Goal: Task Accomplishment & Management: Use online tool/utility

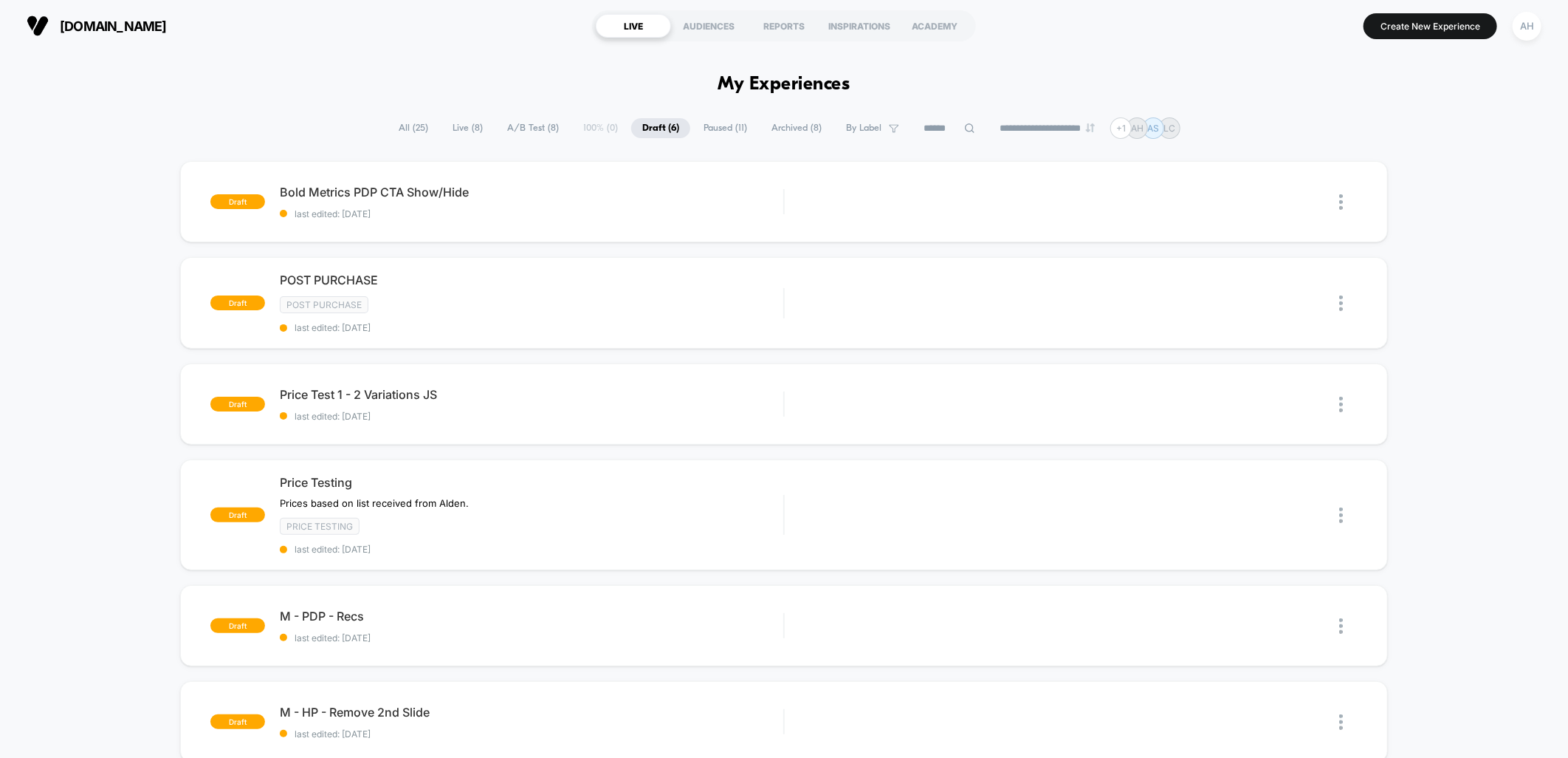
click at [710, 120] on span "Paused ( 11 )" at bounding box center [726, 128] width 66 height 20
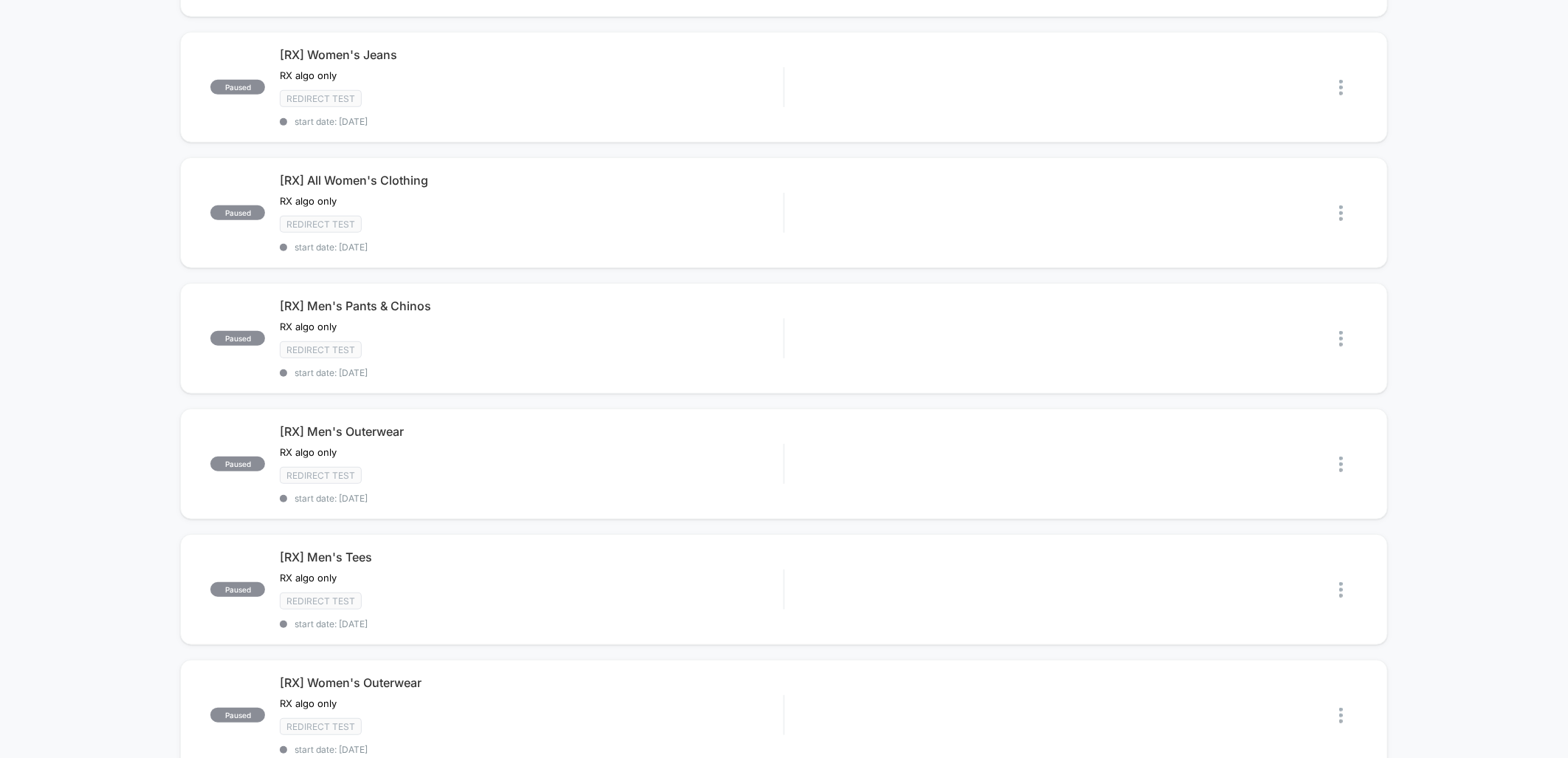
scroll to position [410, 0]
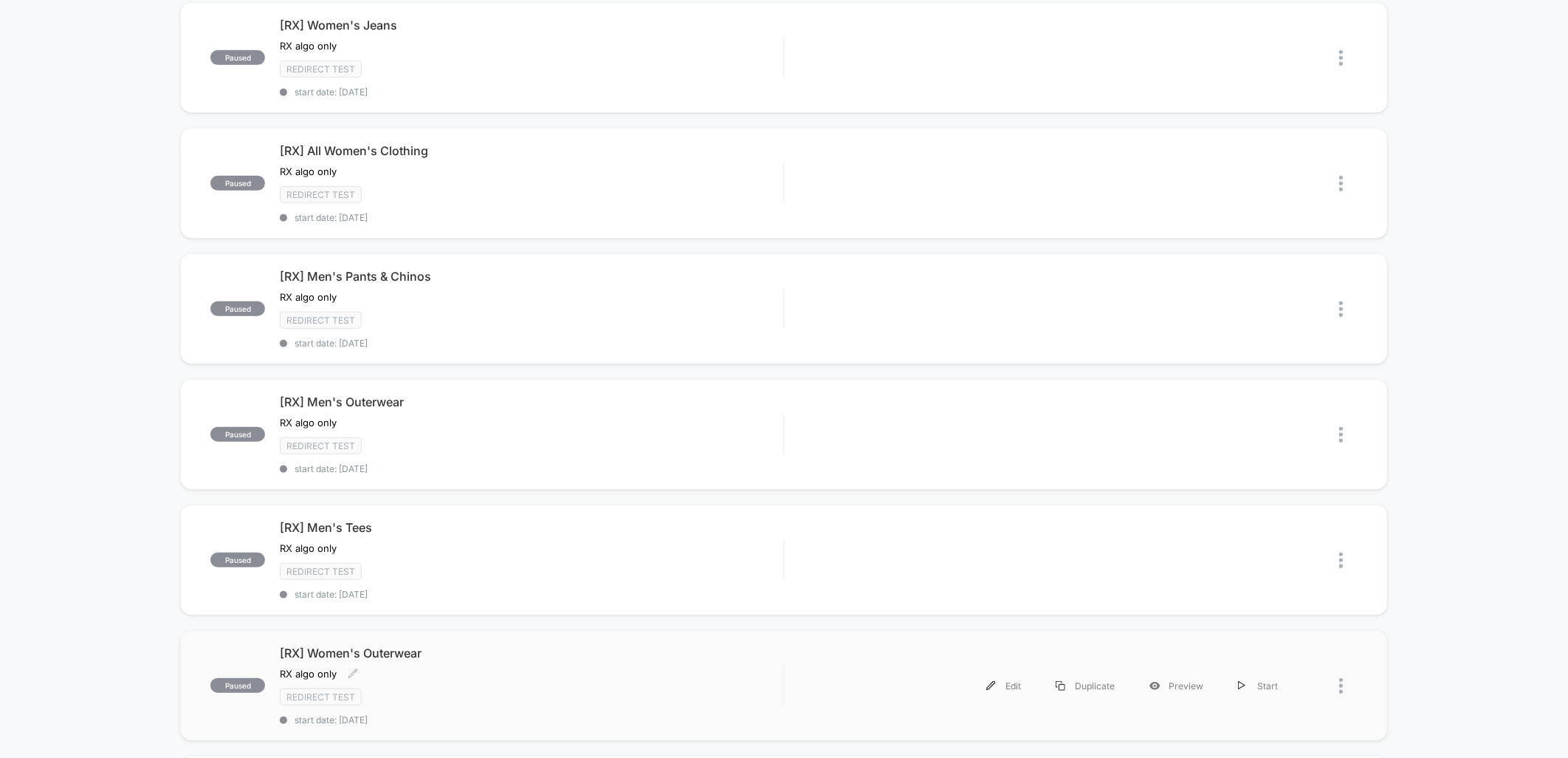
click at [462, 674] on div "[RX] Women's Outerwear RX algo only Click to edit experience details RX algo on…" at bounding box center [532, 685] width 504 height 80
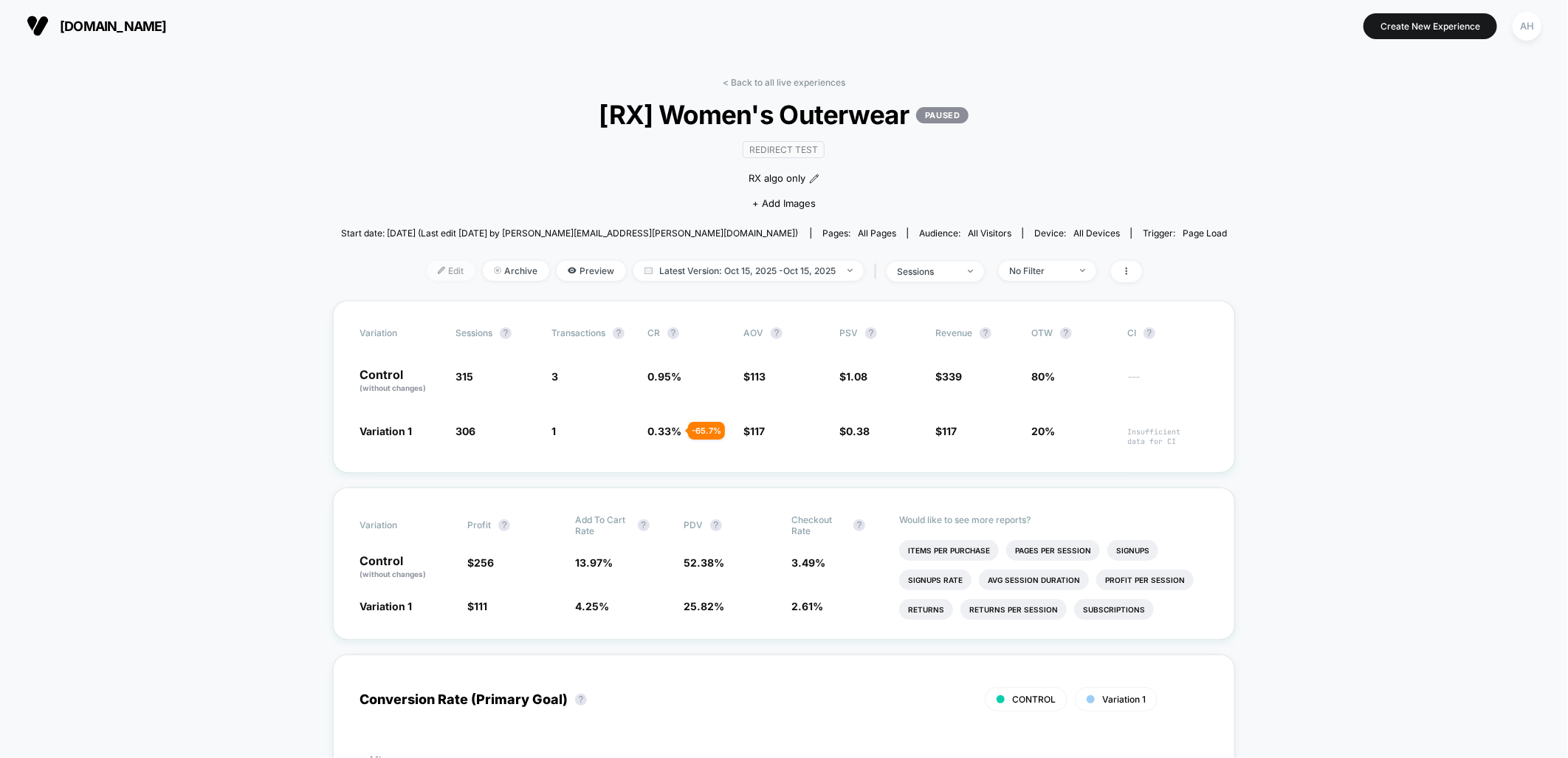
click at [460, 267] on span "Edit" at bounding box center [451, 270] width 48 height 20
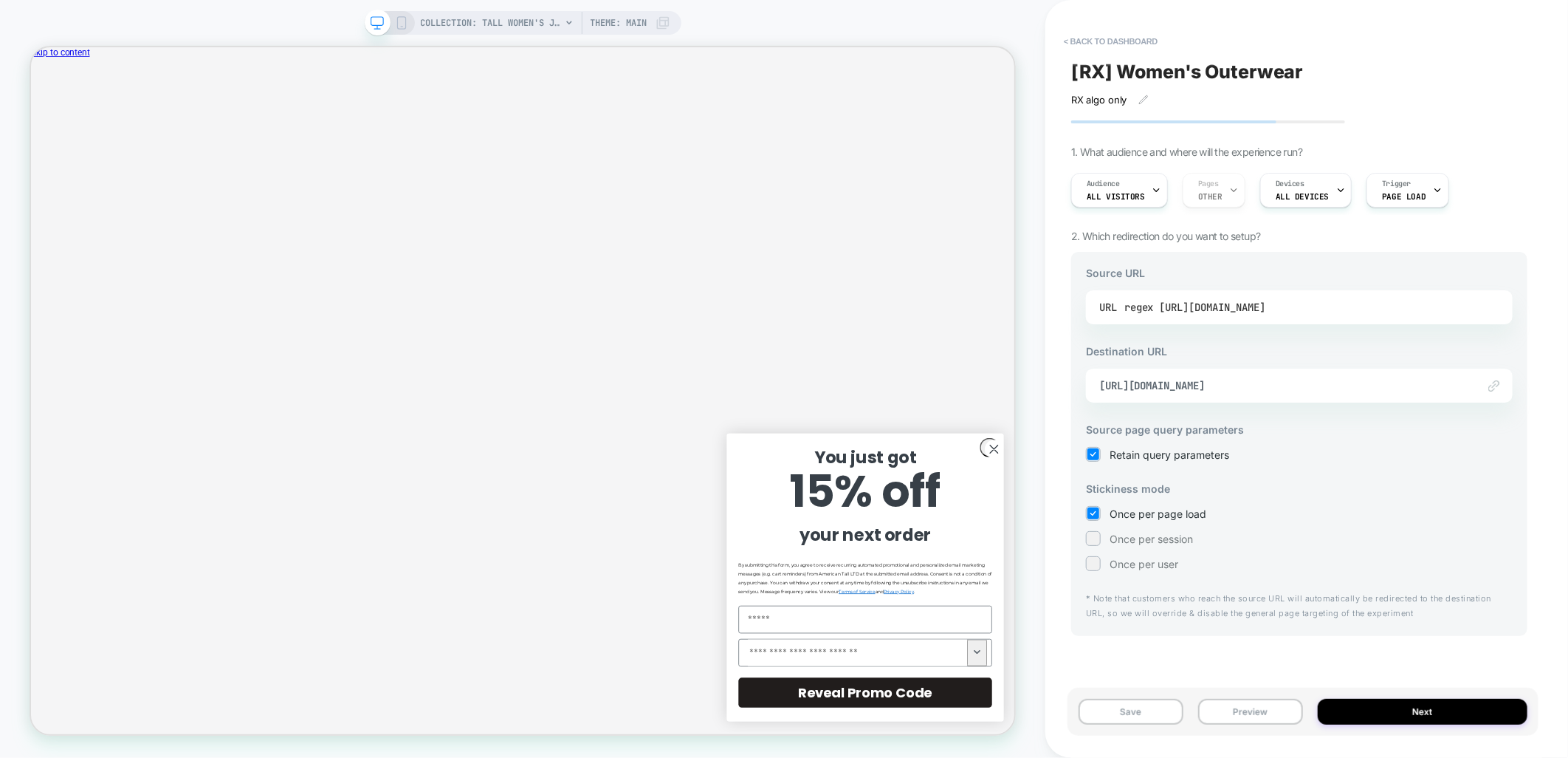
click at [1265, 306] on div "regex [URL][DOMAIN_NAME]" at bounding box center [1195, 307] width 141 height 22
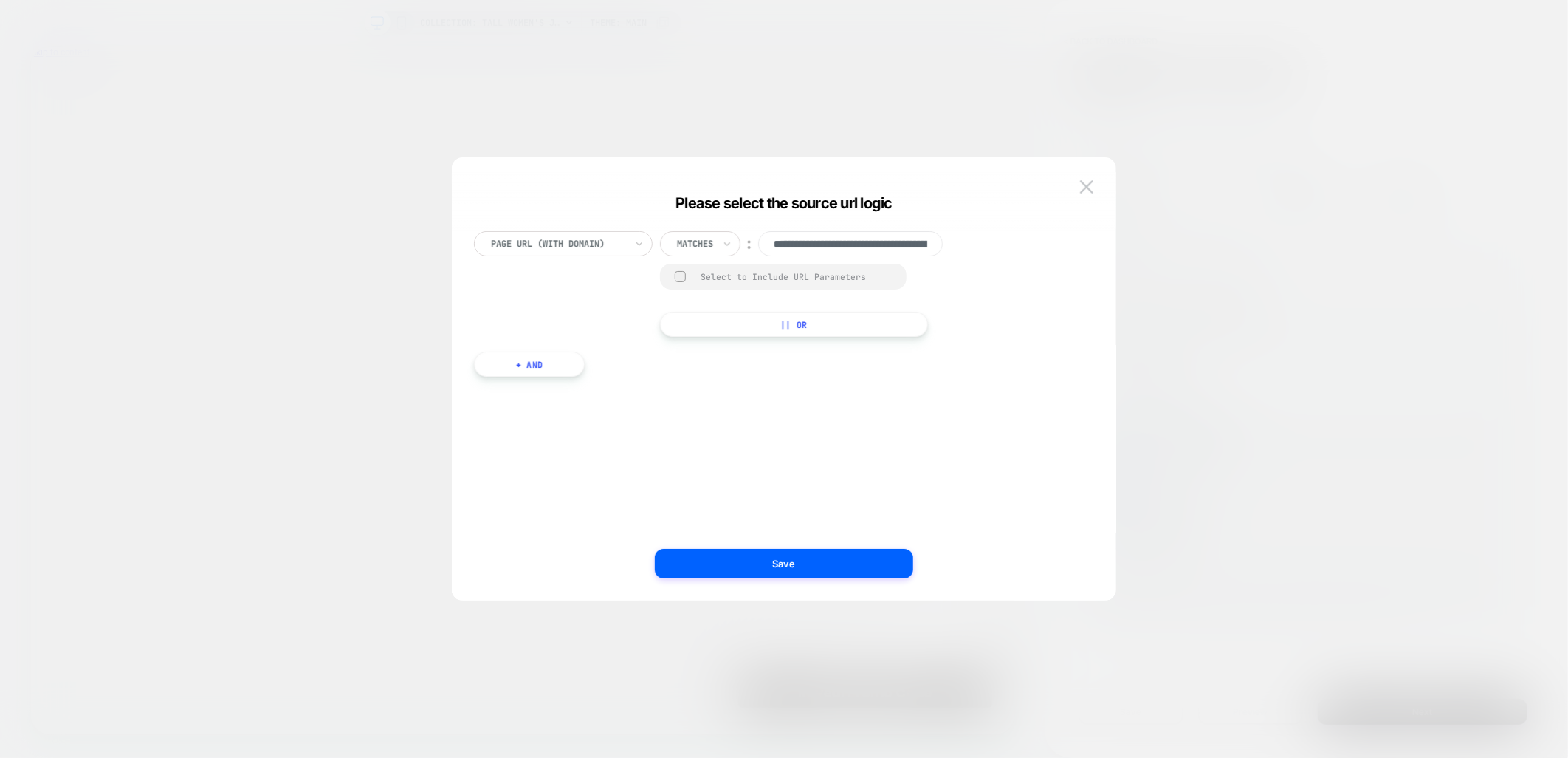
scroll to position [0, 192]
click at [1093, 188] on img at bounding box center [1086, 186] width 13 height 13
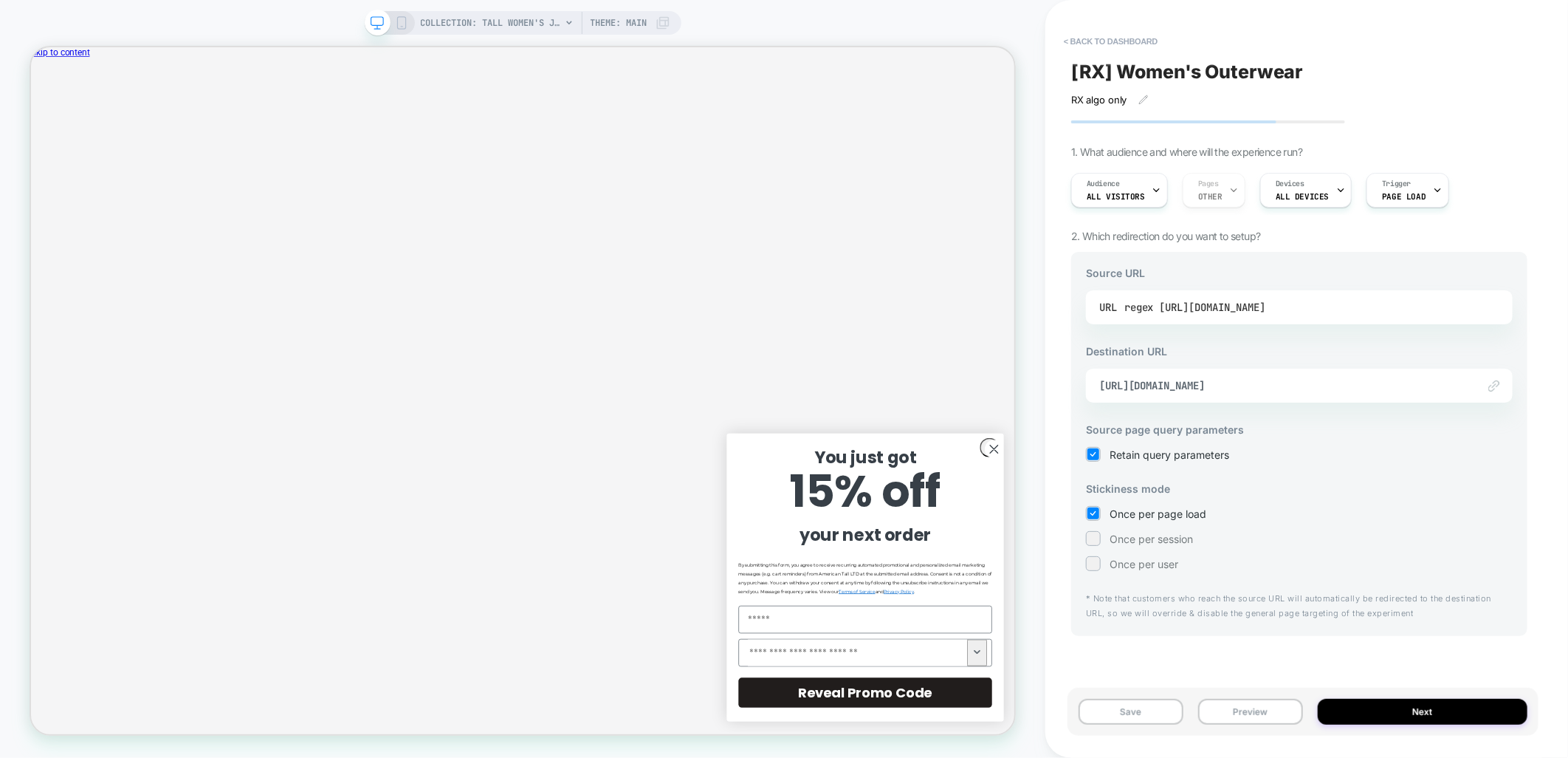
click at [1265, 307] on div "regex [URL][DOMAIN_NAME]" at bounding box center [1195, 307] width 141 height 22
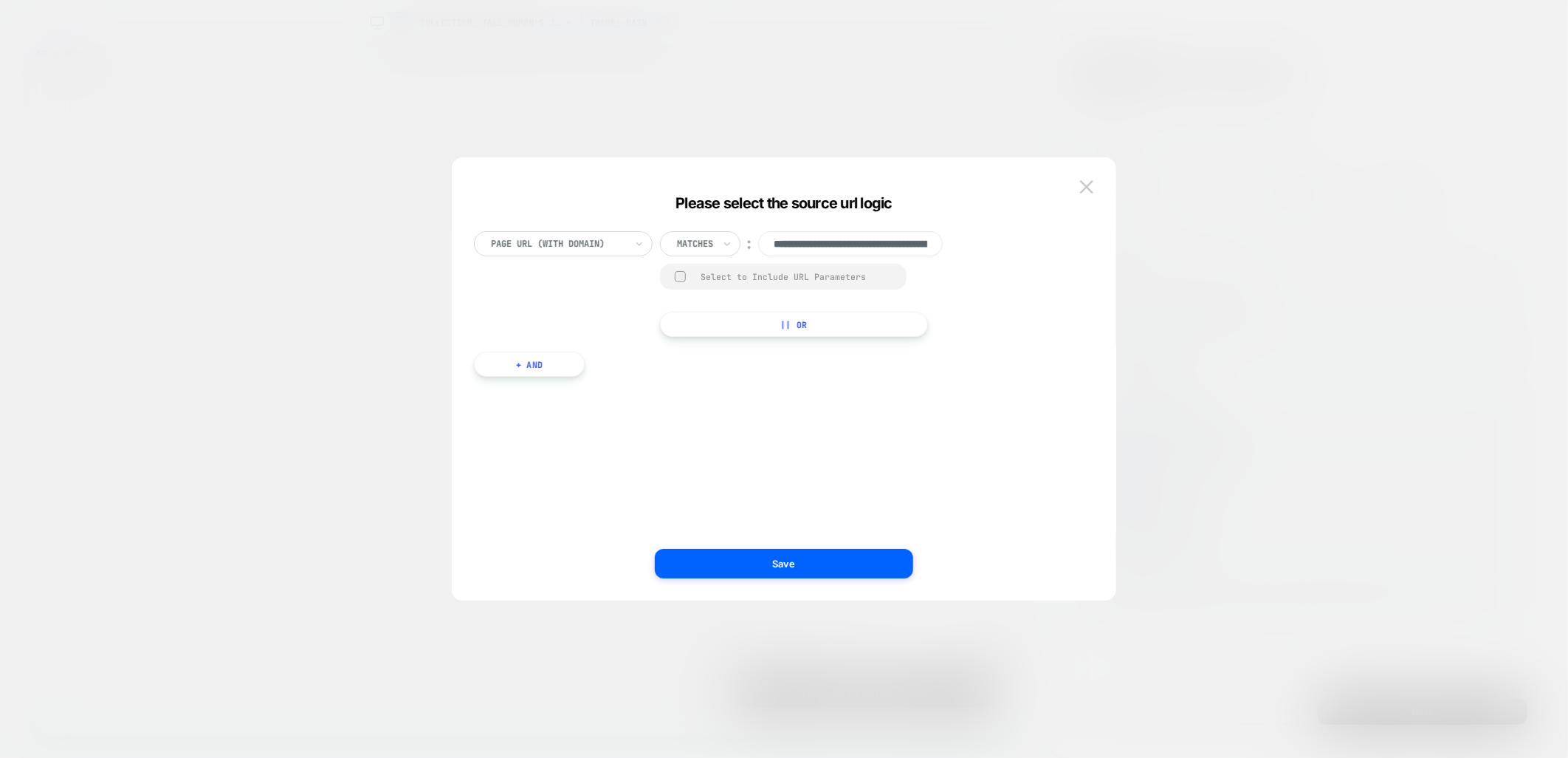
scroll to position [0, 192]
click at [1081, 191] on img at bounding box center [1086, 186] width 13 height 13
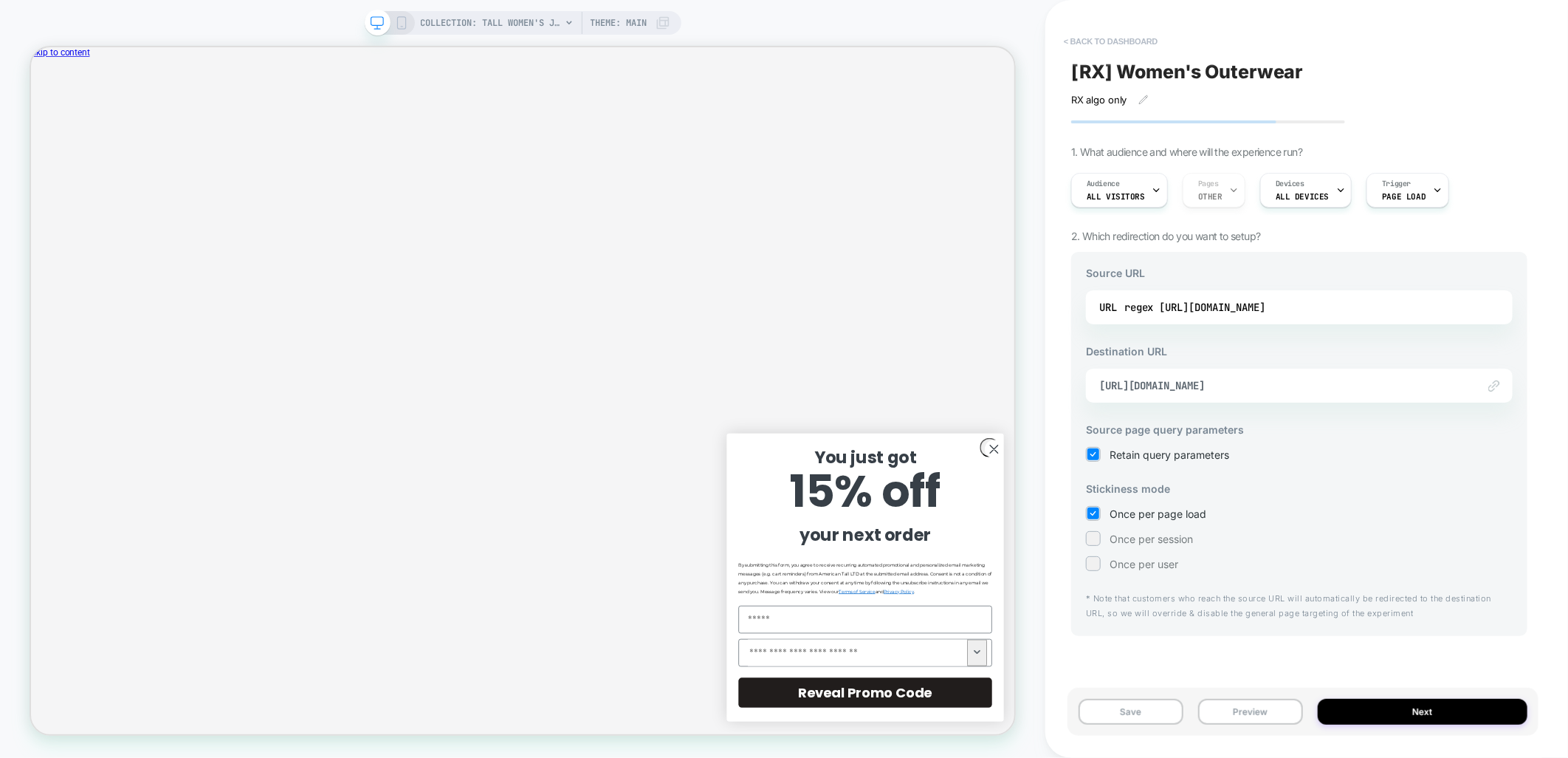
click at [1110, 38] on button "< back to dashboard" at bounding box center [1111, 41] width 109 height 23
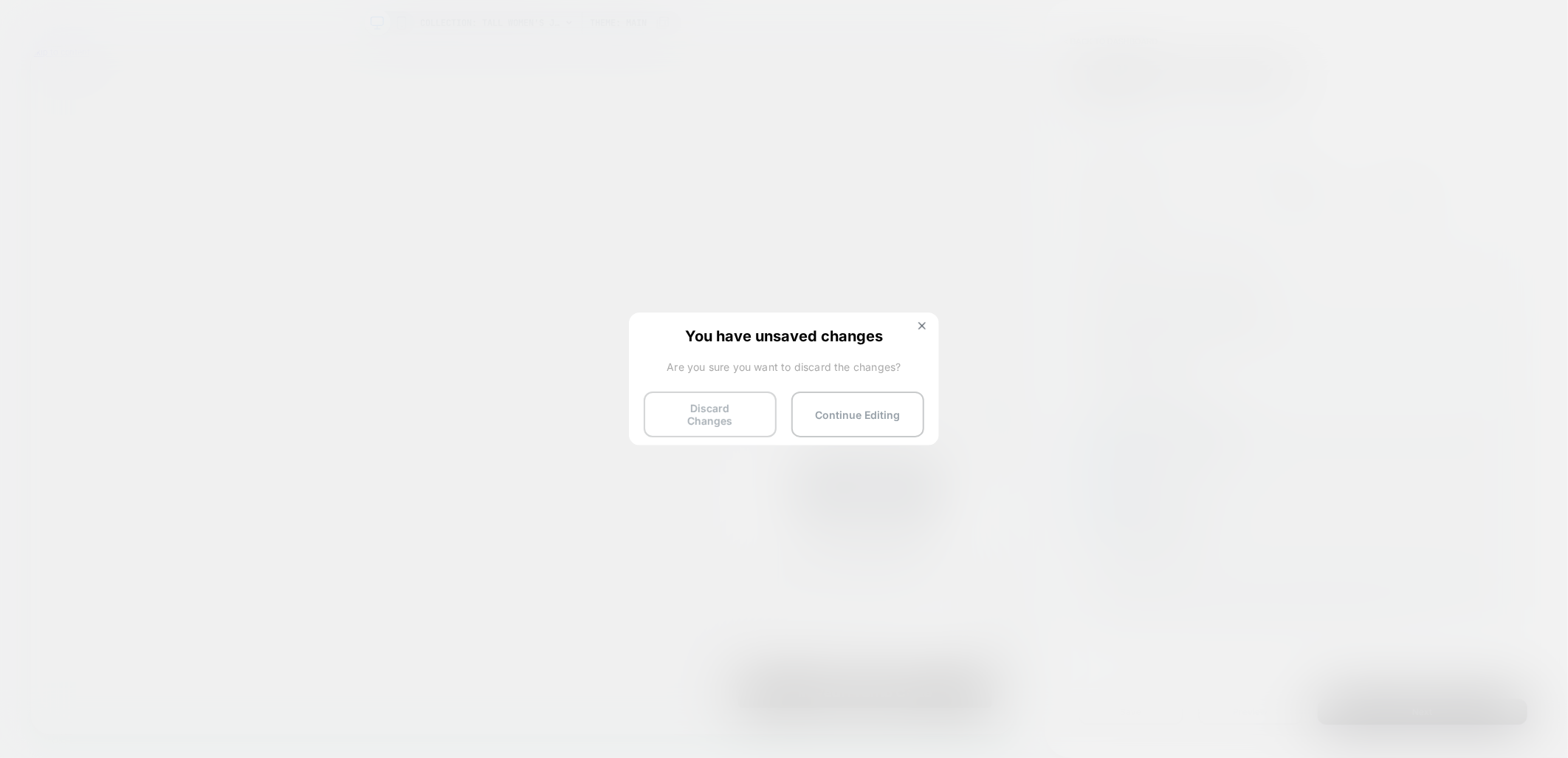
click at [719, 410] on button "Discard Changes" at bounding box center [710, 414] width 133 height 46
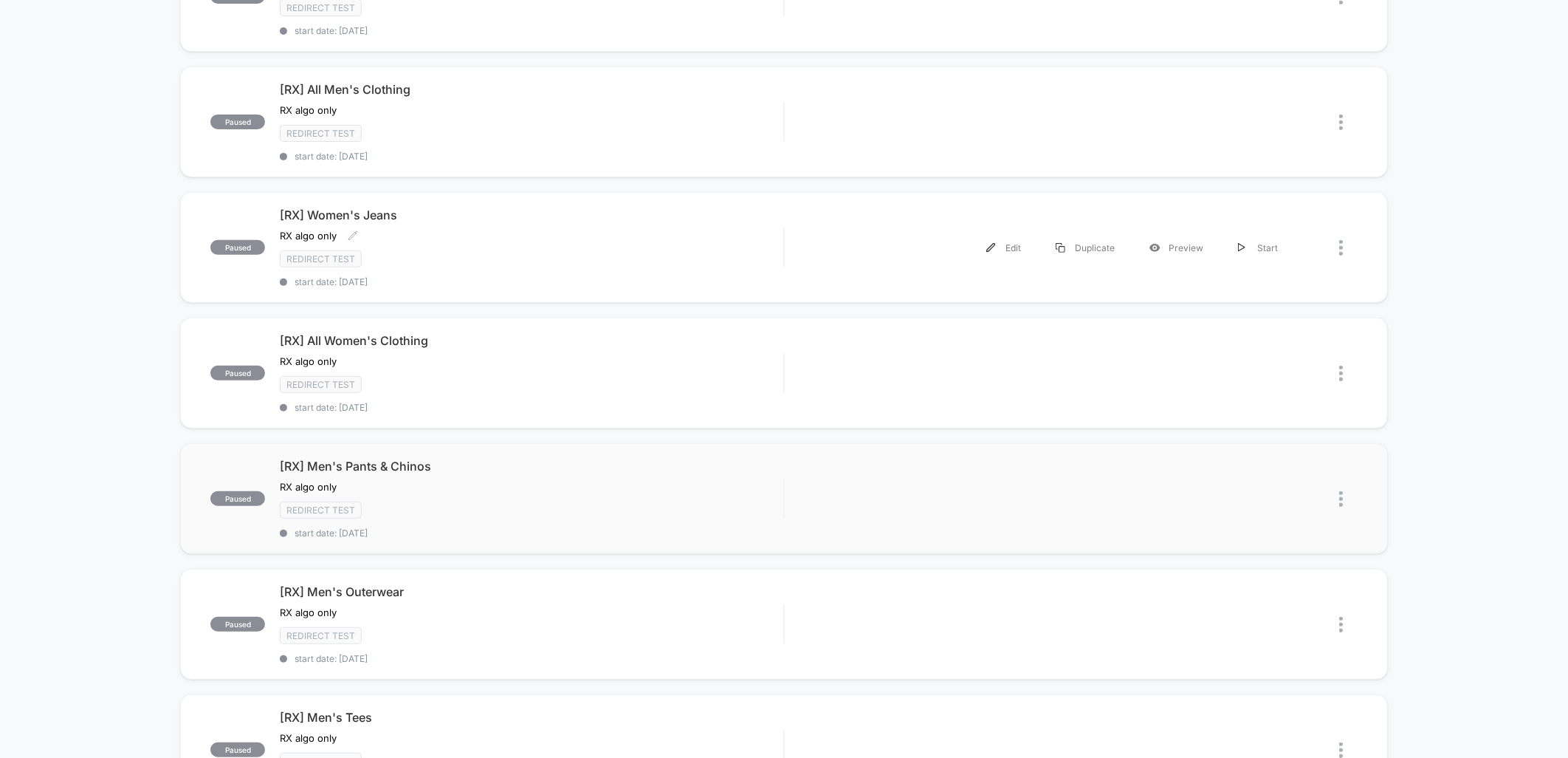
scroll to position [246, 0]
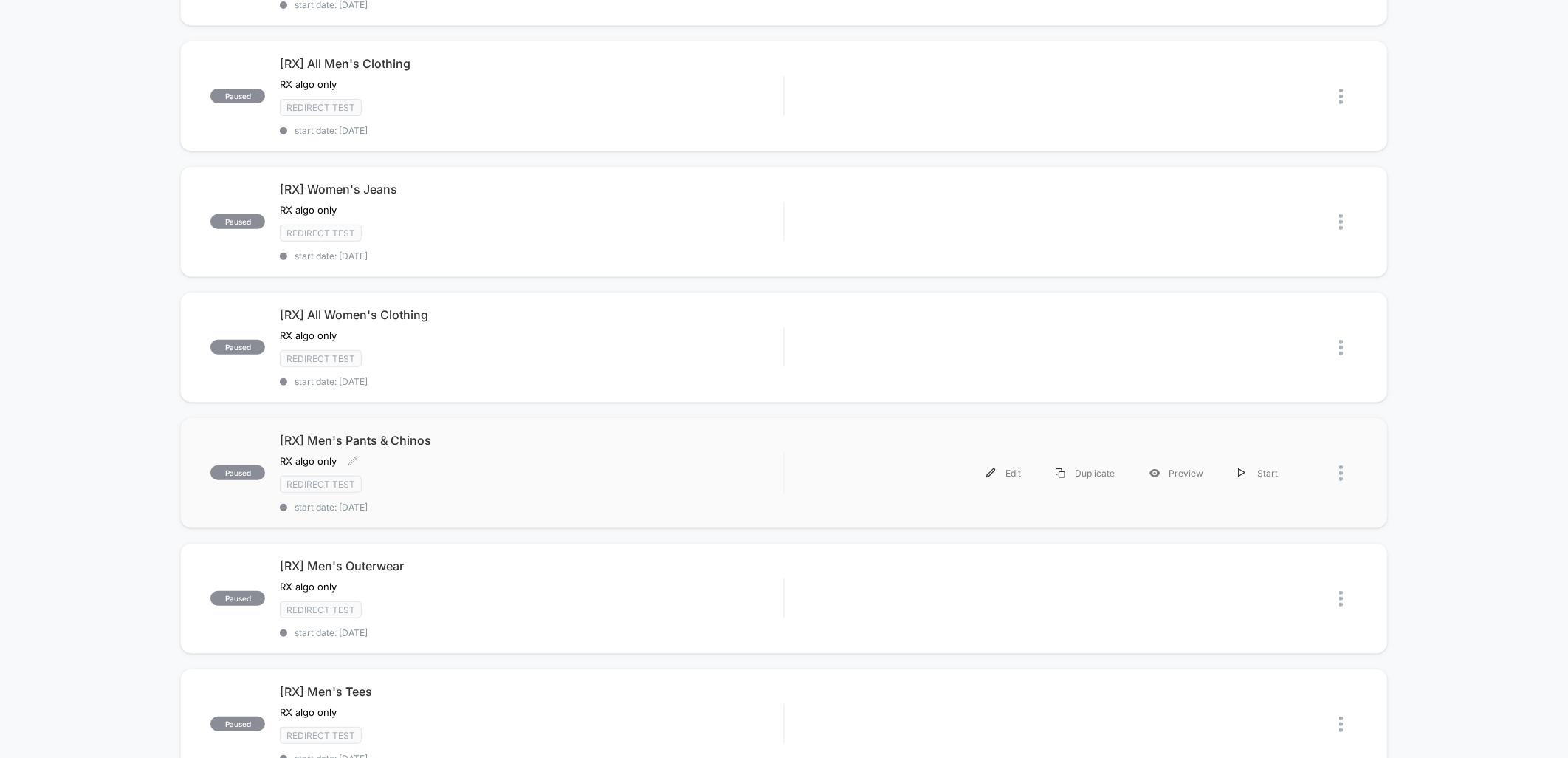
click at [557, 476] on div "Redirect Test" at bounding box center [532, 484] width 504 height 17
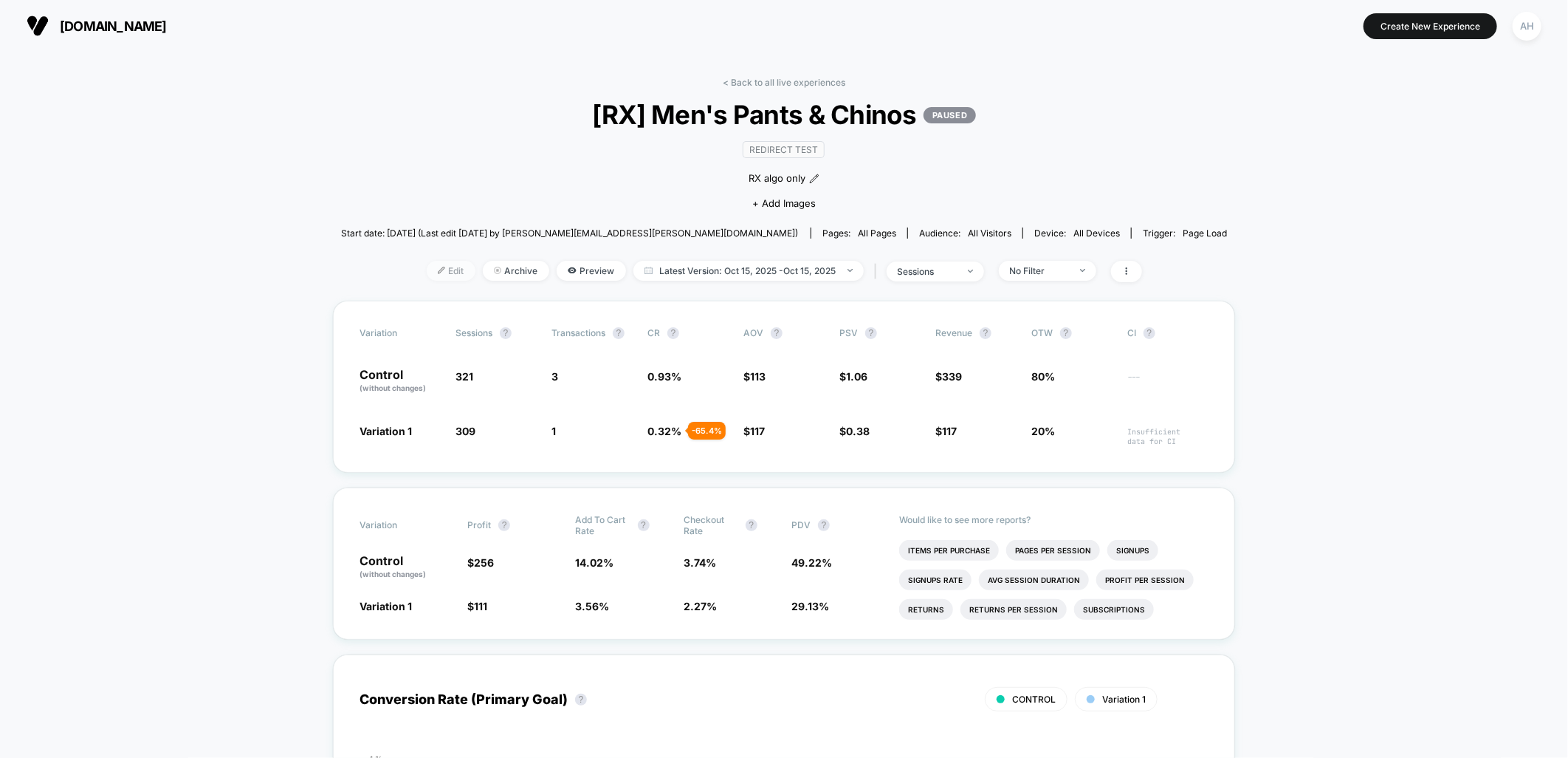
click at [458, 274] on span "Edit" at bounding box center [451, 270] width 48 height 20
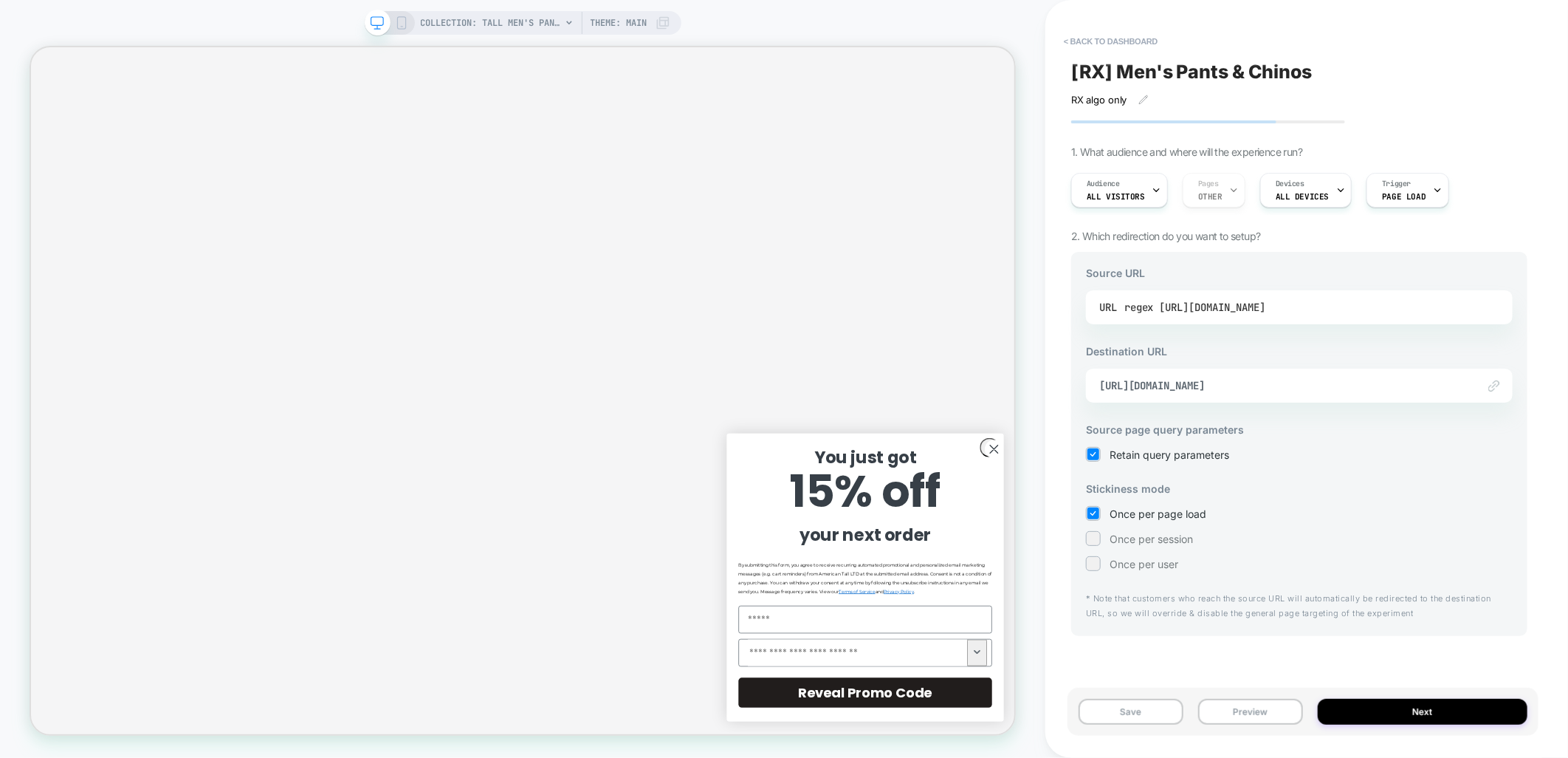
click at [1260, 303] on div "regex [URL][DOMAIN_NAME]" at bounding box center [1195, 307] width 141 height 22
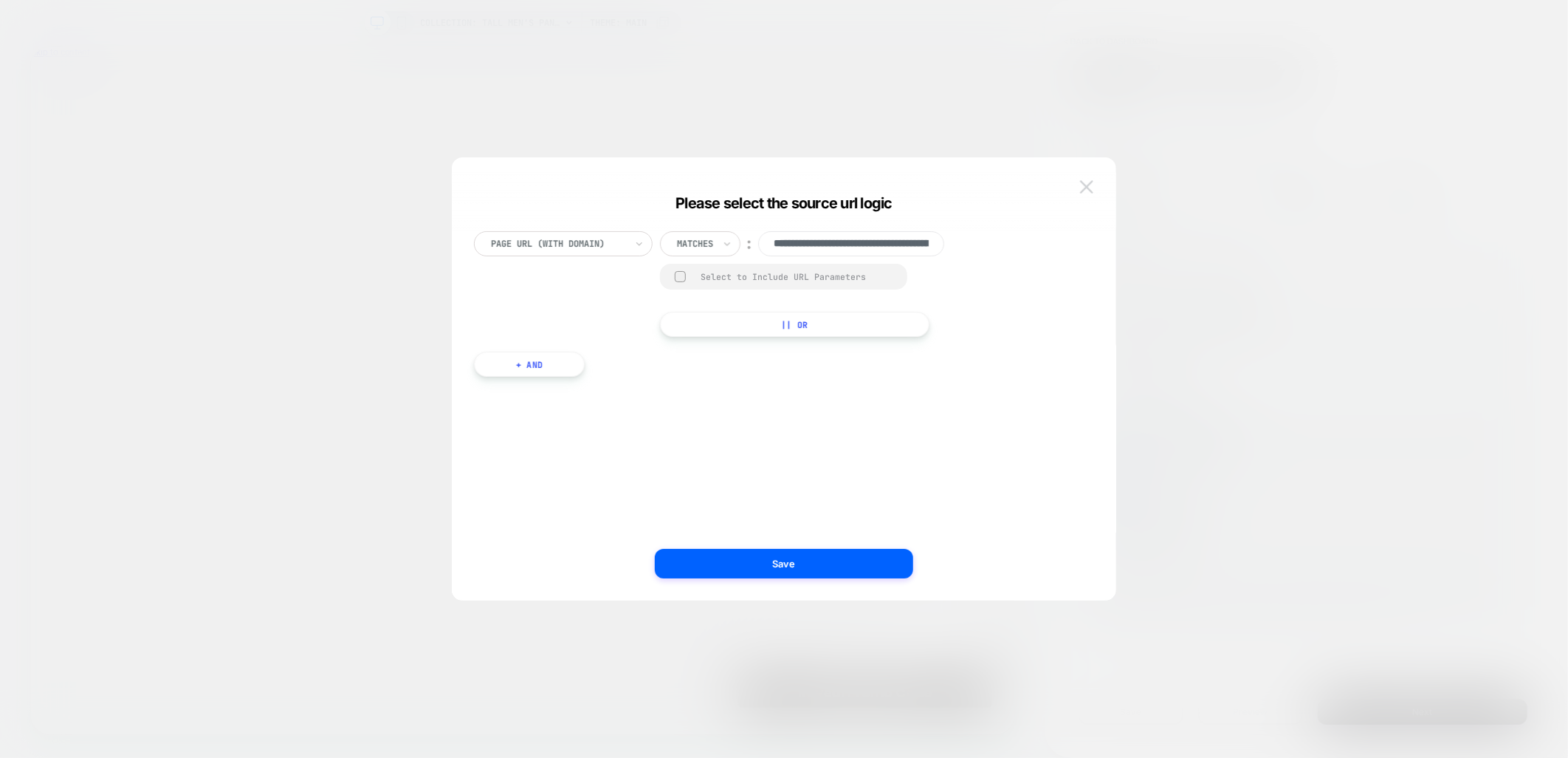
click at [1095, 181] on button at bounding box center [1087, 187] width 22 height 22
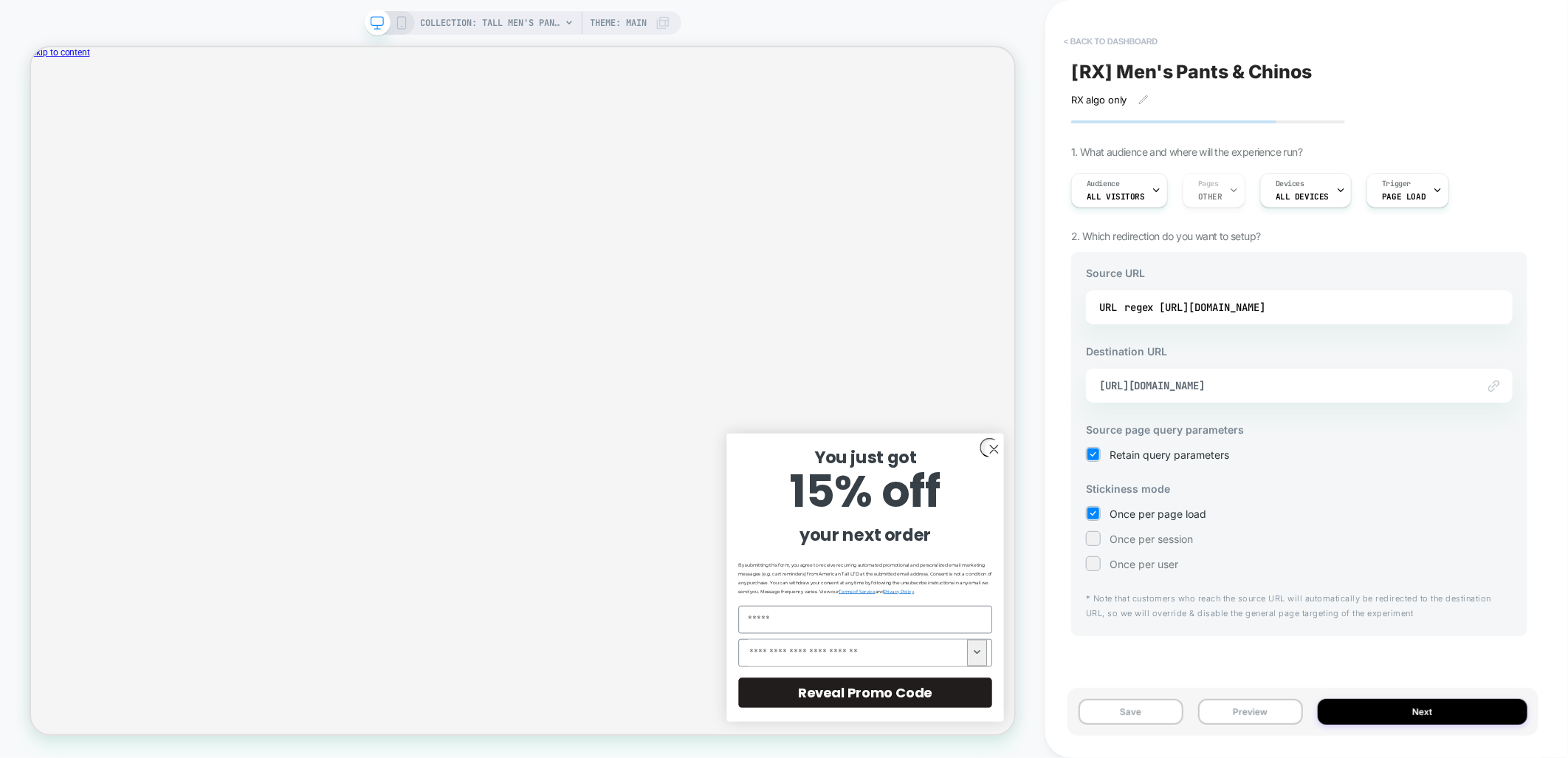
click at [1109, 42] on button "< back to dashboard" at bounding box center [1111, 41] width 109 height 23
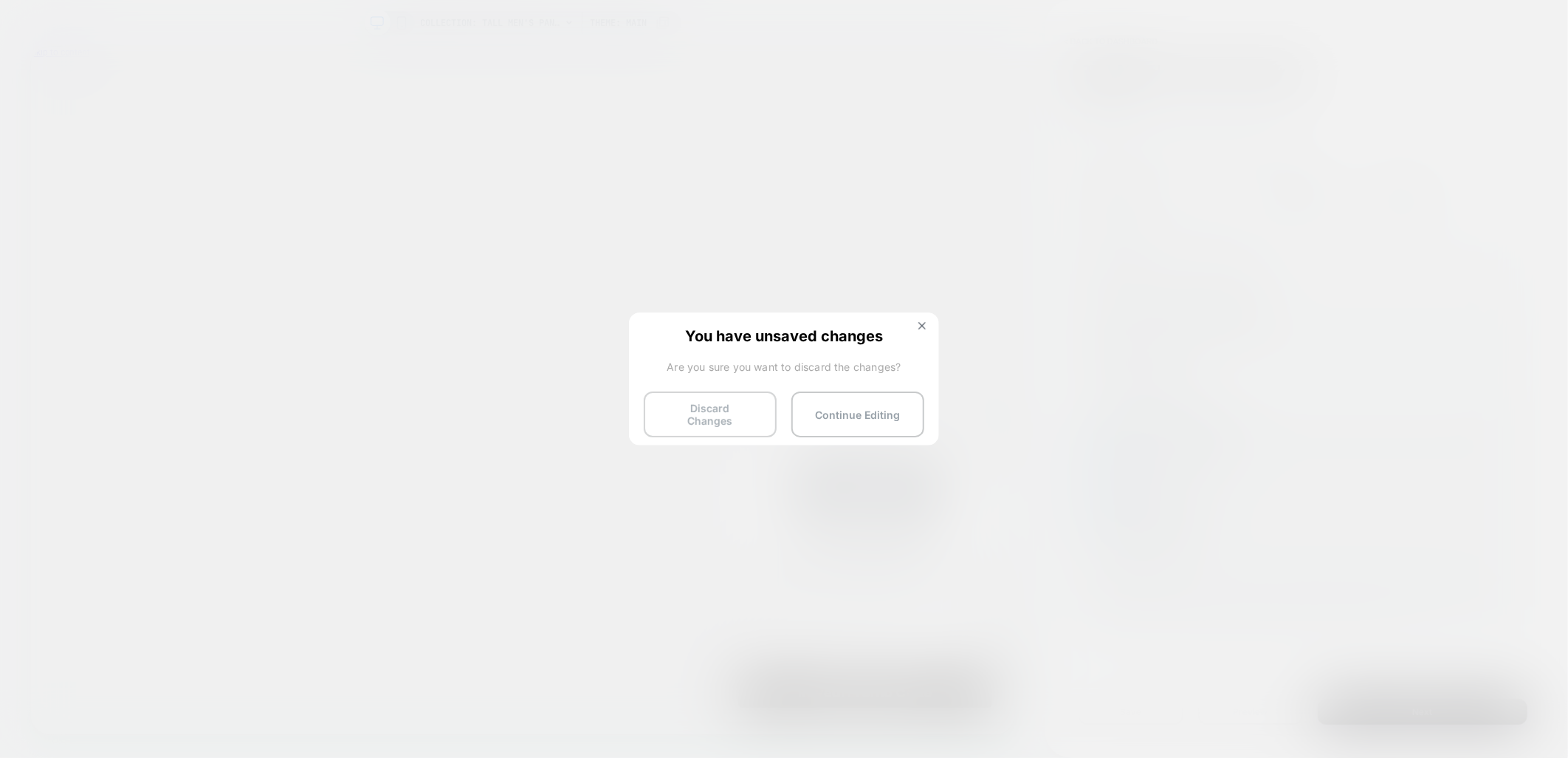
click at [720, 401] on button "Discard Changes" at bounding box center [710, 414] width 133 height 46
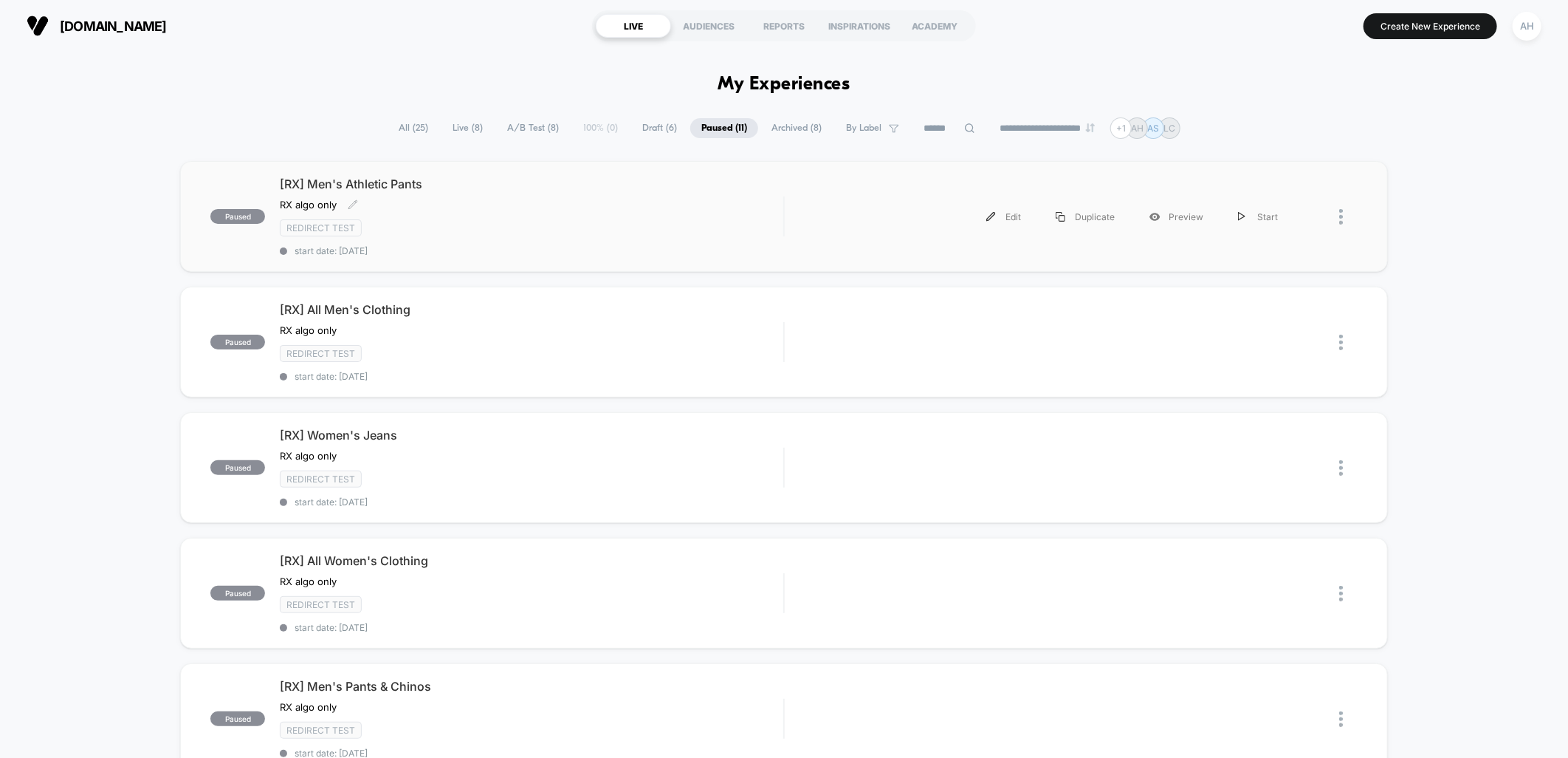
click at [608, 227] on div "Redirect Test" at bounding box center [532, 228] width 504 height 17
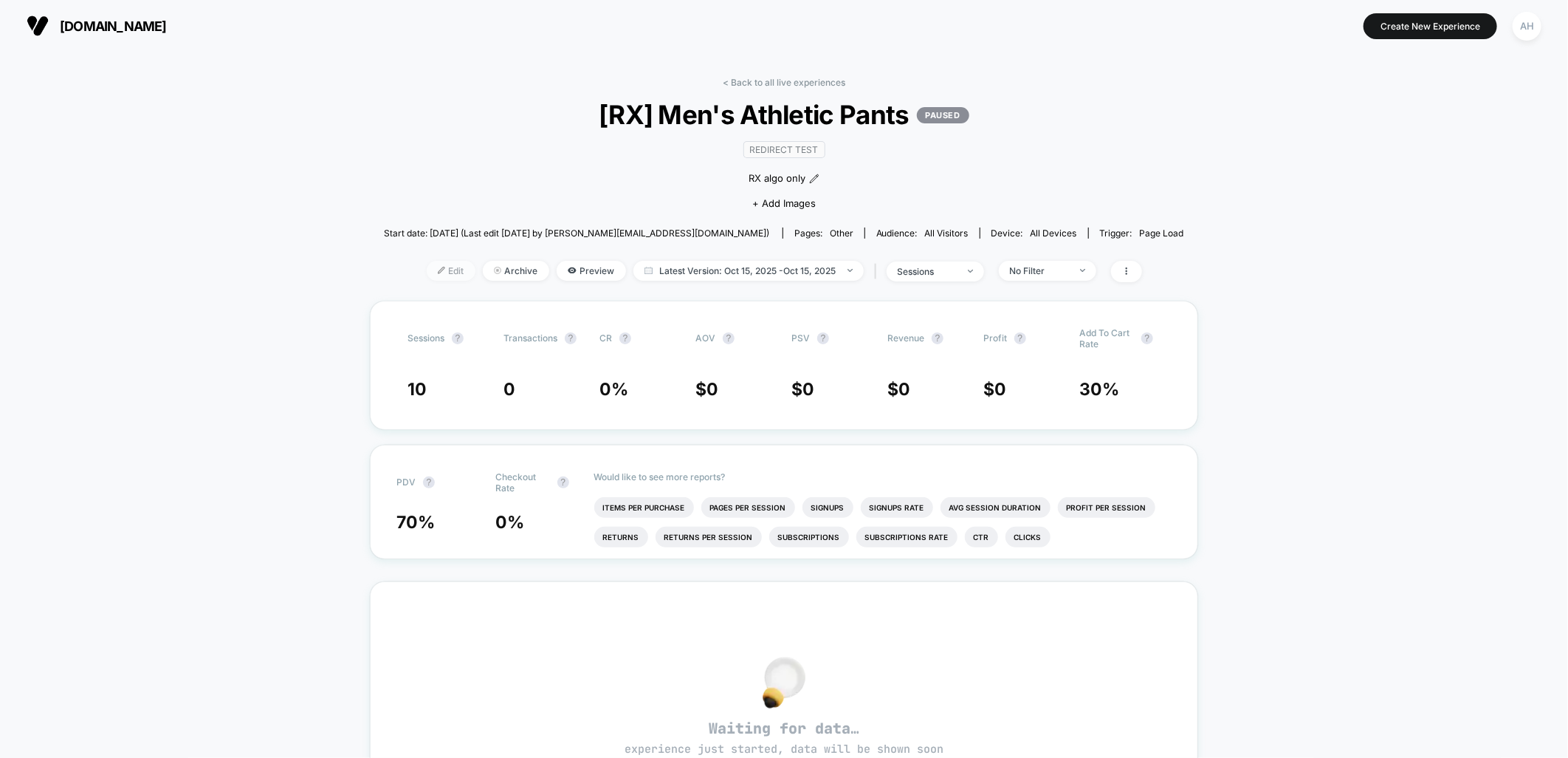
click at [461, 273] on span "Edit" at bounding box center [451, 270] width 48 height 20
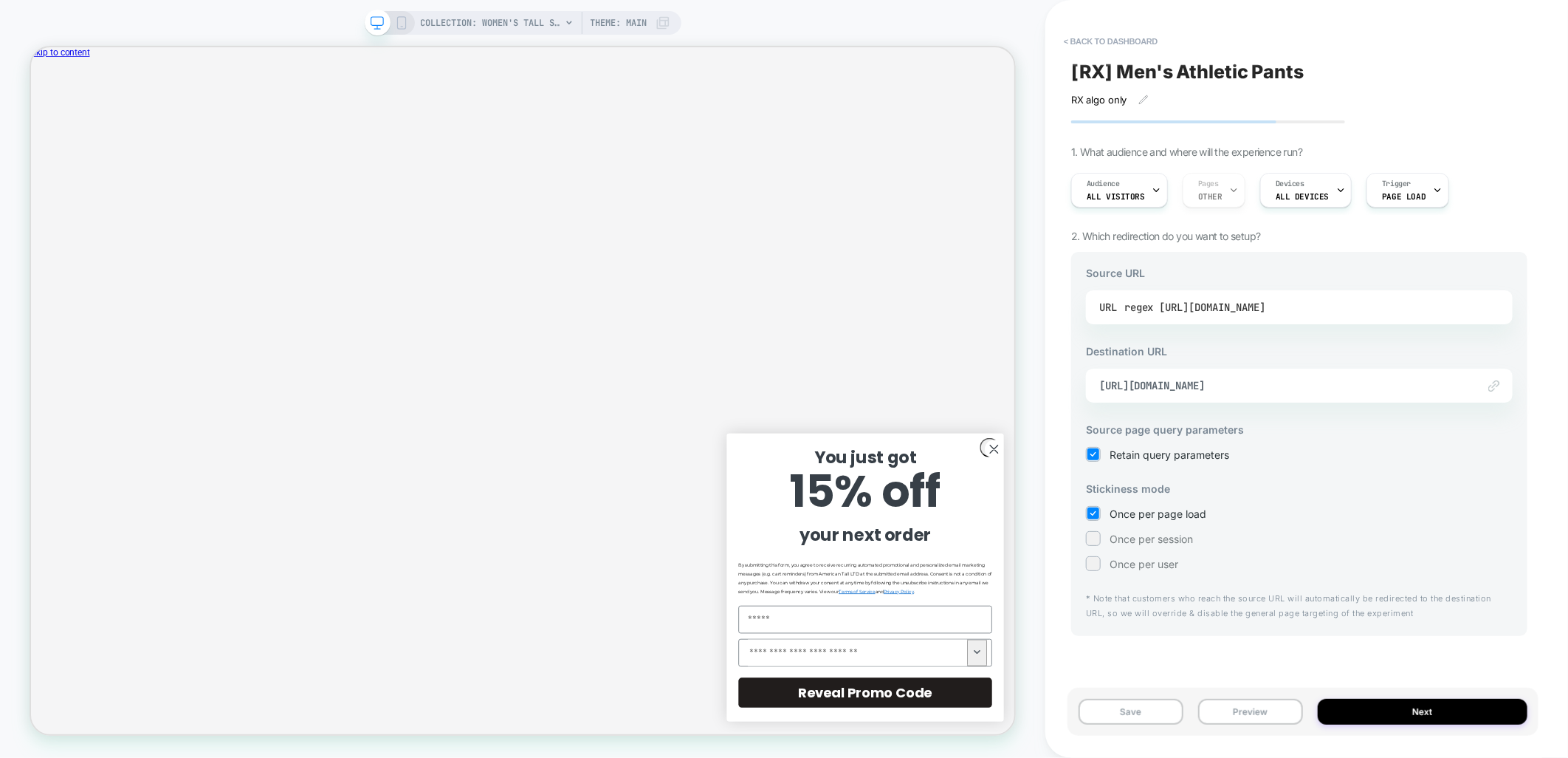
click at [1265, 306] on div "regex [URL][DOMAIN_NAME]" at bounding box center [1195, 307] width 141 height 22
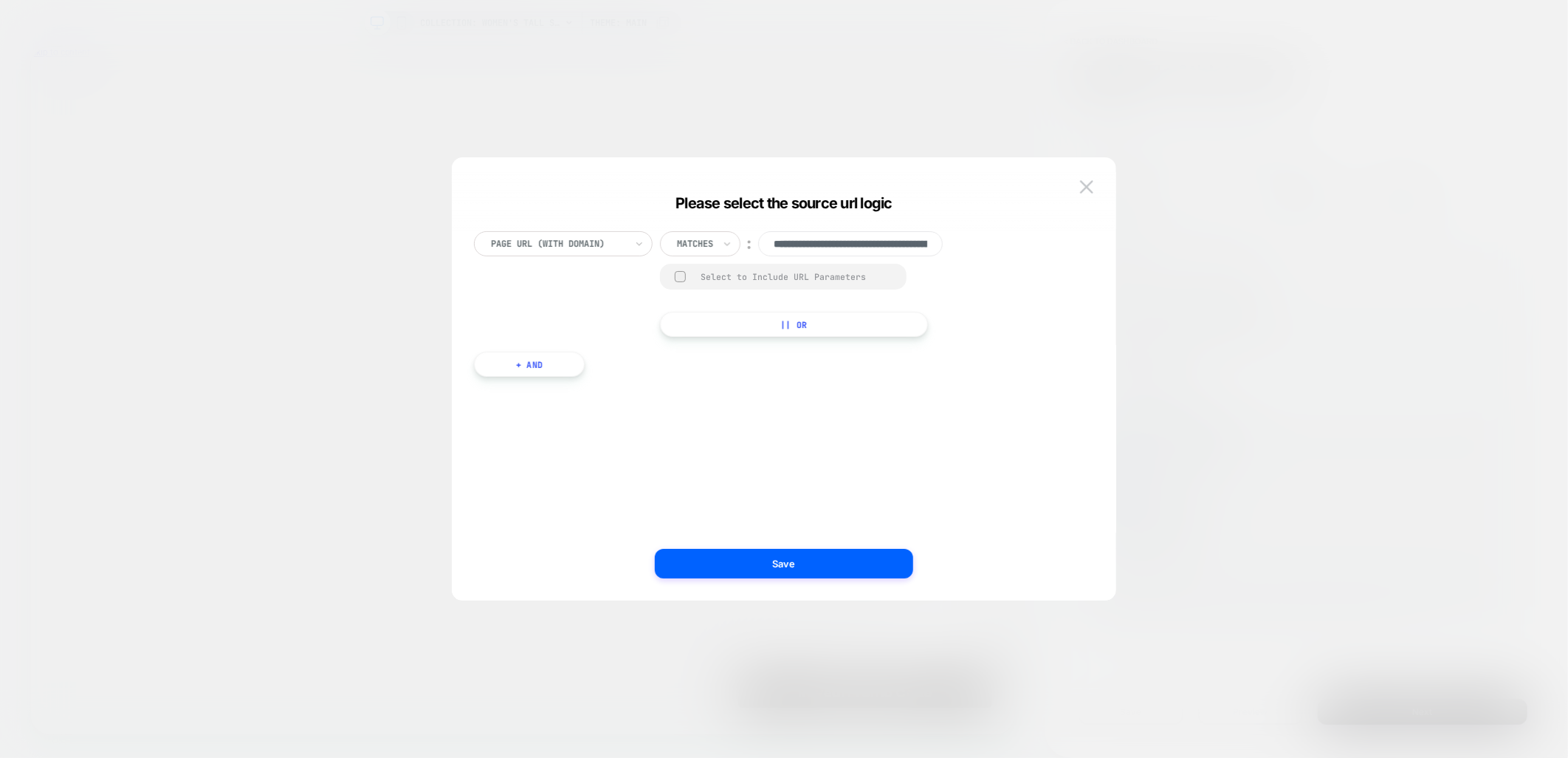
scroll to position [0, 278]
click at [1090, 183] on img at bounding box center [1086, 186] width 13 height 13
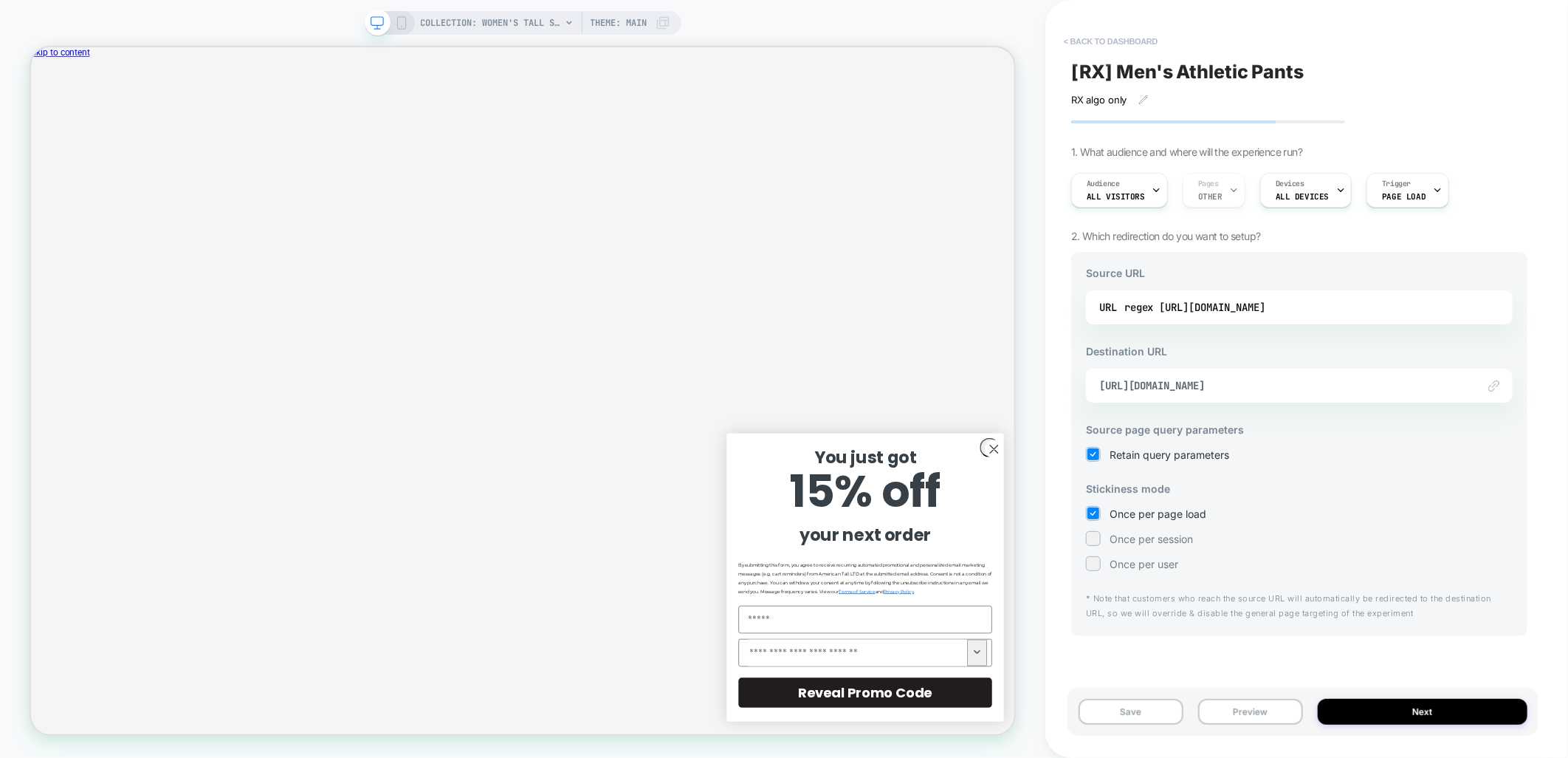
click at [1096, 34] on button "< back to dashboard" at bounding box center [1111, 41] width 109 height 23
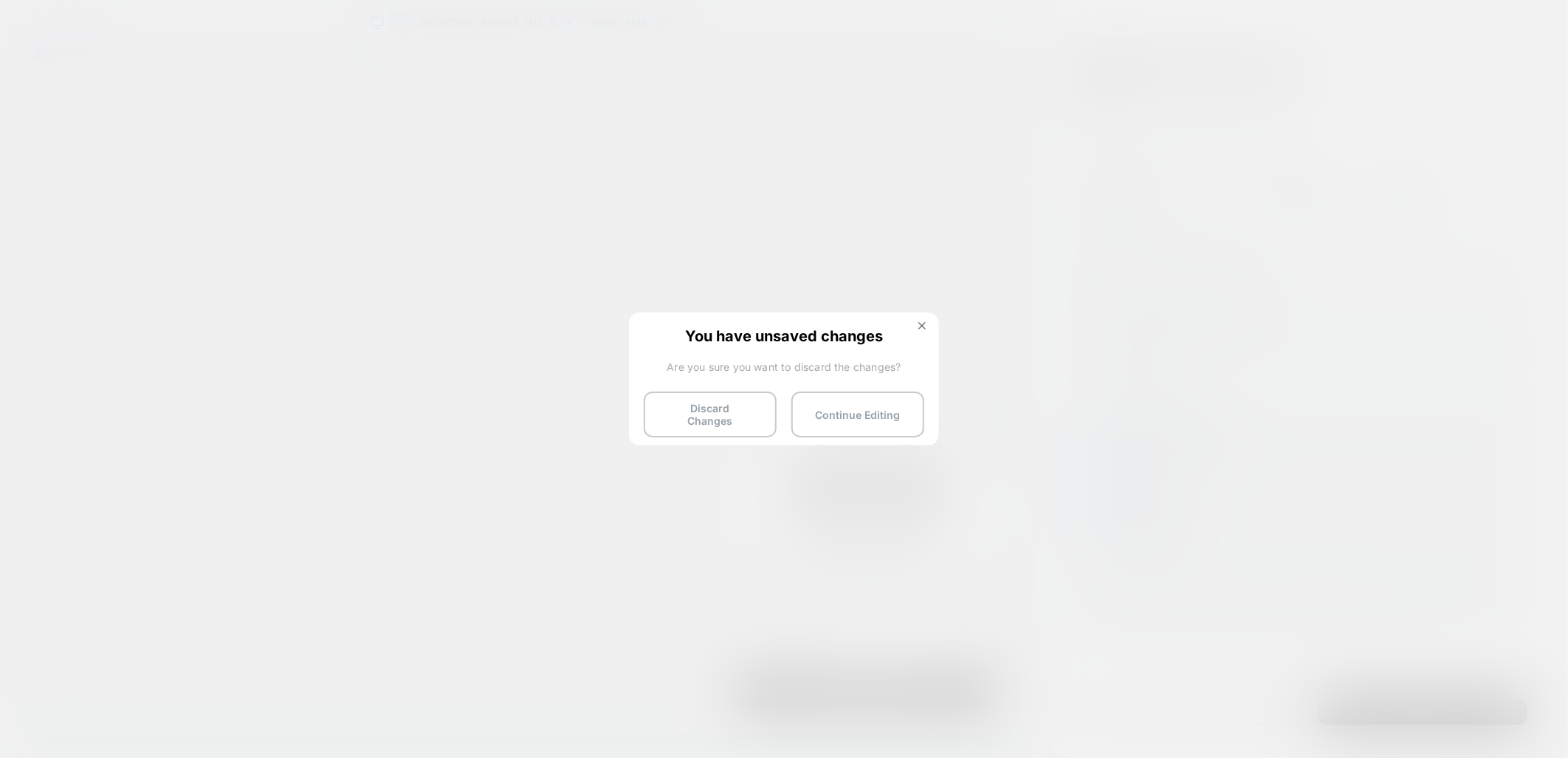
click at [724, 419] on button "Discard Changes" at bounding box center [710, 414] width 133 height 46
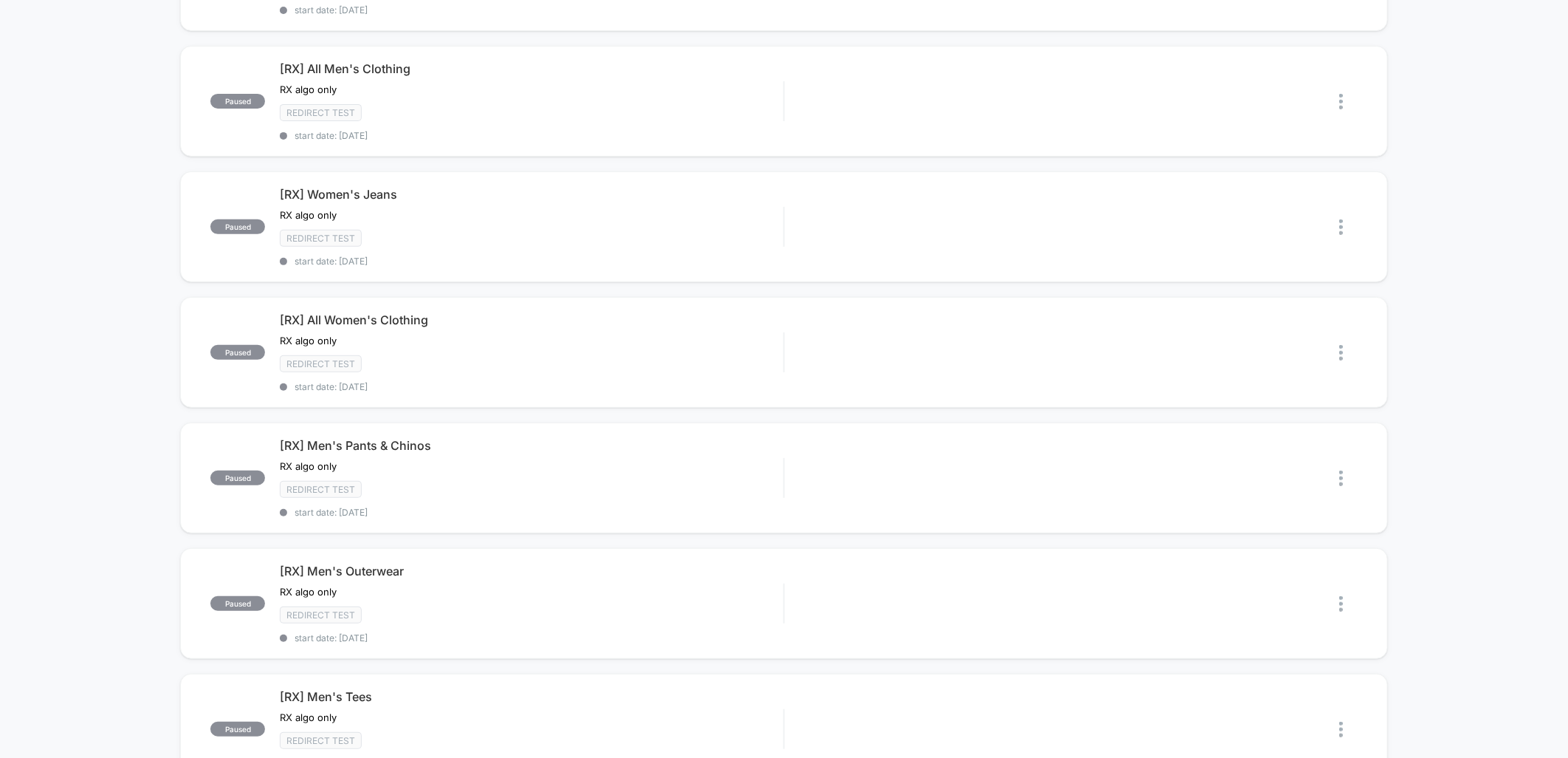
scroll to position [246, 0]
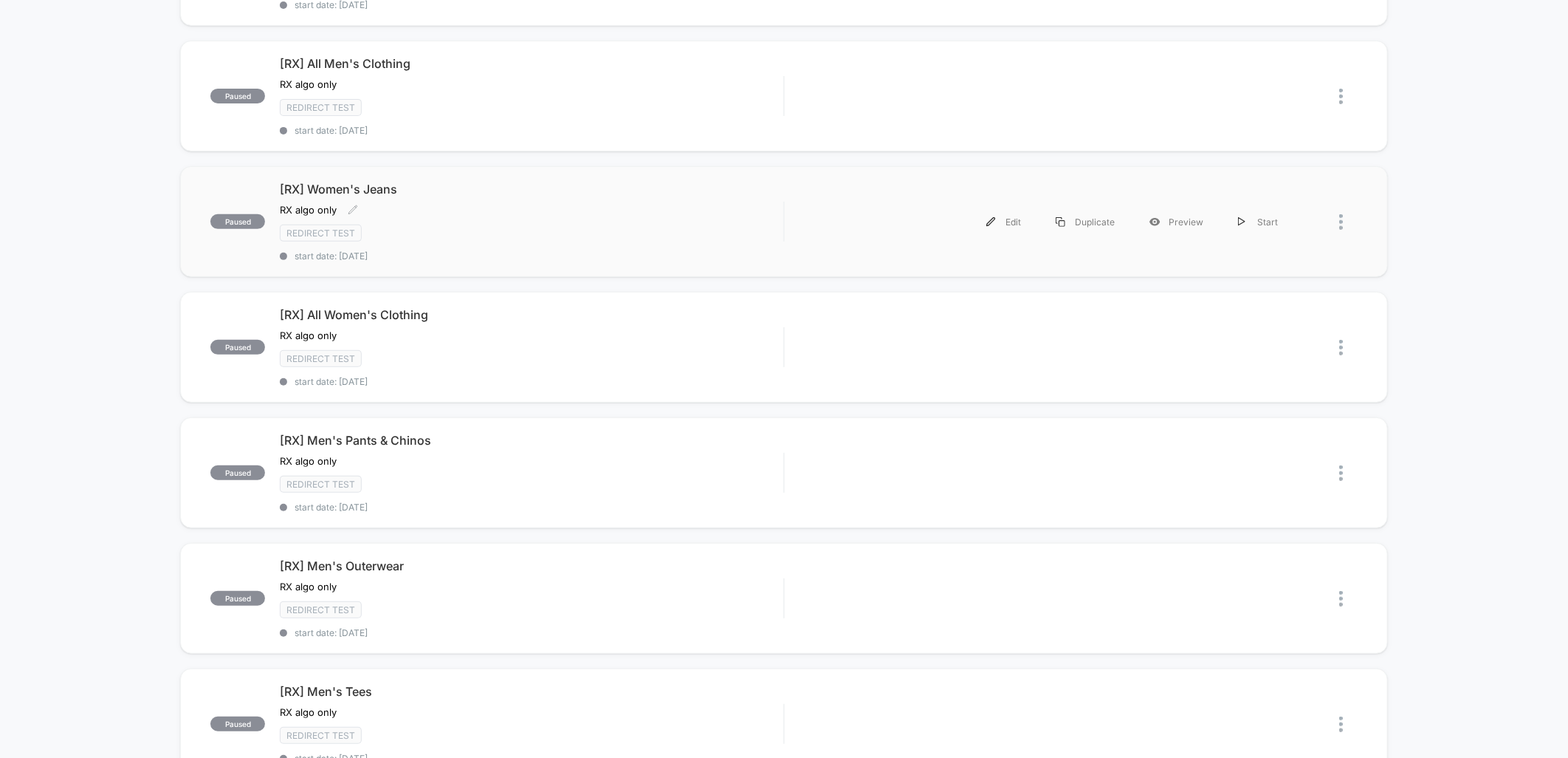
click at [528, 225] on div "Redirect Test" at bounding box center [532, 233] width 504 height 17
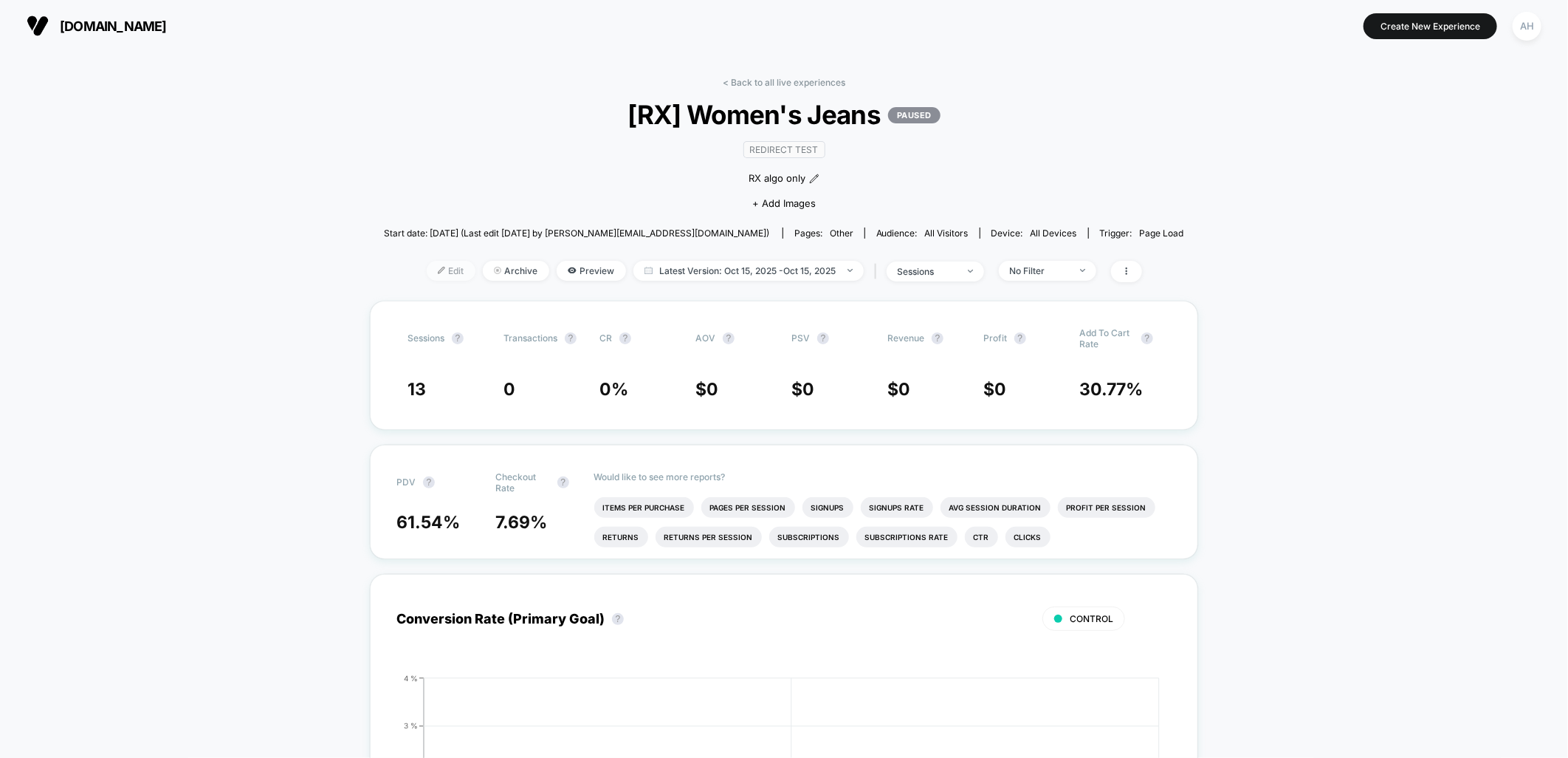
click at [452, 268] on span "Edit" at bounding box center [451, 270] width 48 height 20
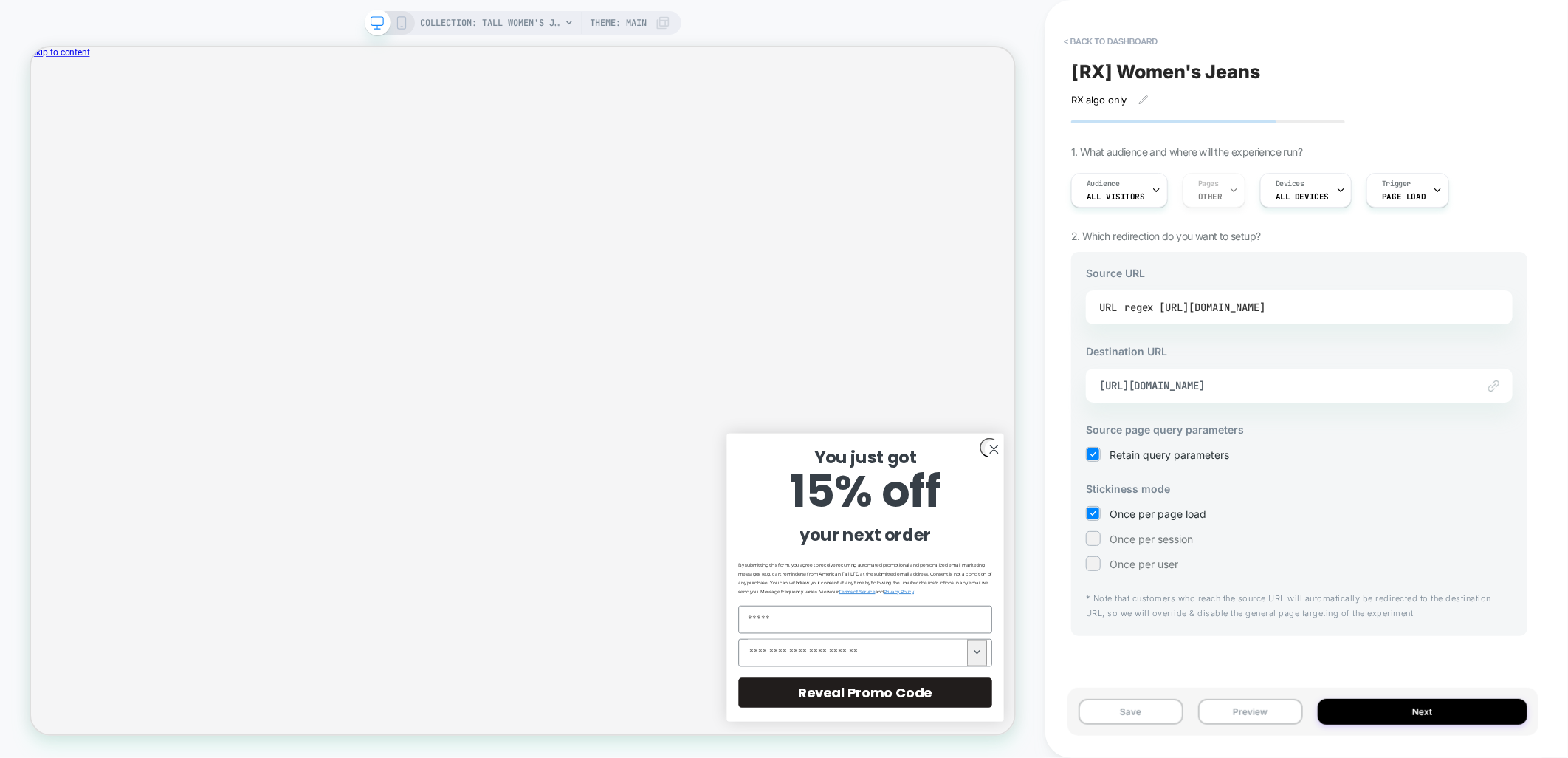
click at [1265, 308] on div "regex [URL][DOMAIN_NAME]" at bounding box center [1195, 307] width 141 height 22
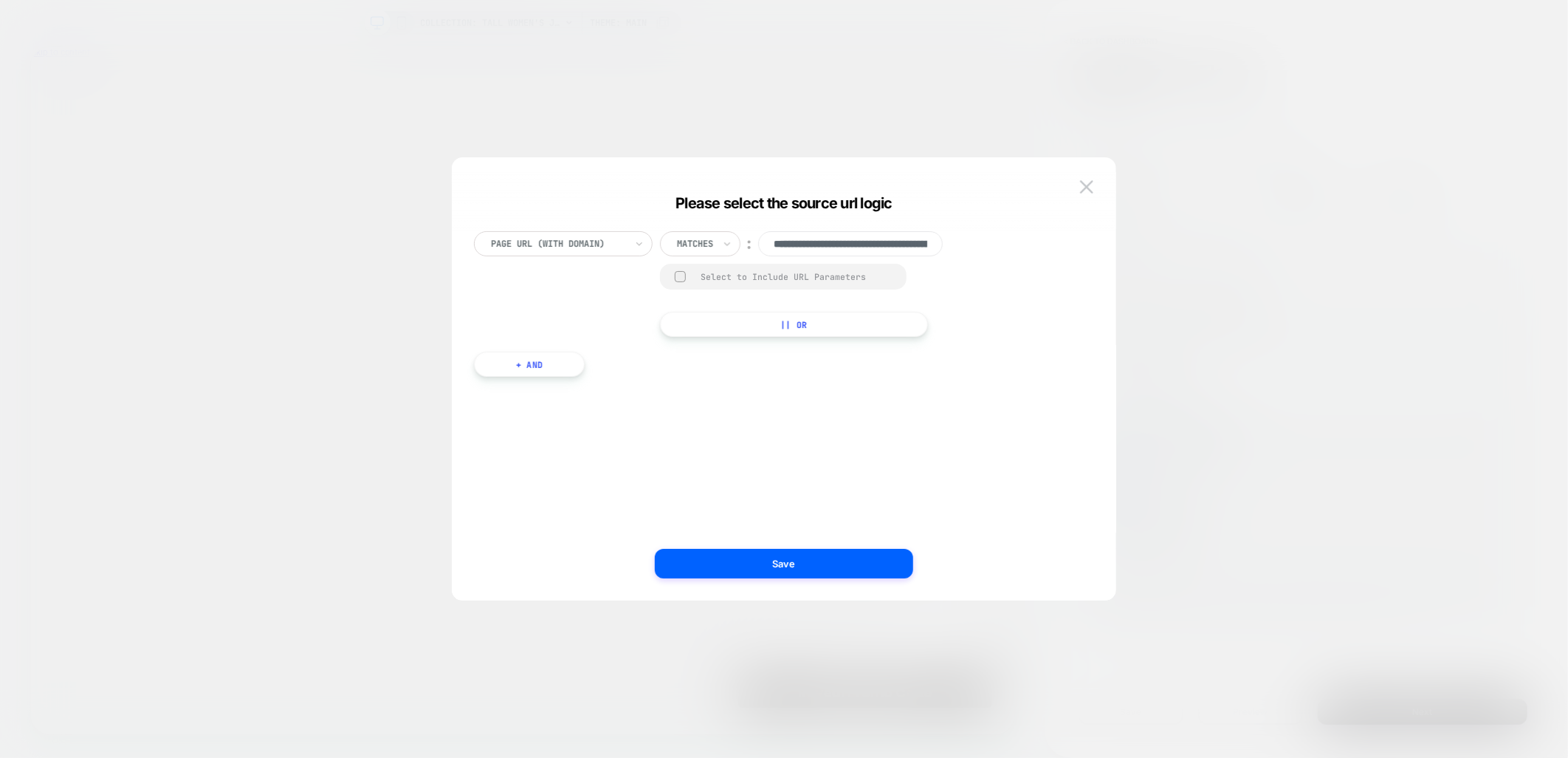
scroll to position [0, 179]
click at [1089, 192] on img at bounding box center [1086, 186] width 13 height 13
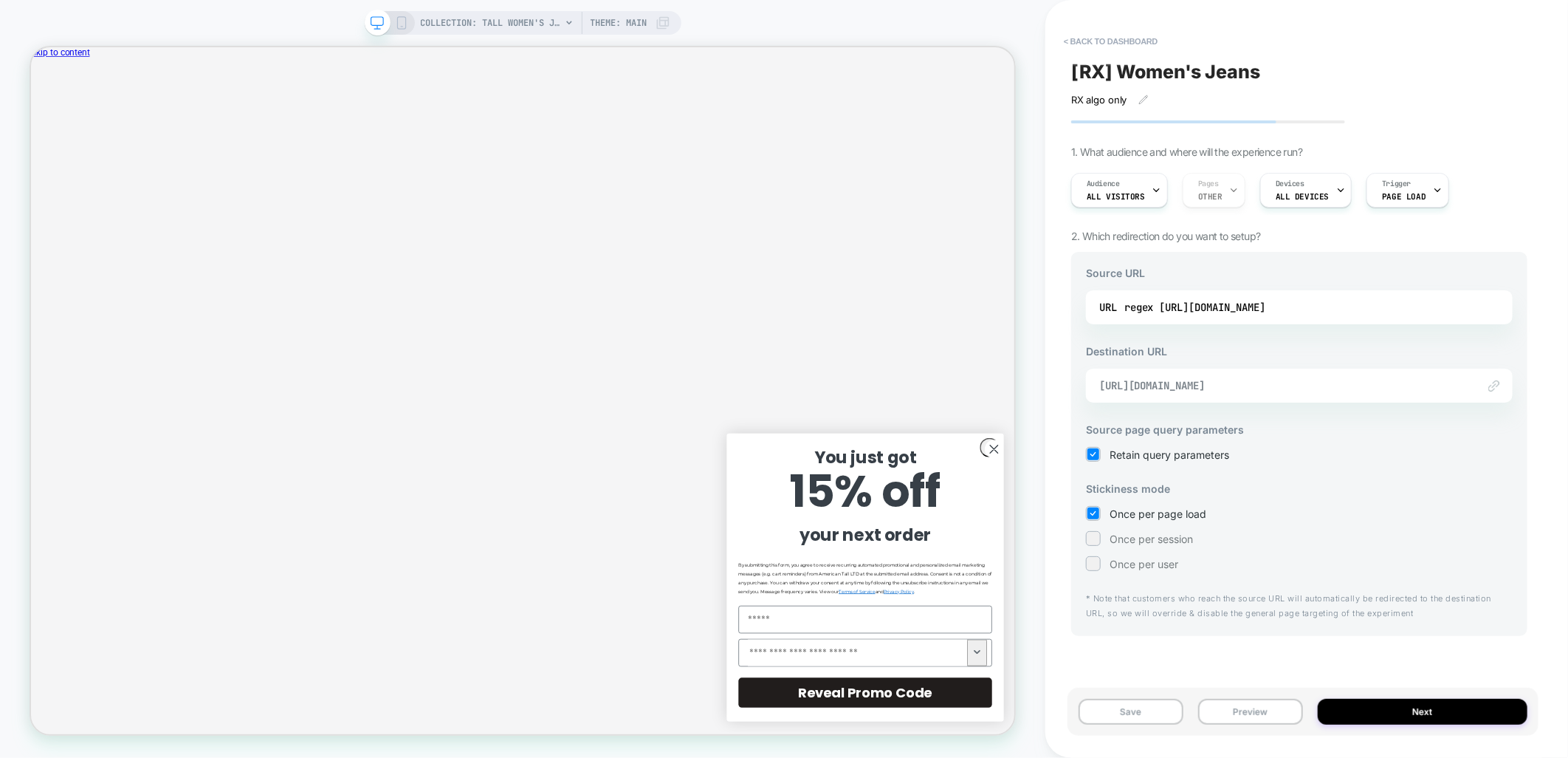
click at [1215, 386] on span "[URL][DOMAIN_NAME]" at bounding box center [1281, 385] width 363 height 13
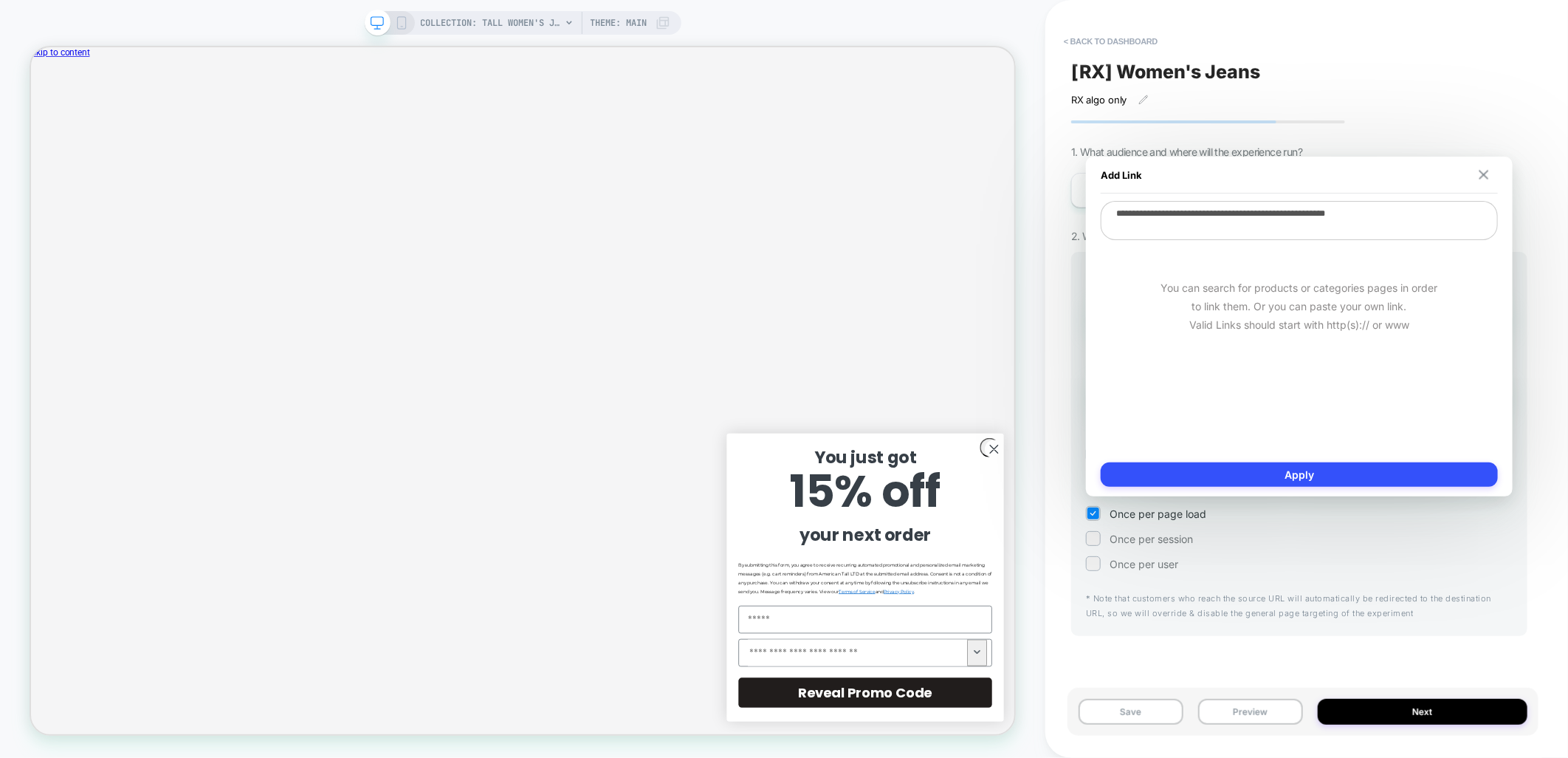
click at [1480, 173] on img at bounding box center [1484, 174] width 9 height 9
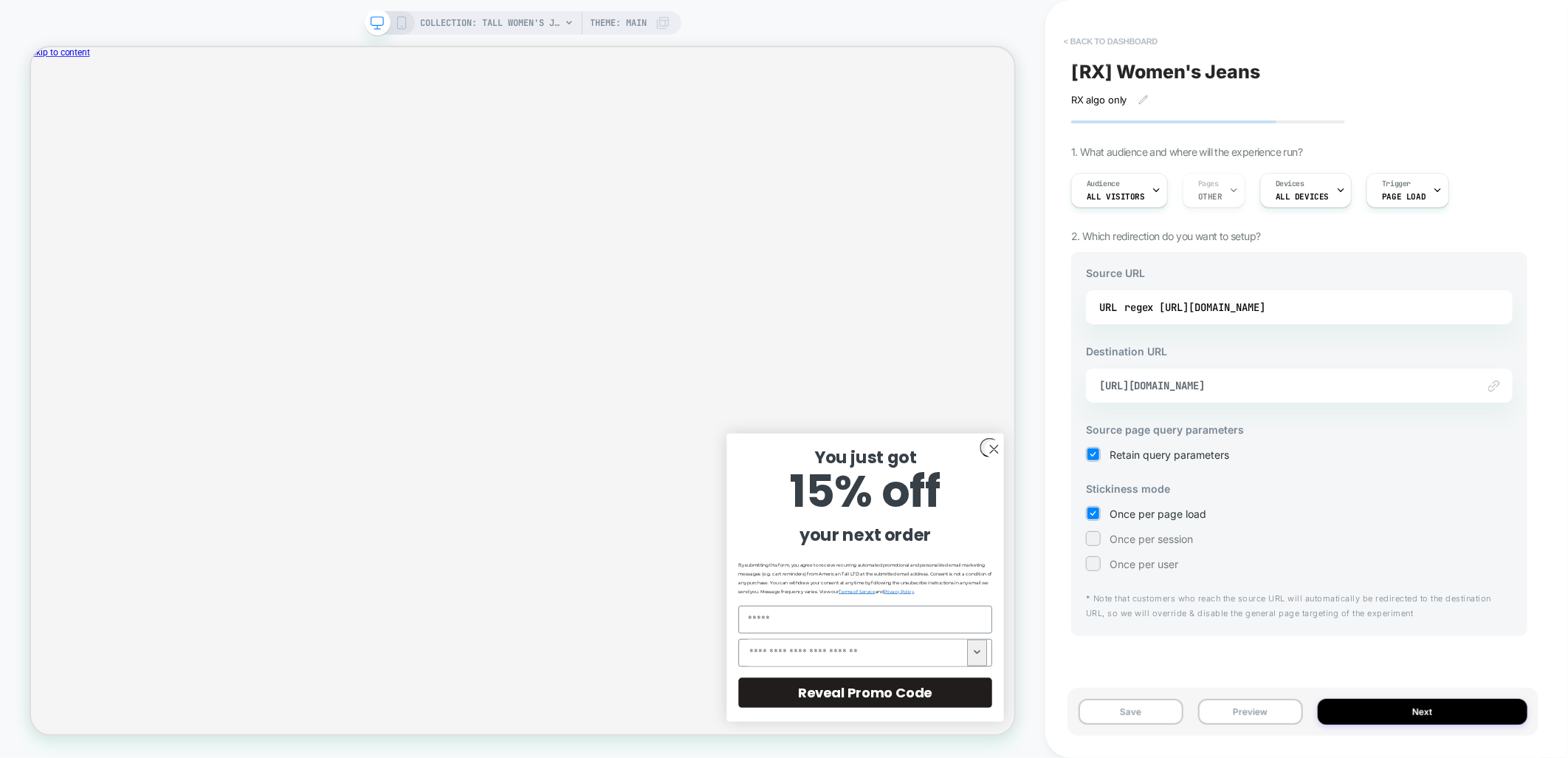
click at [1134, 42] on button "< back to dashboard" at bounding box center [1111, 41] width 109 height 23
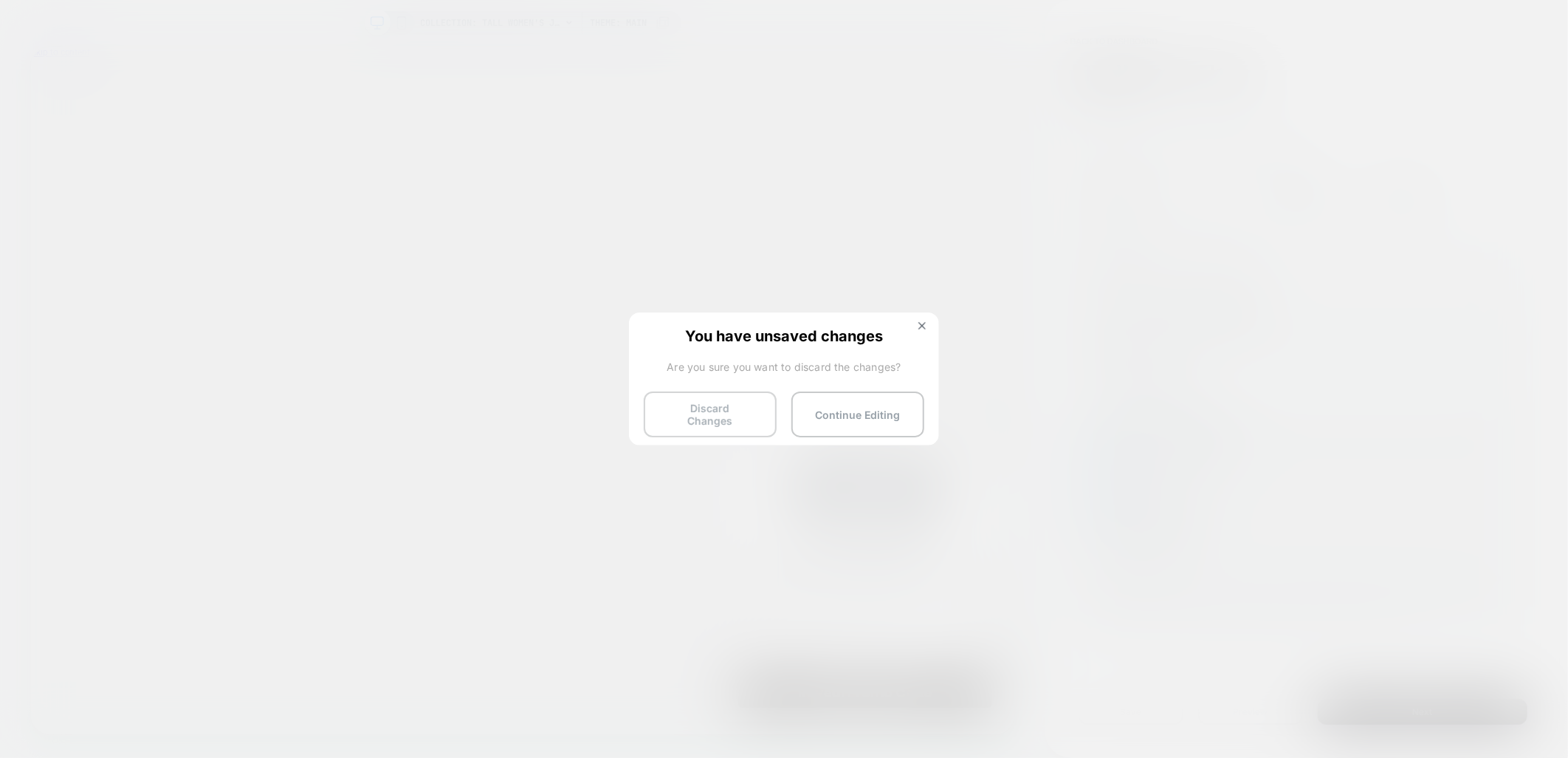
click at [729, 406] on button "Discard Changes" at bounding box center [710, 414] width 133 height 46
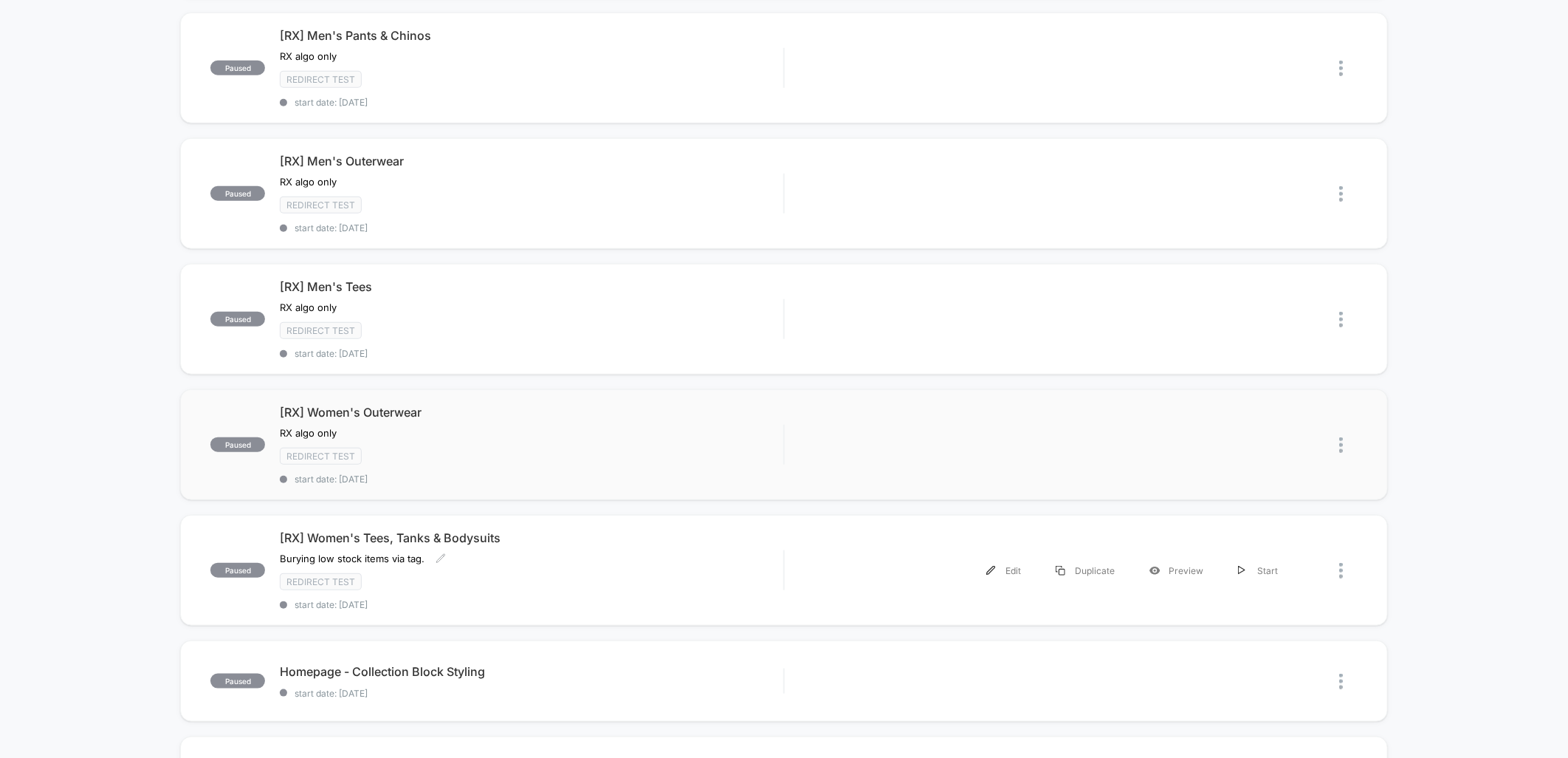
scroll to position [656, 0]
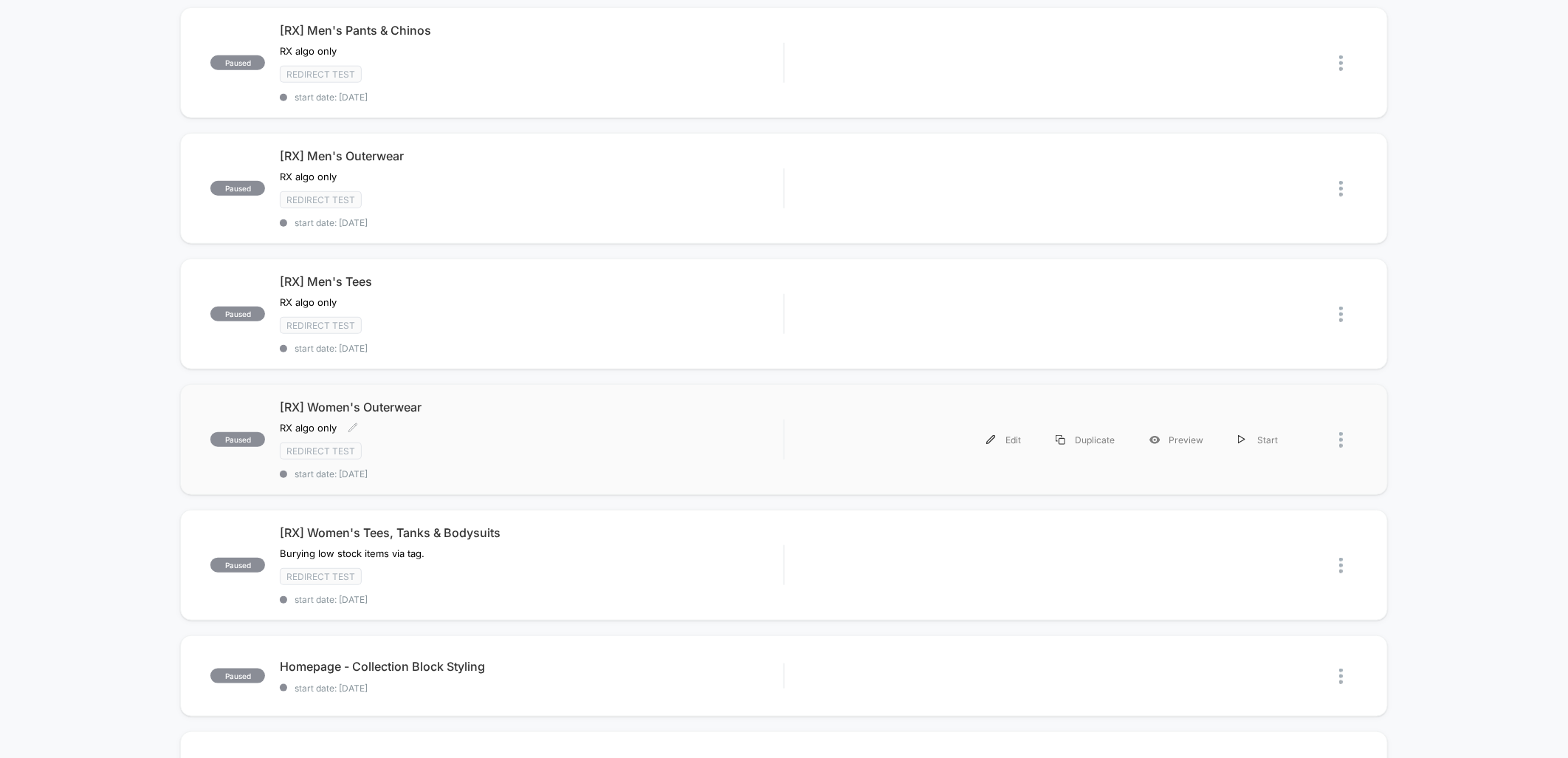
click at [511, 443] on div "Redirect Test" at bounding box center [532, 451] width 504 height 17
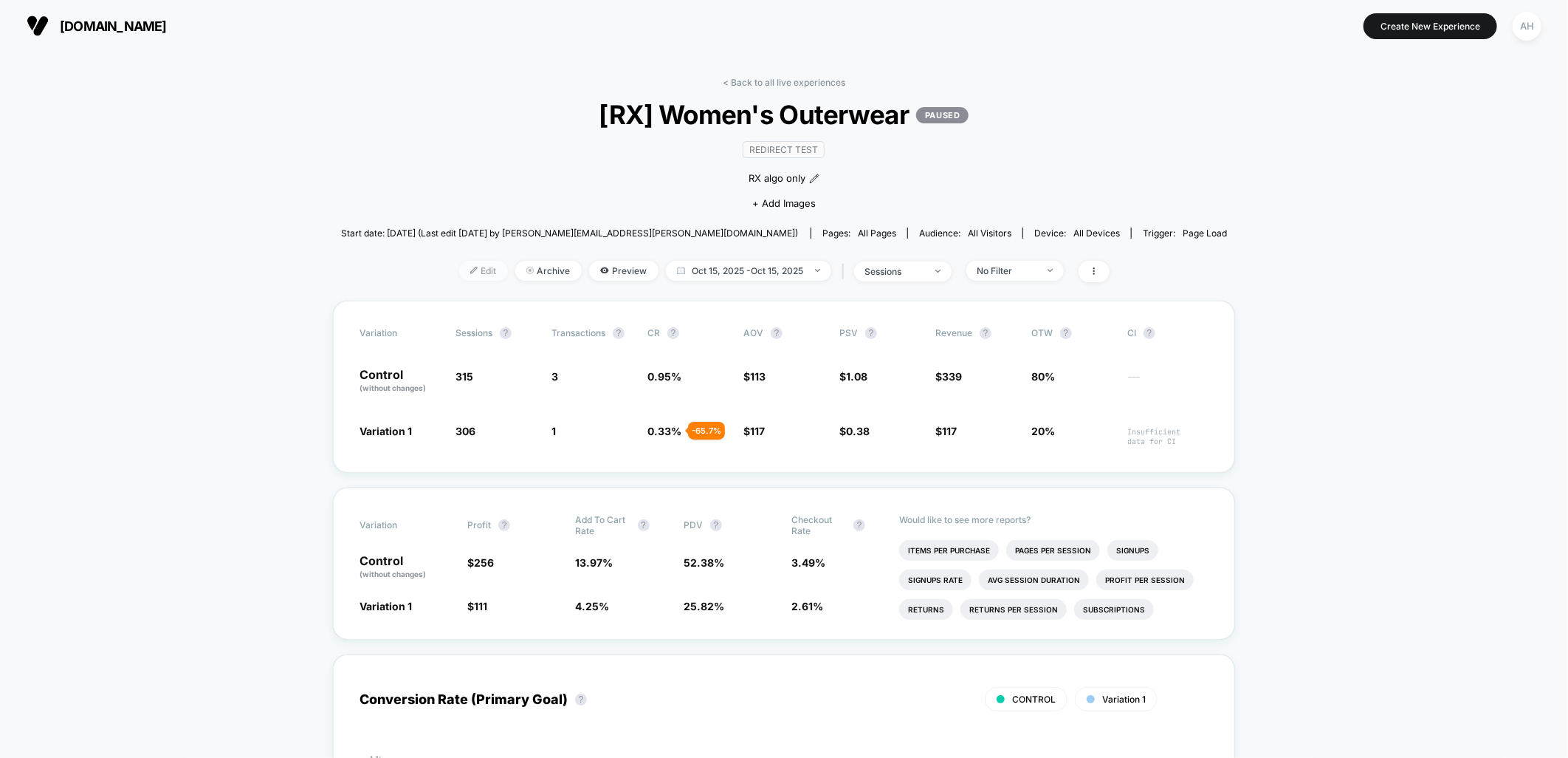
click at [489, 266] on span "Edit" at bounding box center [483, 270] width 48 height 20
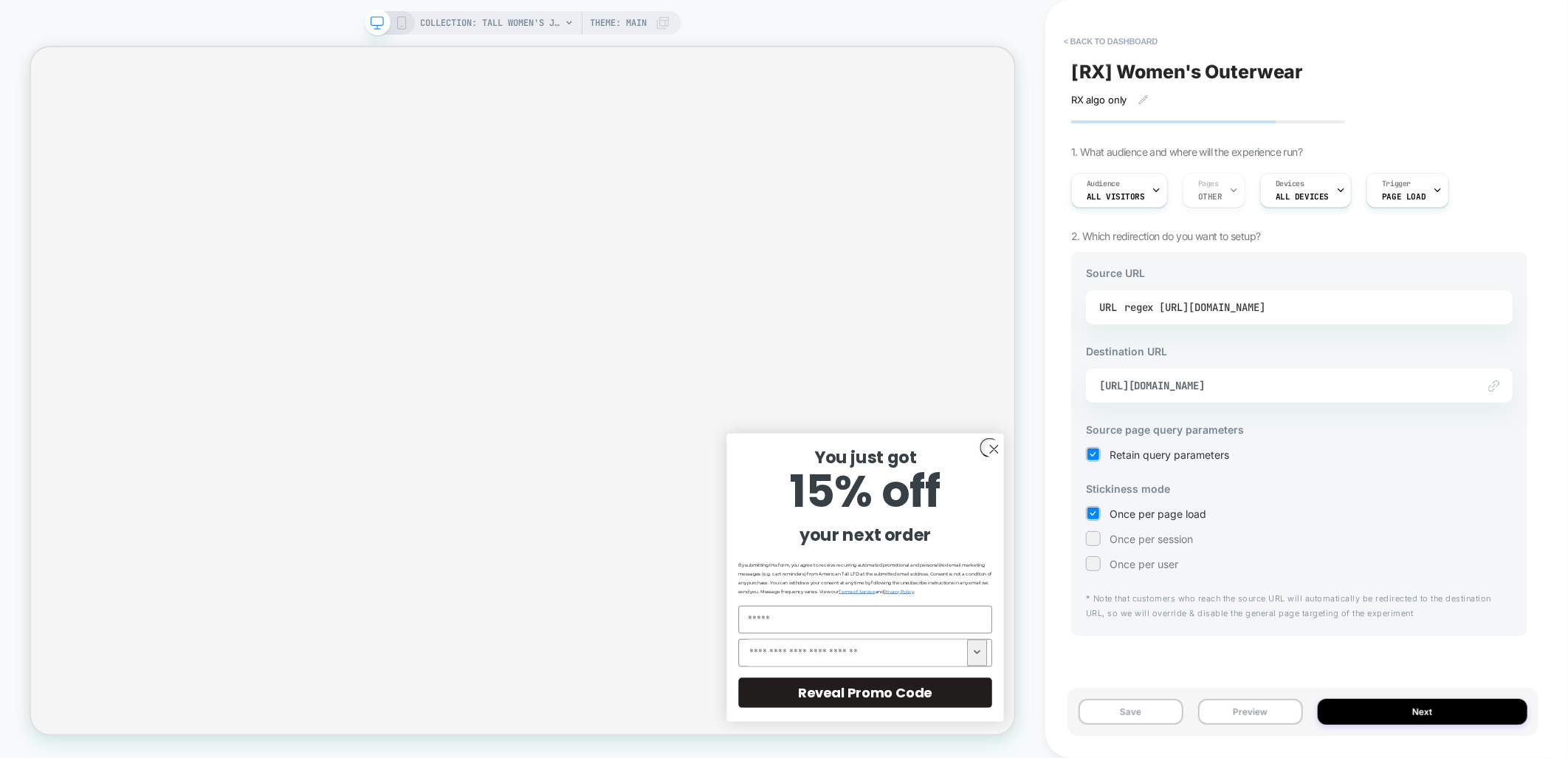
click at [1265, 311] on div "regex [URL][DOMAIN_NAME]" at bounding box center [1195, 307] width 141 height 22
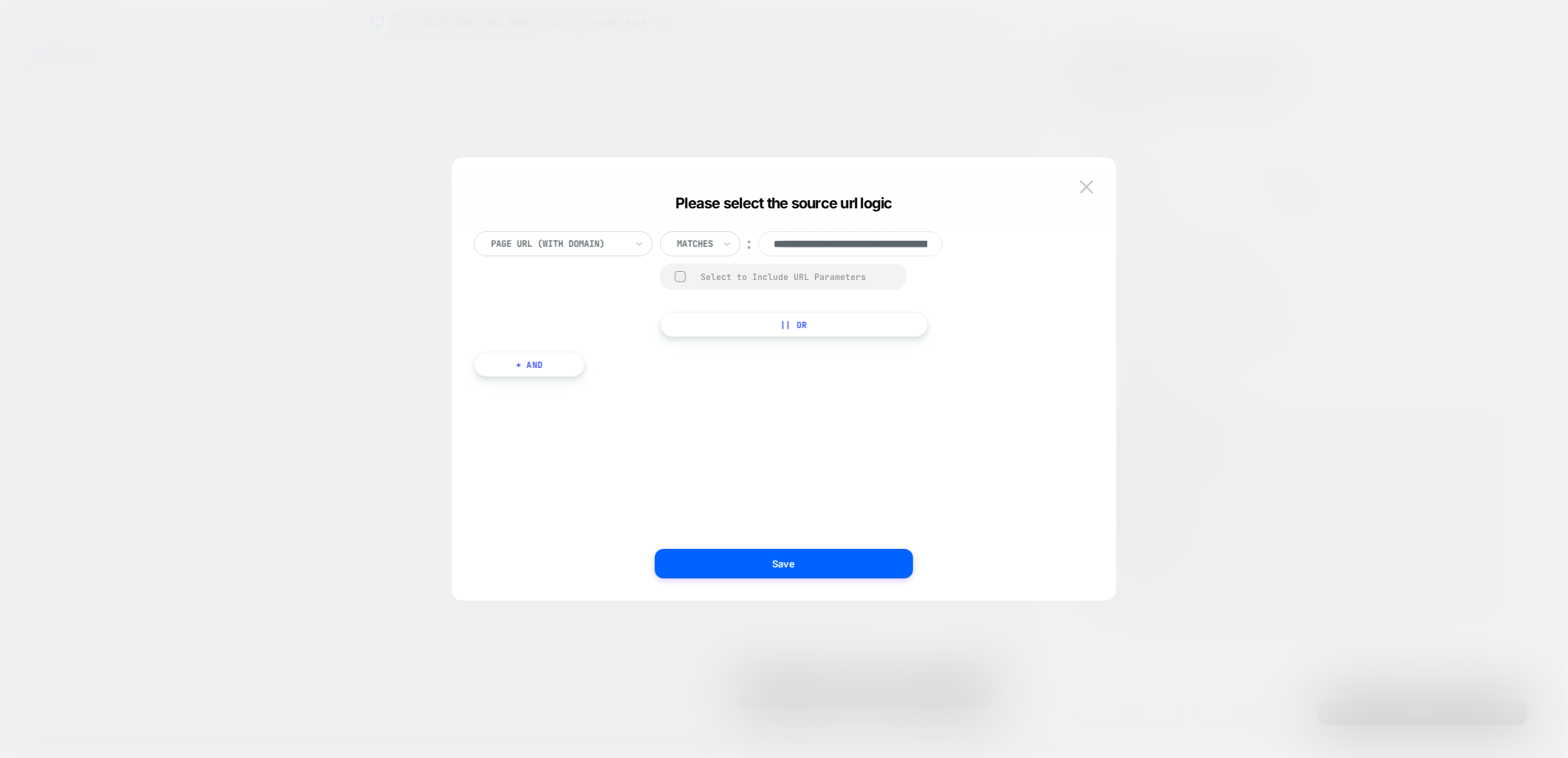
scroll to position [0, 192]
click at [773, 569] on button "Save" at bounding box center [784, 563] width 258 height 30
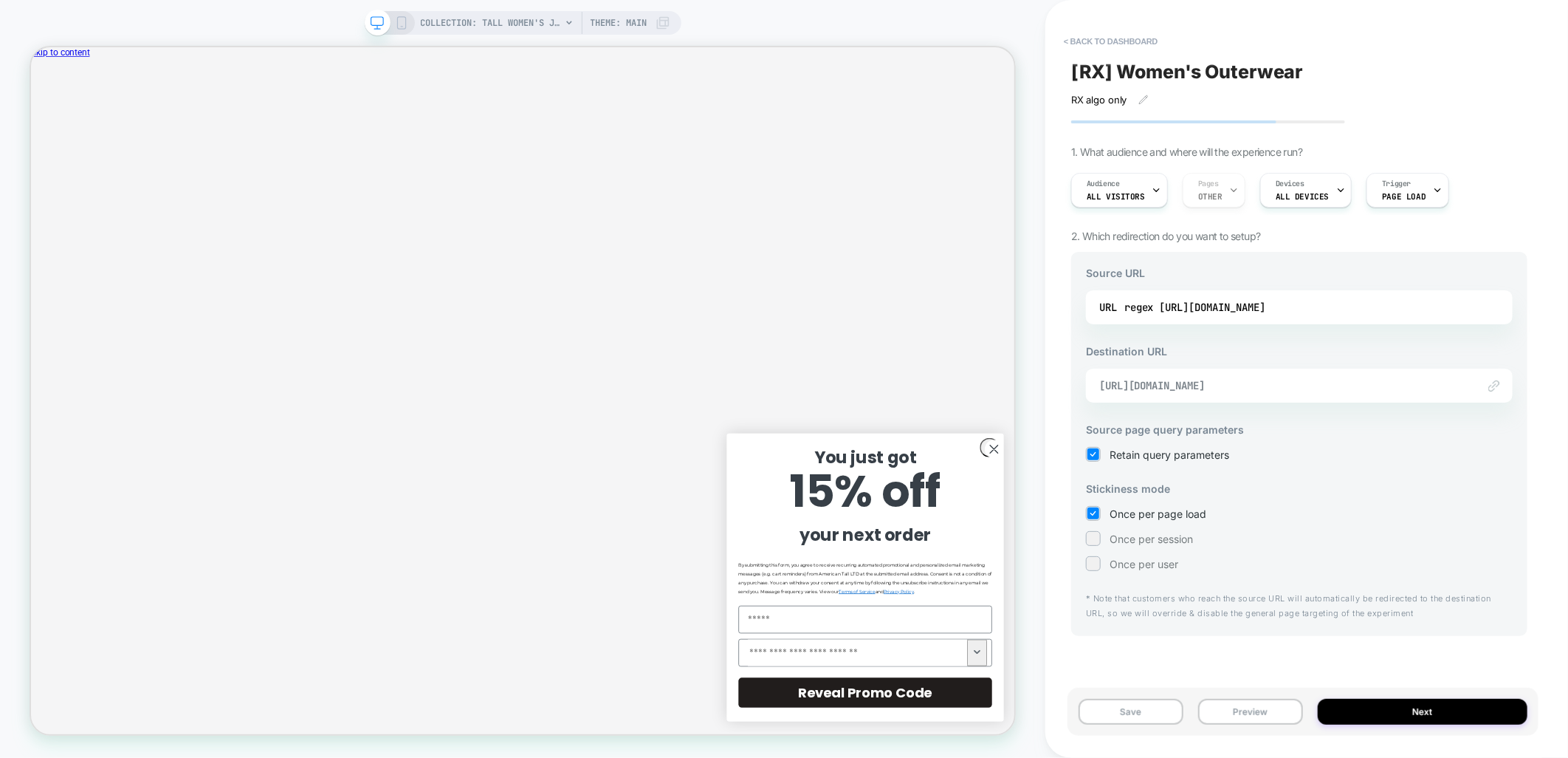
click at [1267, 380] on span "[URL][DOMAIN_NAME]" at bounding box center [1281, 385] width 363 height 13
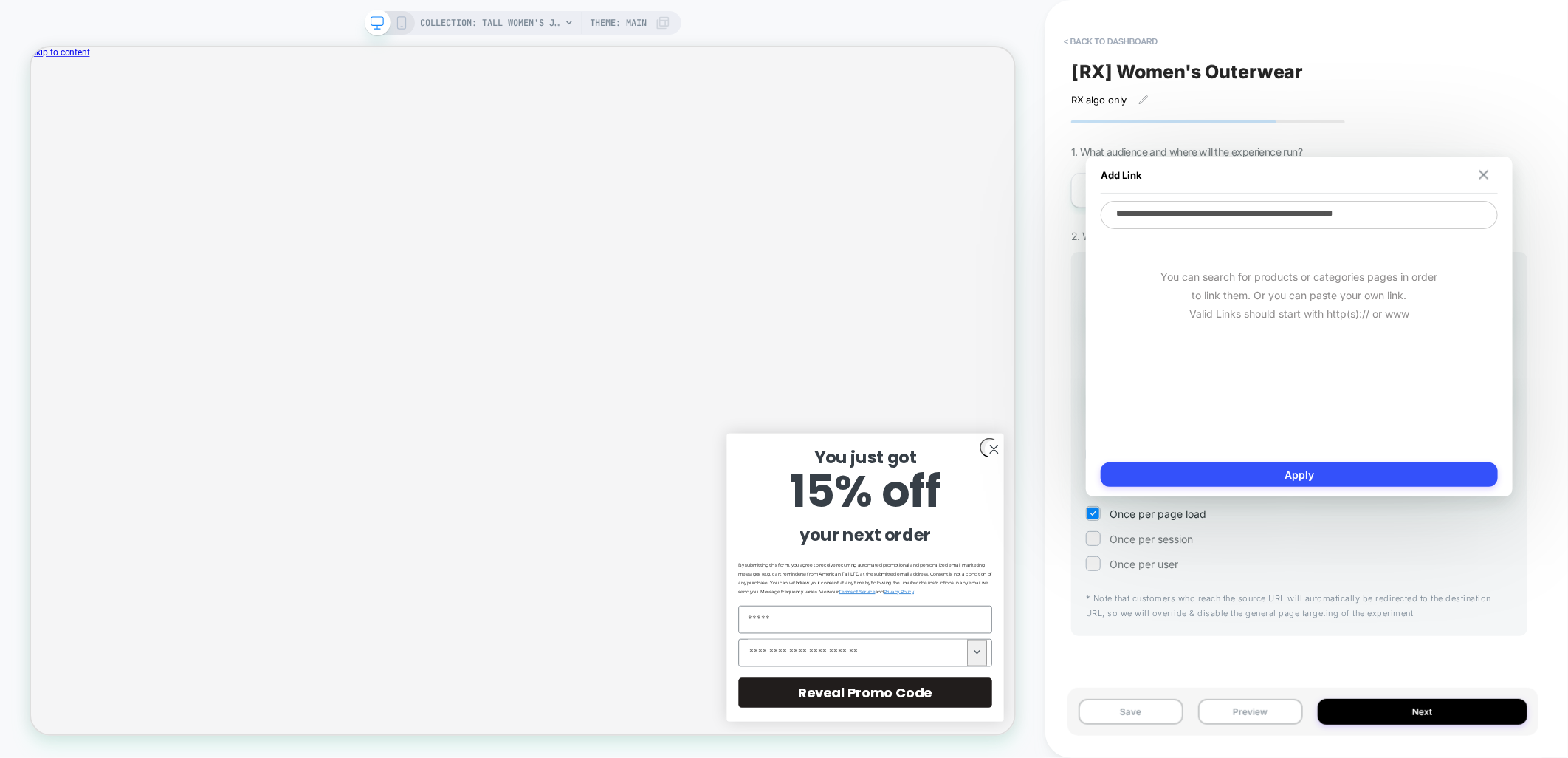
click at [1481, 171] on img at bounding box center [1484, 174] width 9 height 9
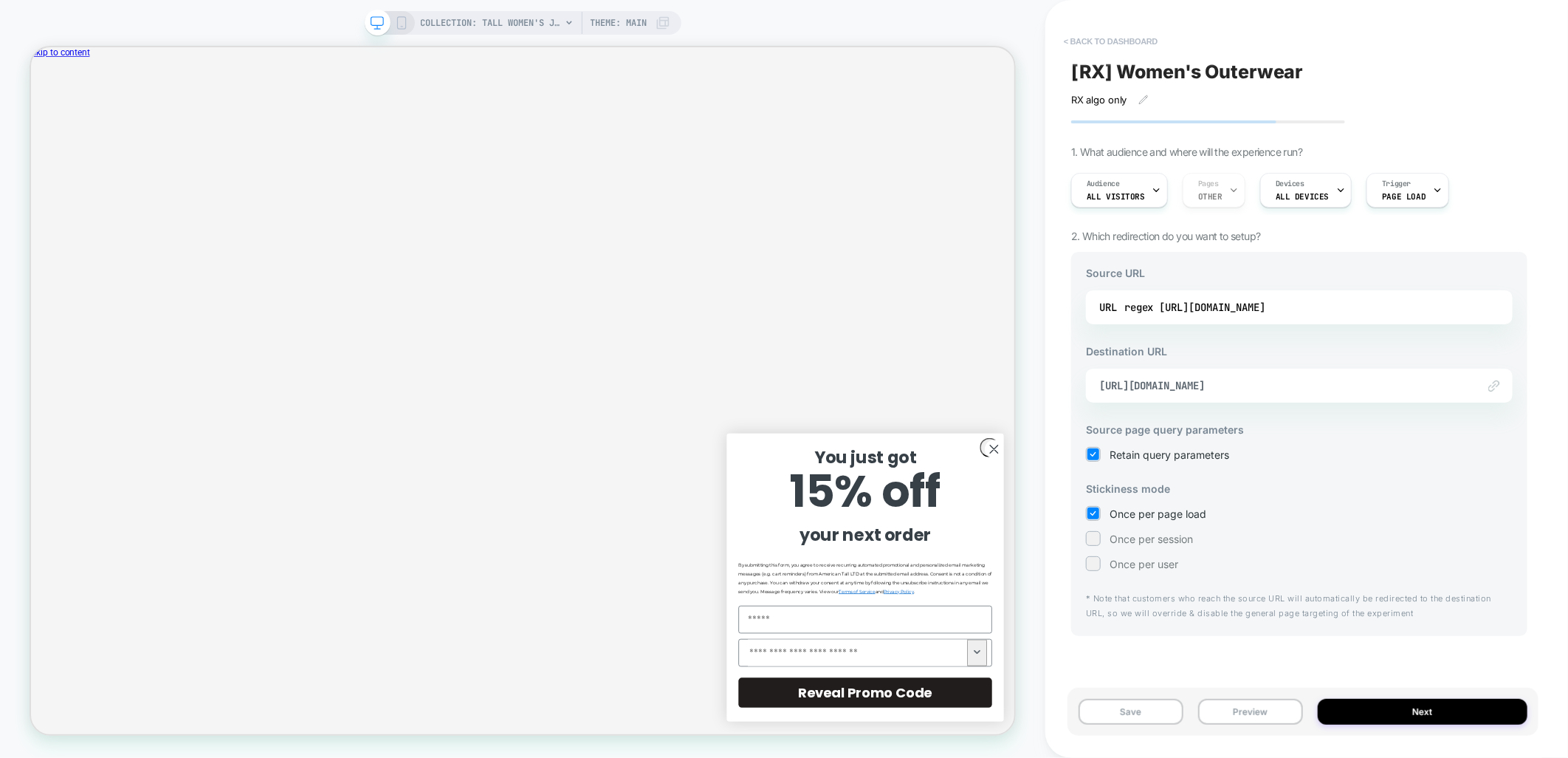
click at [1108, 41] on button "< back to dashboard" at bounding box center [1111, 41] width 109 height 23
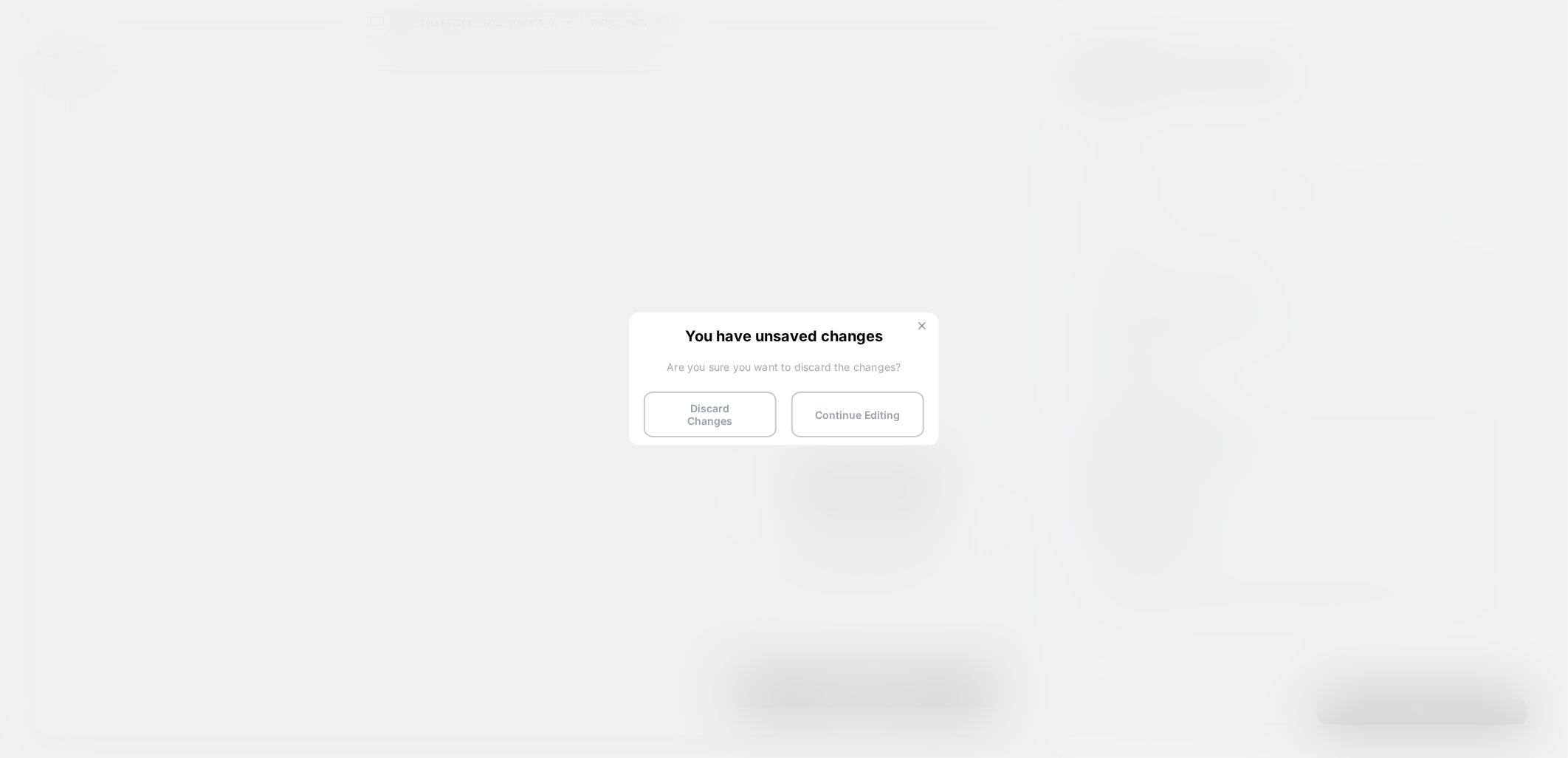
click at [921, 330] on button at bounding box center [922, 328] width 16 height 13
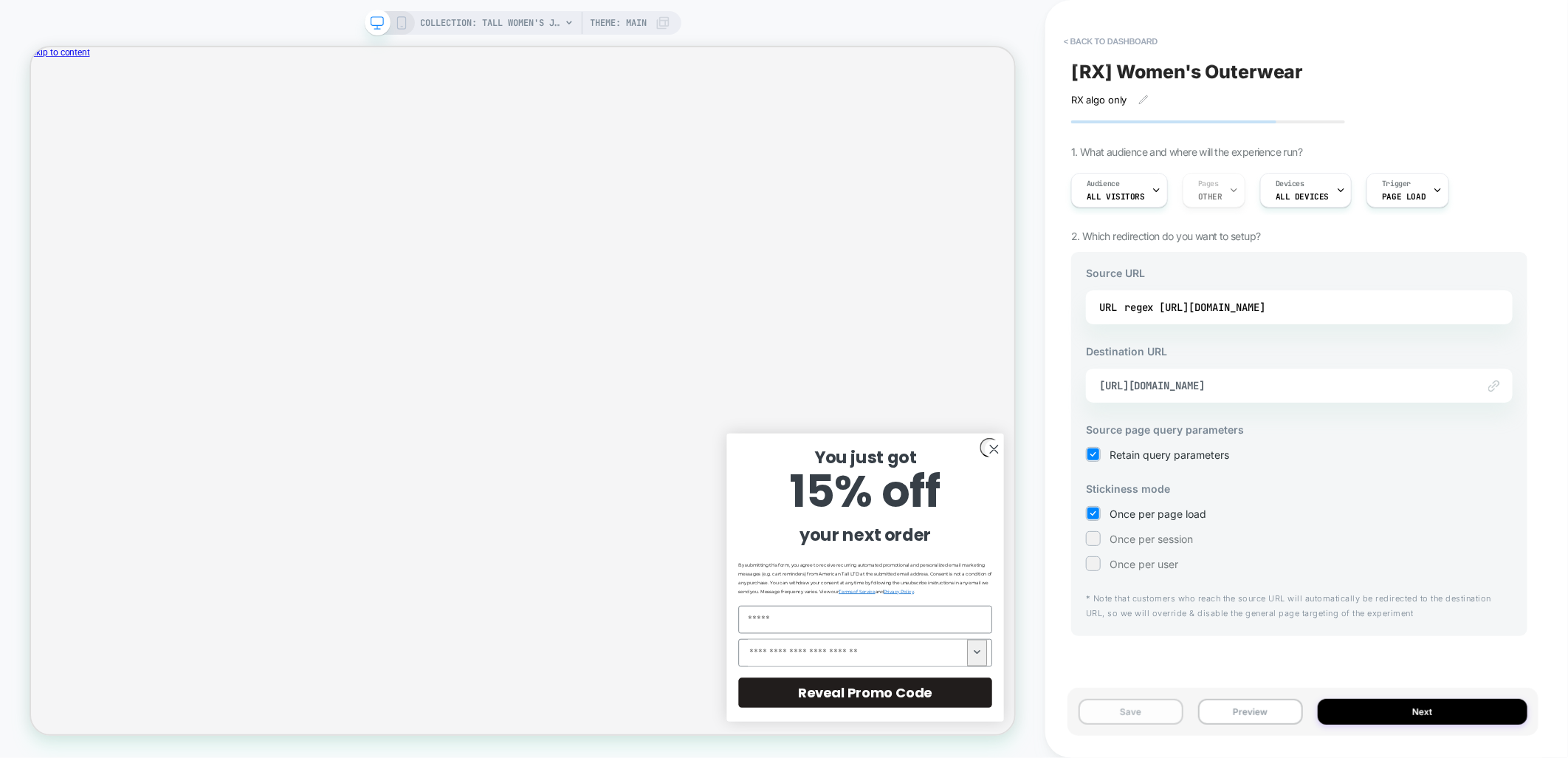
click at [1148, 706] on button "Save" at bounding box center [1131, 711] width 105 height 26
click at [1140, 41] on button "< back to dashboard" at bounding box center [1111, 41] width 109 height 23
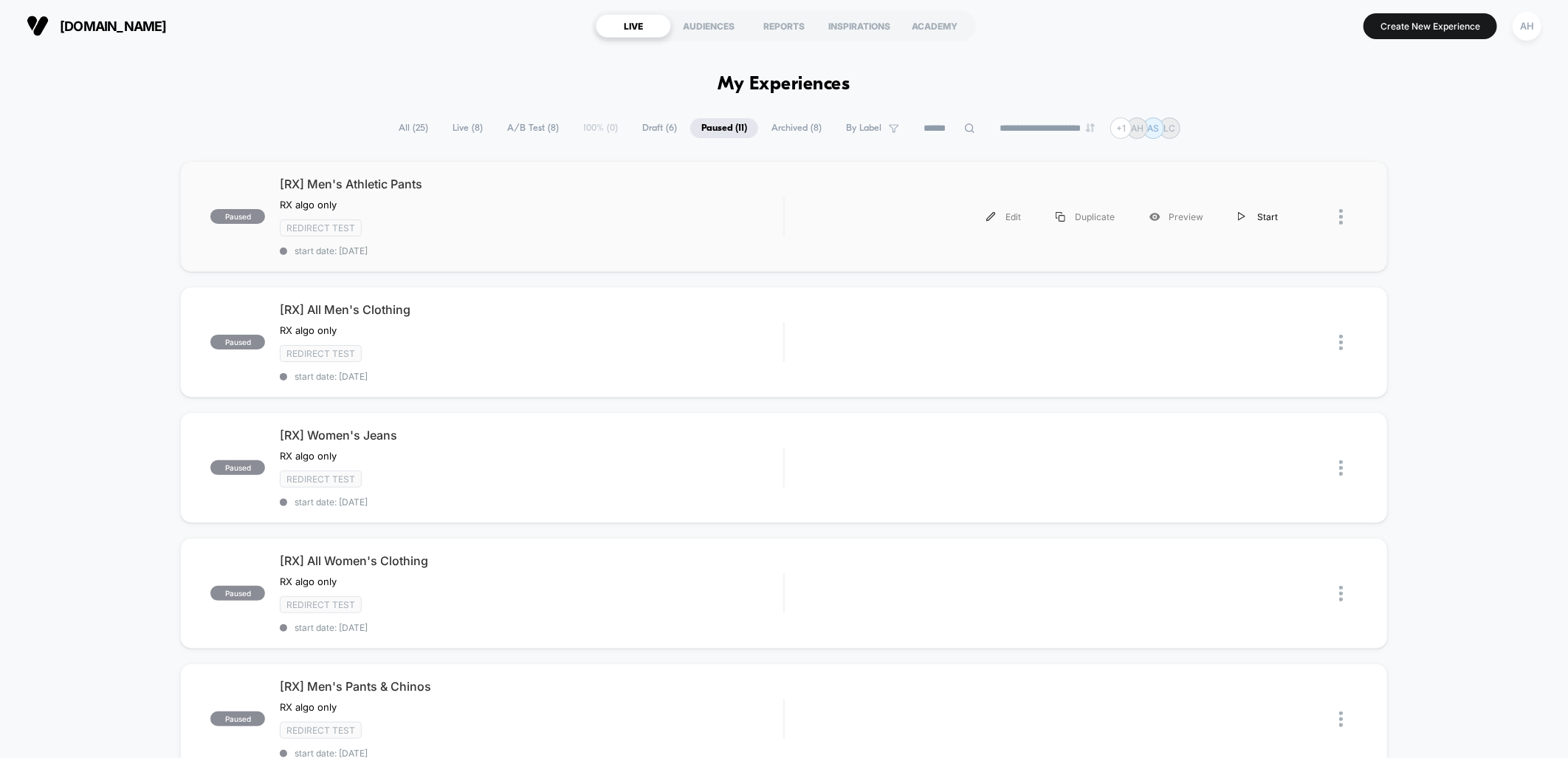
click at [1266, 216] on div "Start" at bounding box center [1258, 217] width 74 height 33
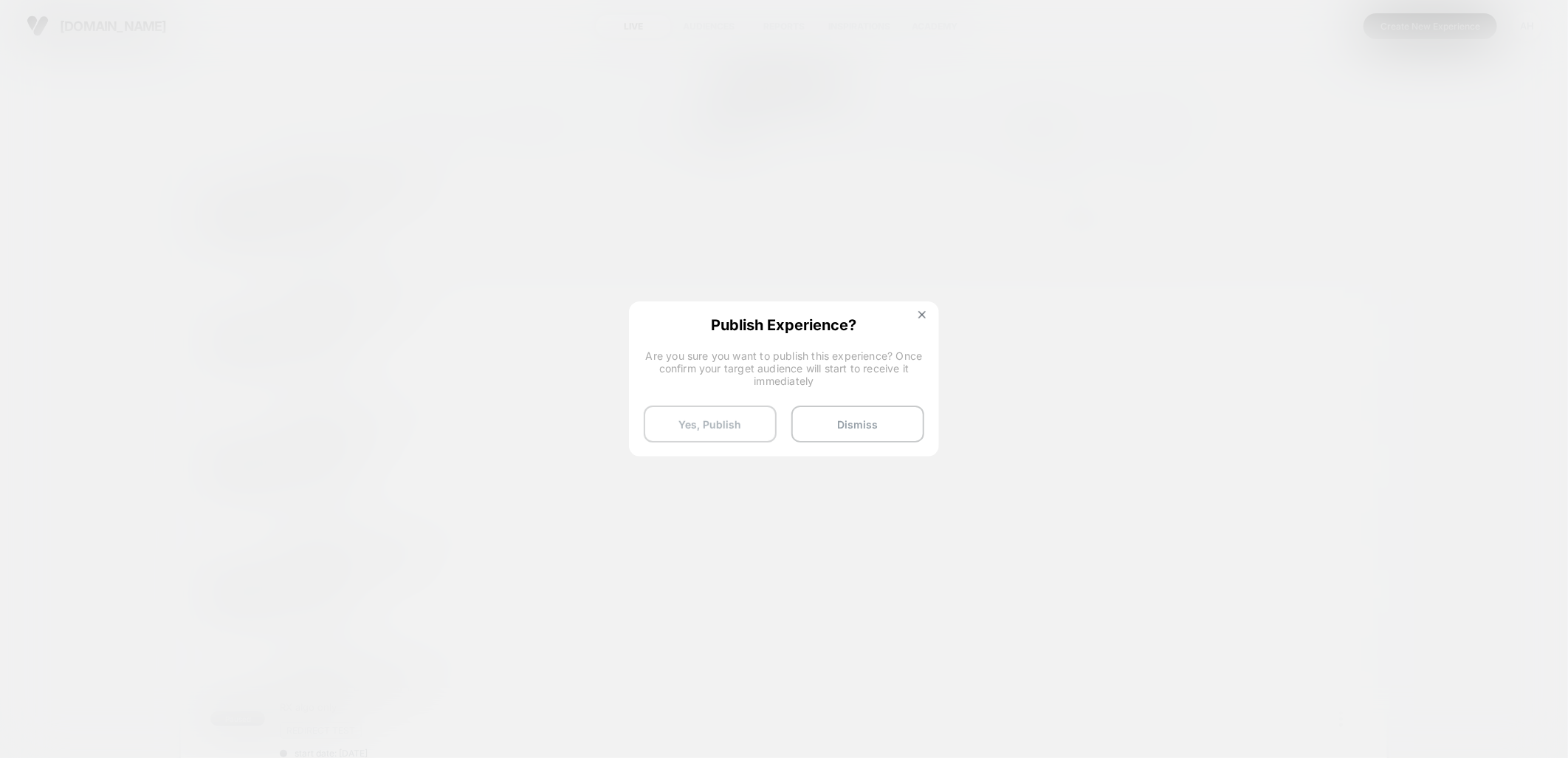
click at [719, 421] on button "Yes, Publish" at bounding box center [710, 423] width 133 height 37
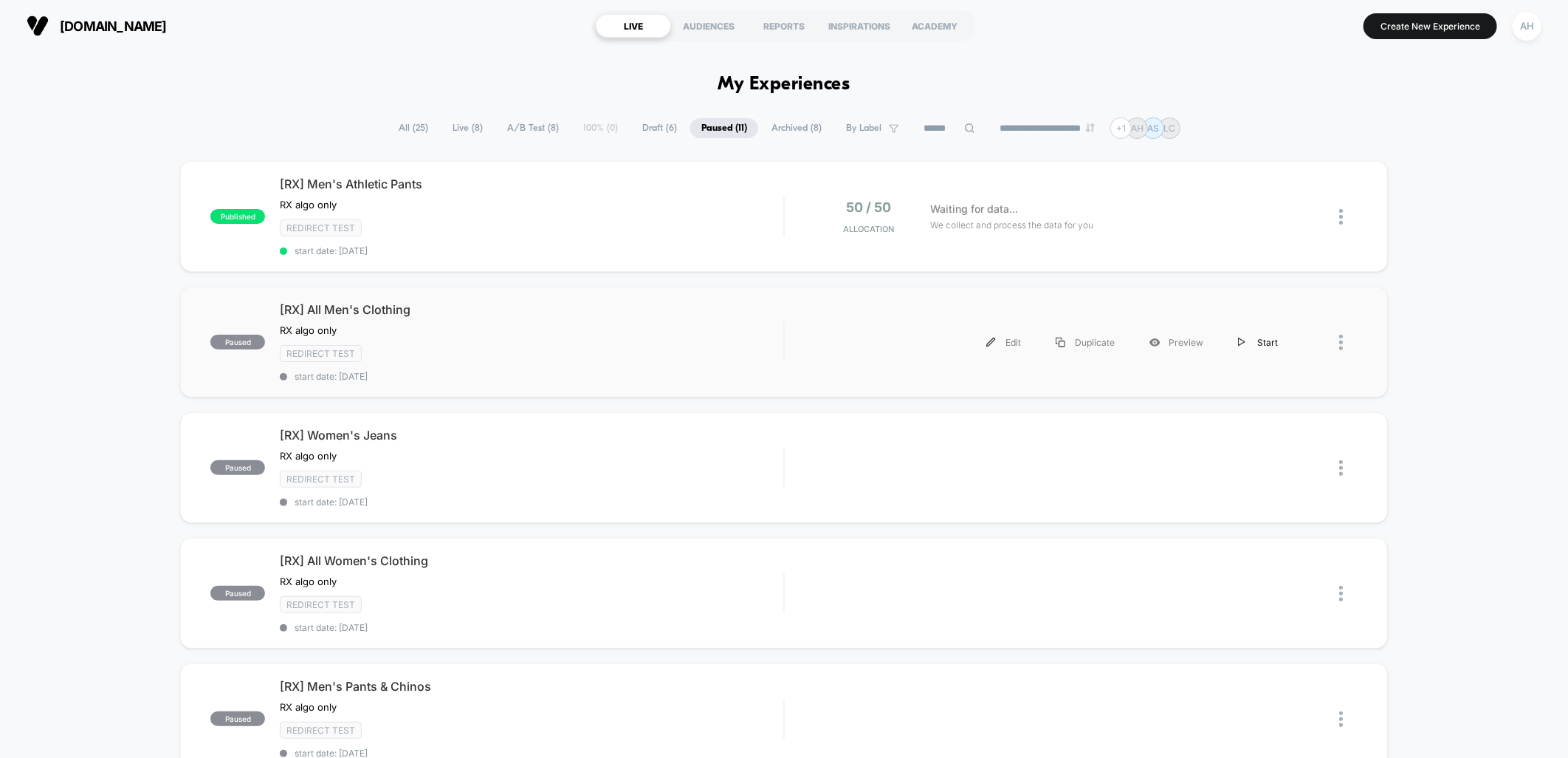
click at [1264, 338] on div "Start" at bounding box center [1258, 342] width 74 height 33
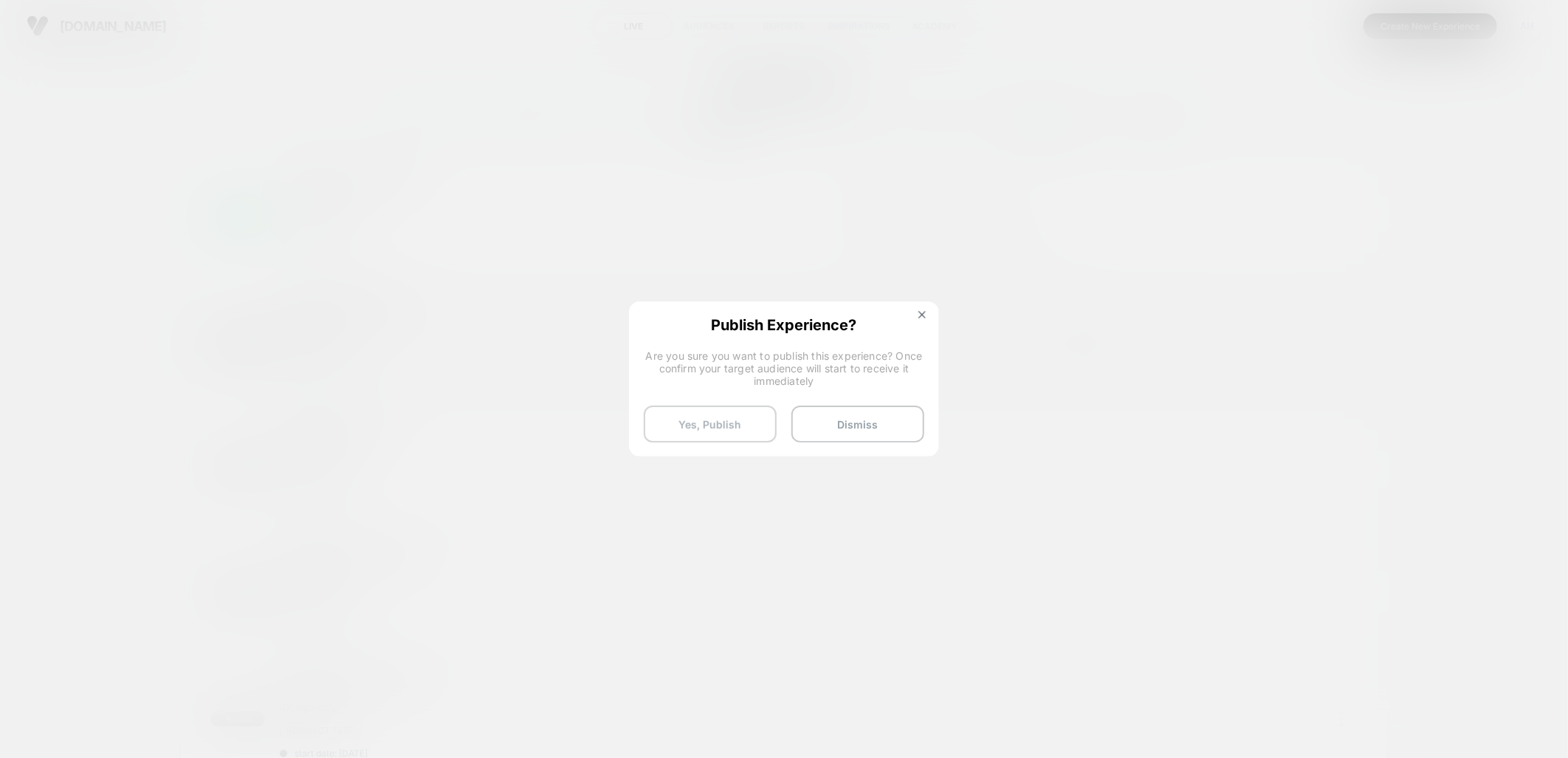
click at [717, 430] on button "Yes, Publish" at bounding box center [710, 423] width 133 height 37
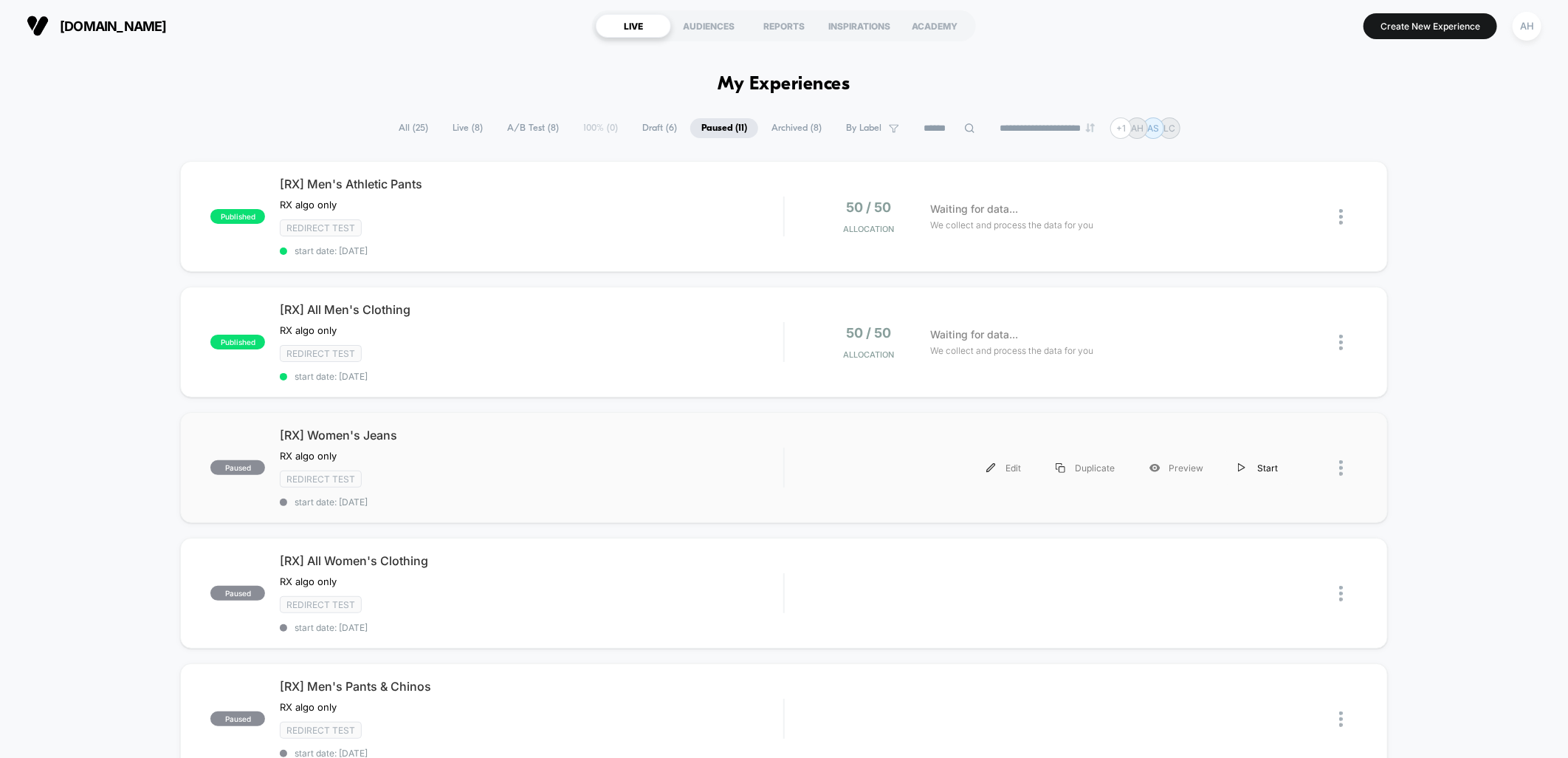
click at [1261, 459] on div "Start" at bounding box center [1258, 468] width 74 height 33
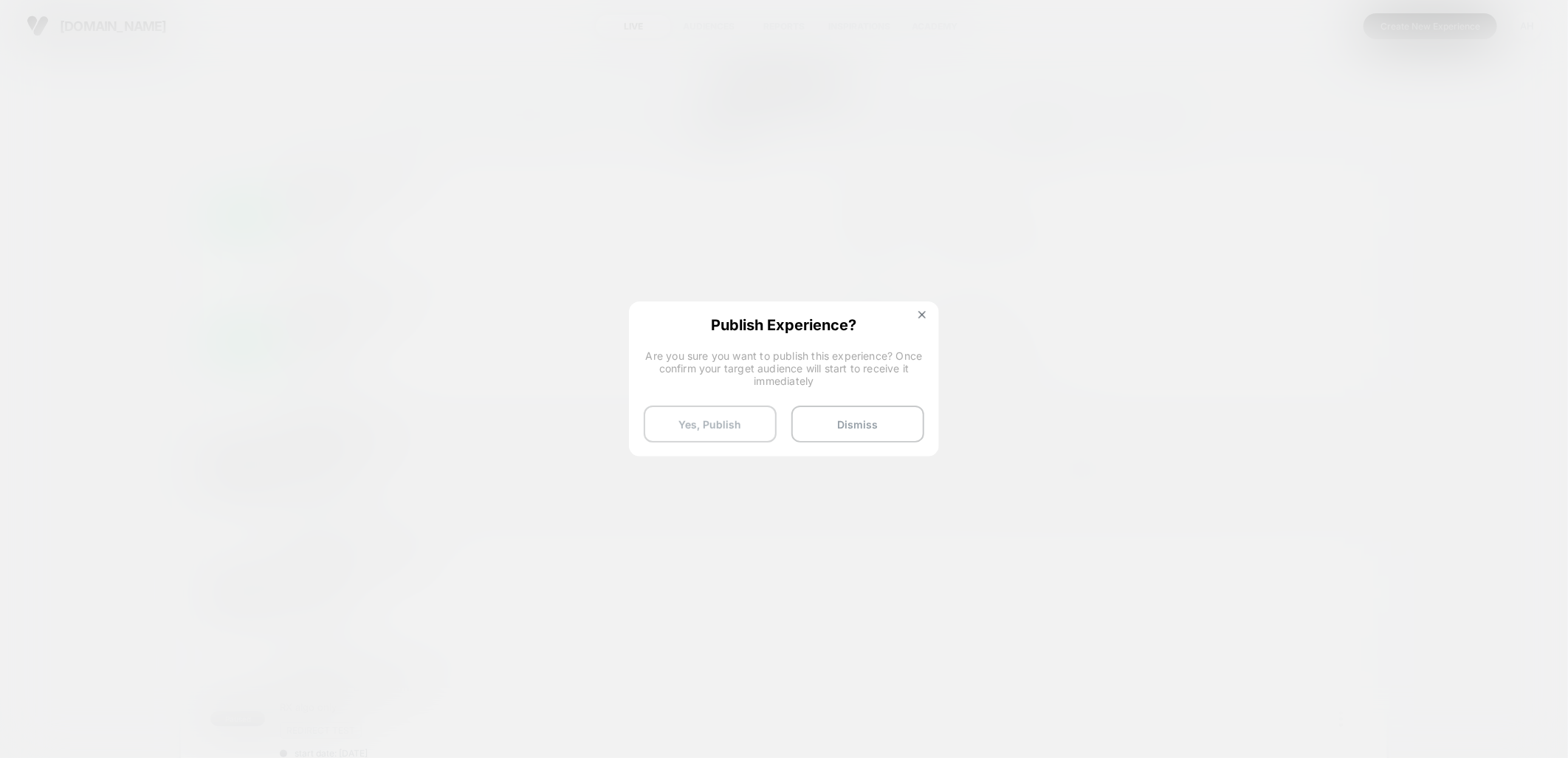
click at [732, 430] on button "Yes, Publish" at bounding box center [710, 423] width 133 height 37
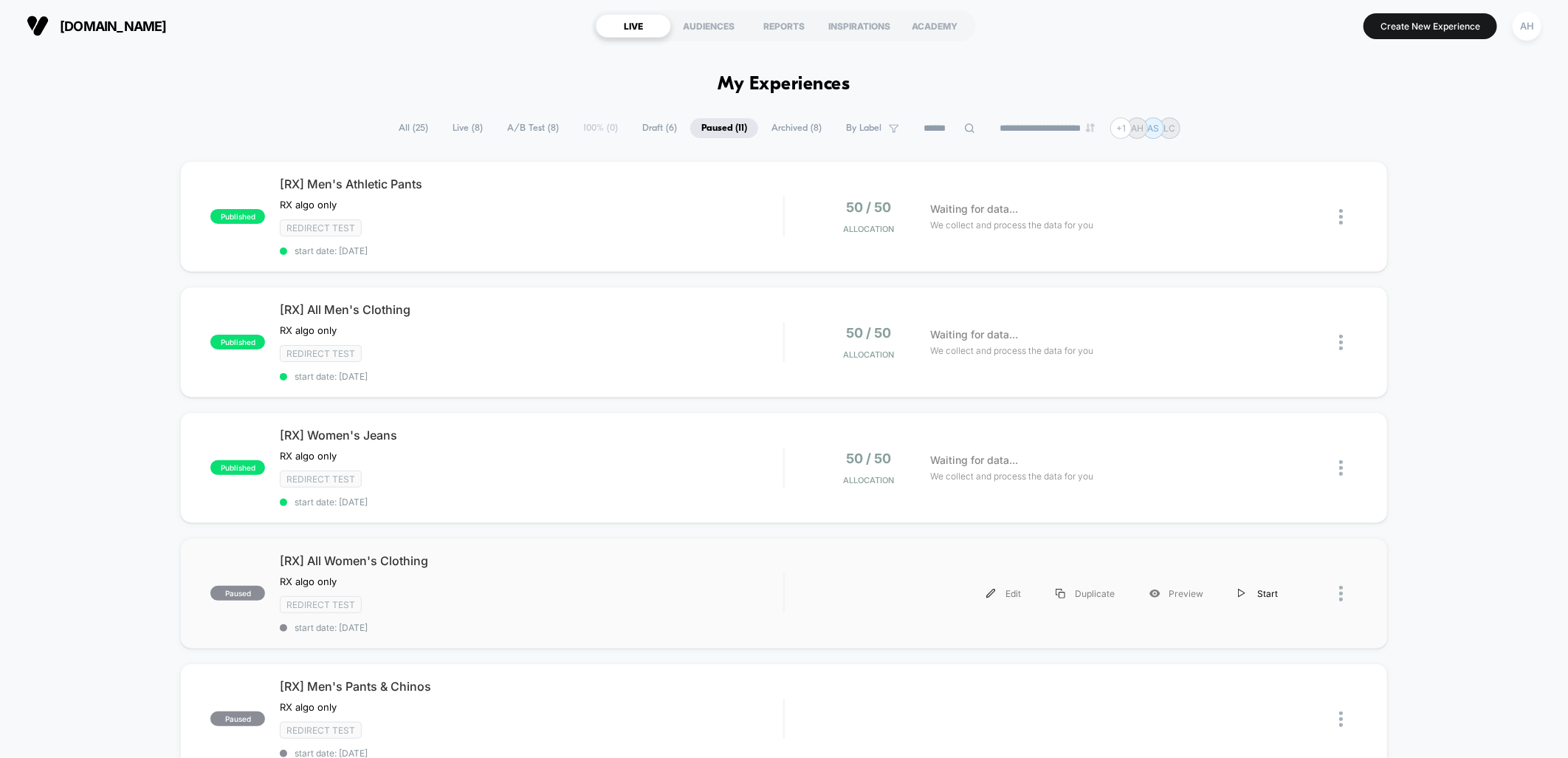
click at [1266, 588] on div "Start" at bounding box center [1258, 593] width 74 height 33
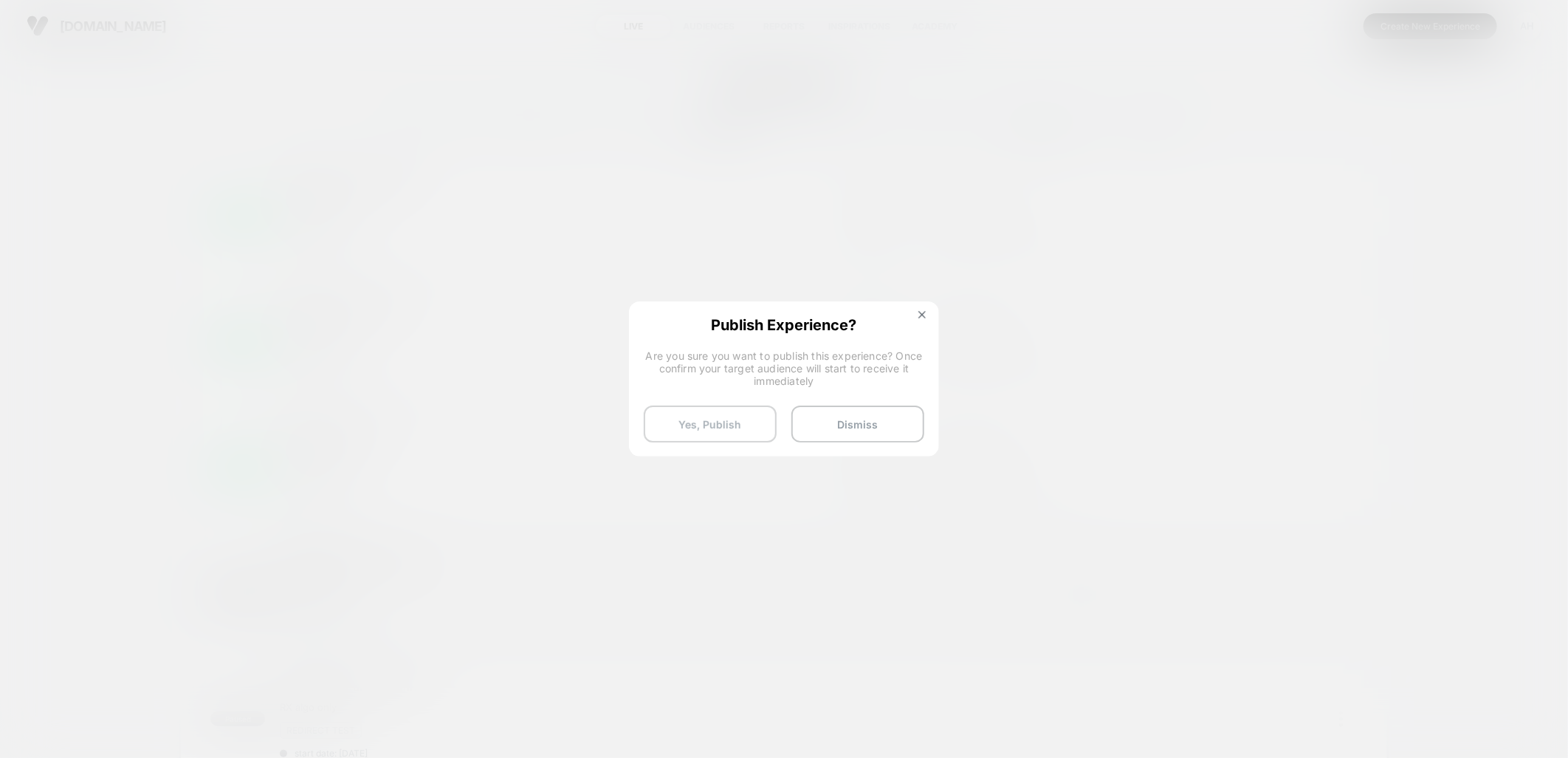
click at [717, 422] on button "Yes, Publish" at bounding box center [710, 423] width 133 height 37
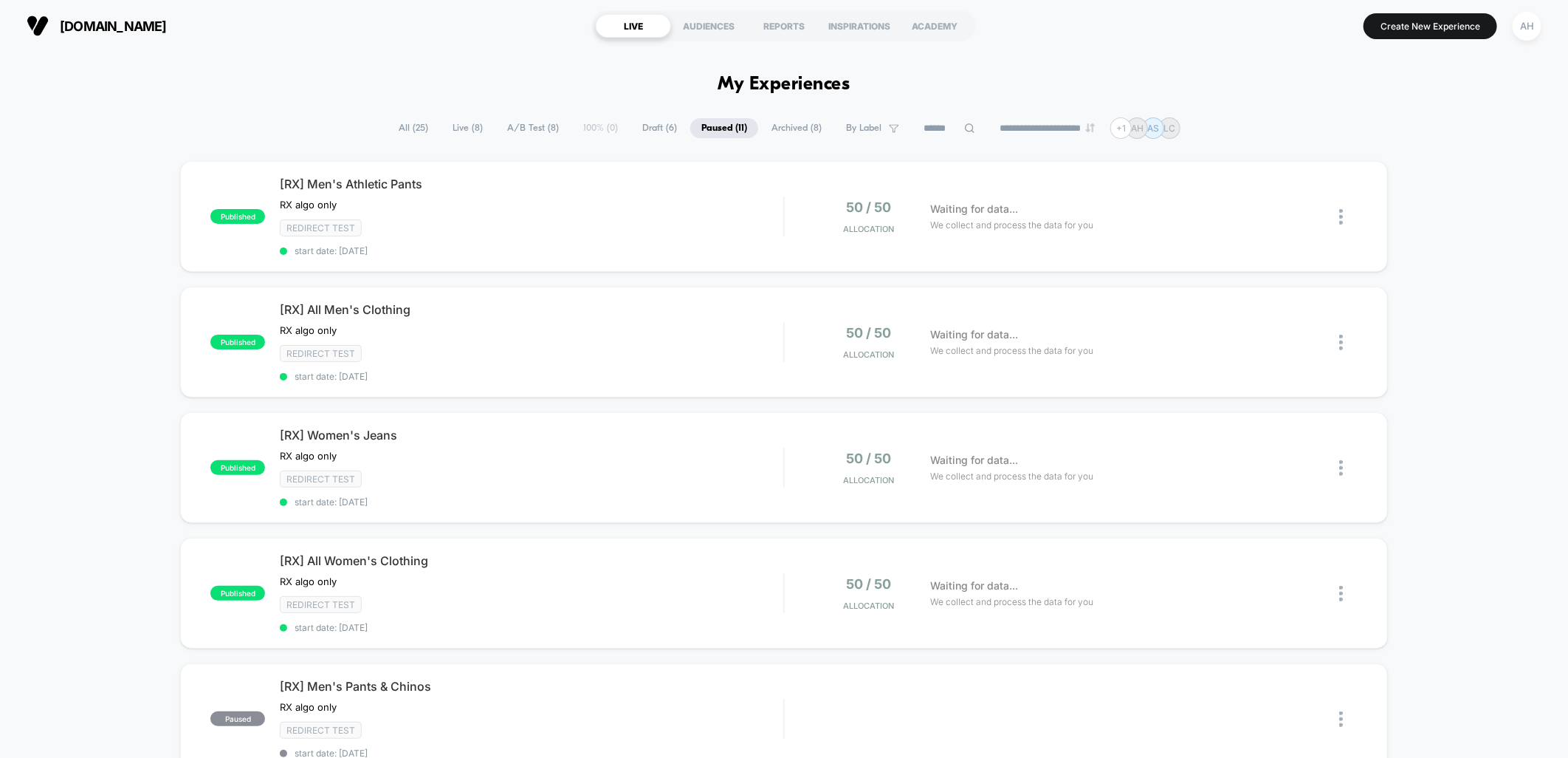
click at [508, 219] on div "Redirect Test" at bounding box center [532, 228] width 504 height 17
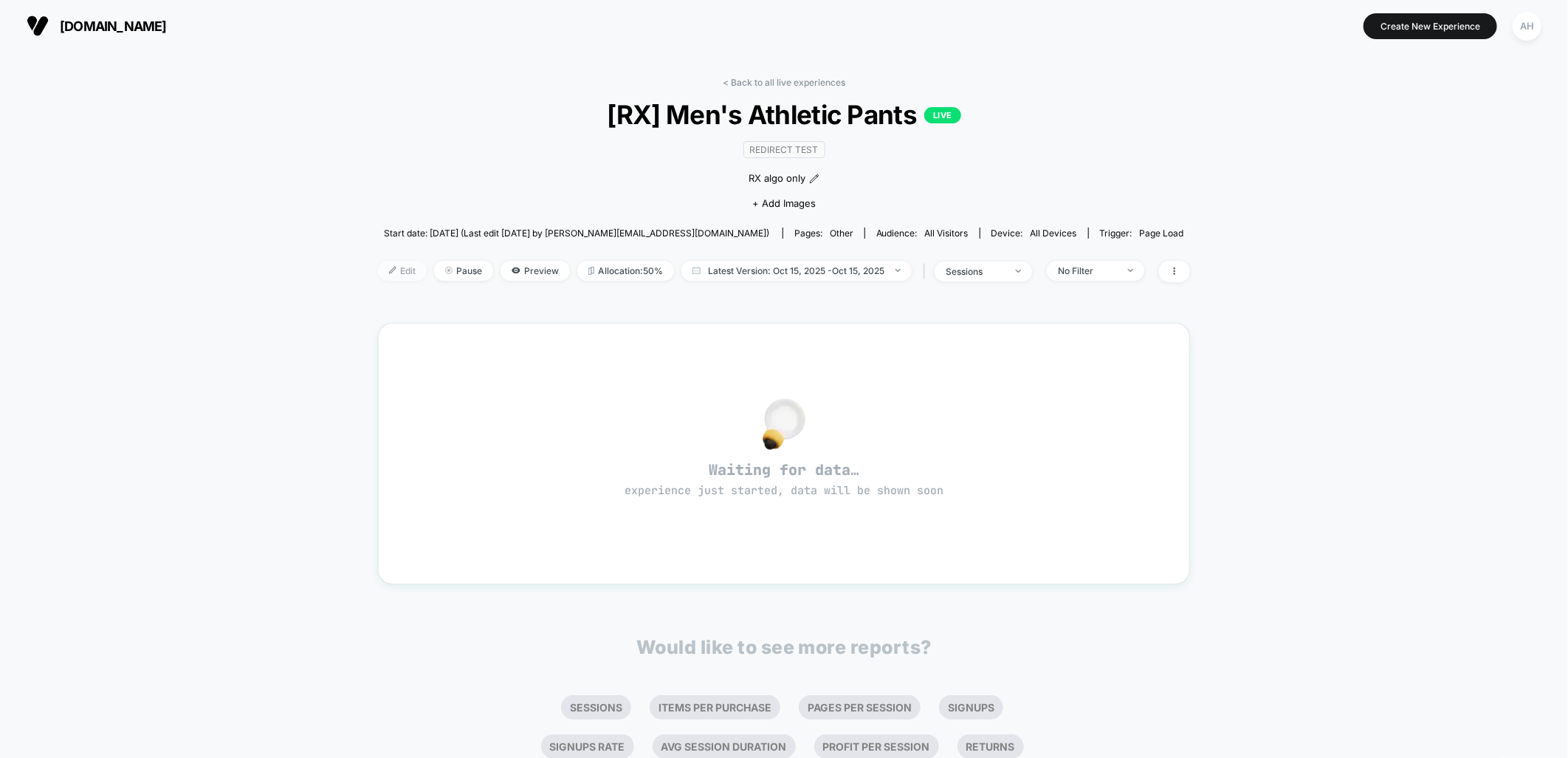
click at [406, 275] on span "Edit" at bounding box center [402, 270] width 48 height 20
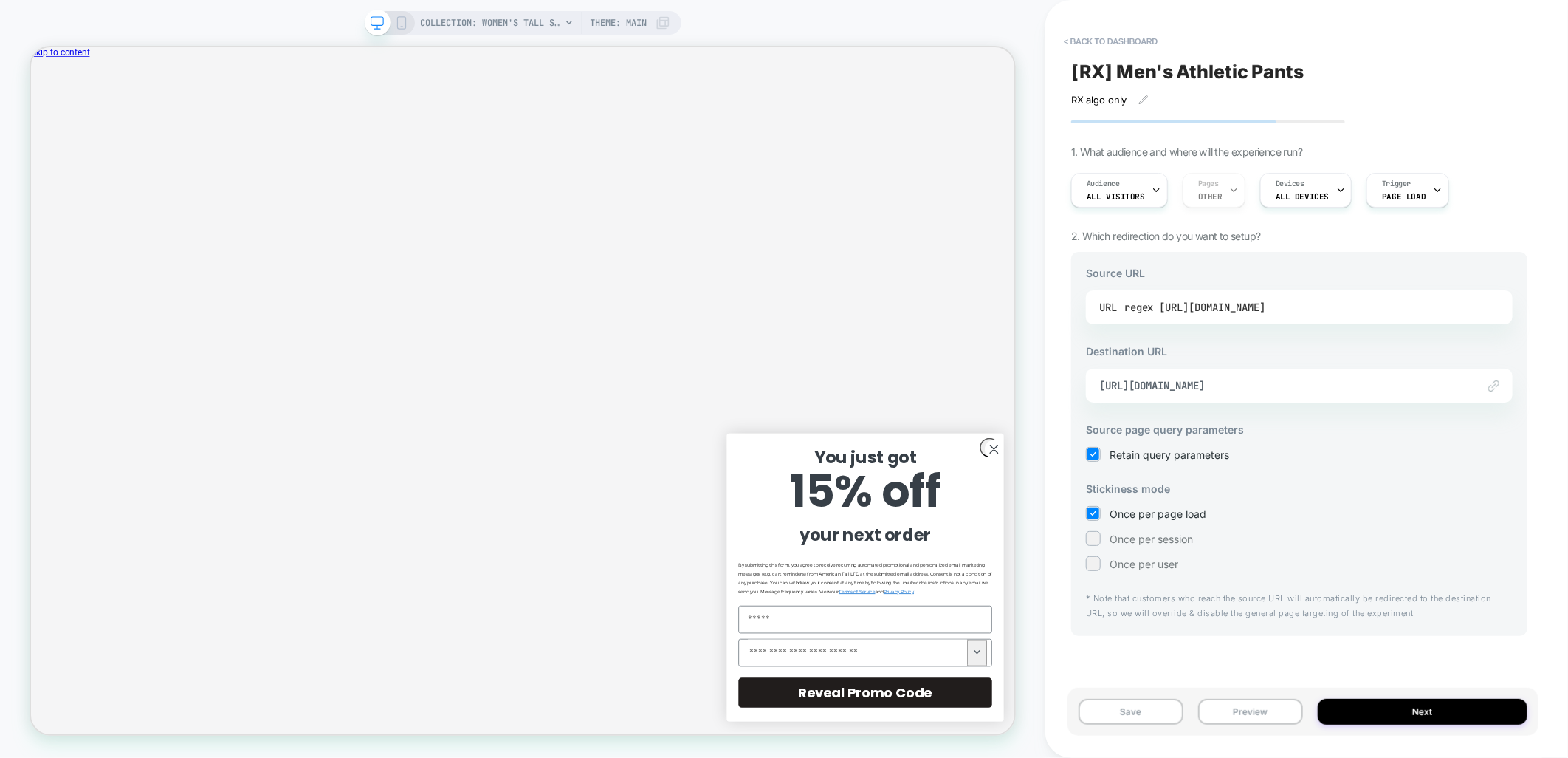
click at [1265, 301] on div "regex [URL][DOMAIN_NAME]" at bounding box center [1195, 307] width 141 height 22
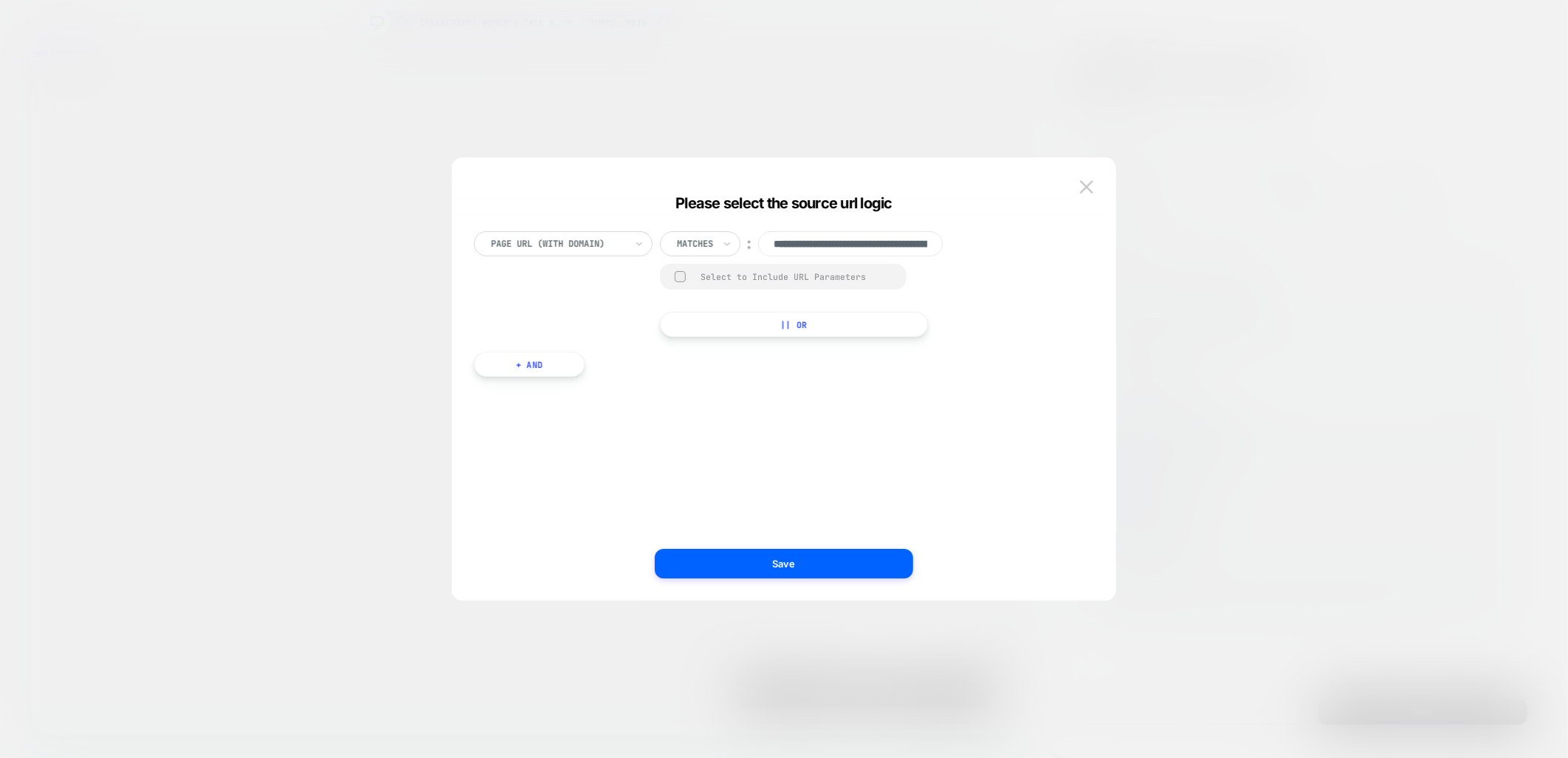
scroll to position [0, 278]
click at [1083, 187] on img at bounding box center [1086, 186] width 13 height 13
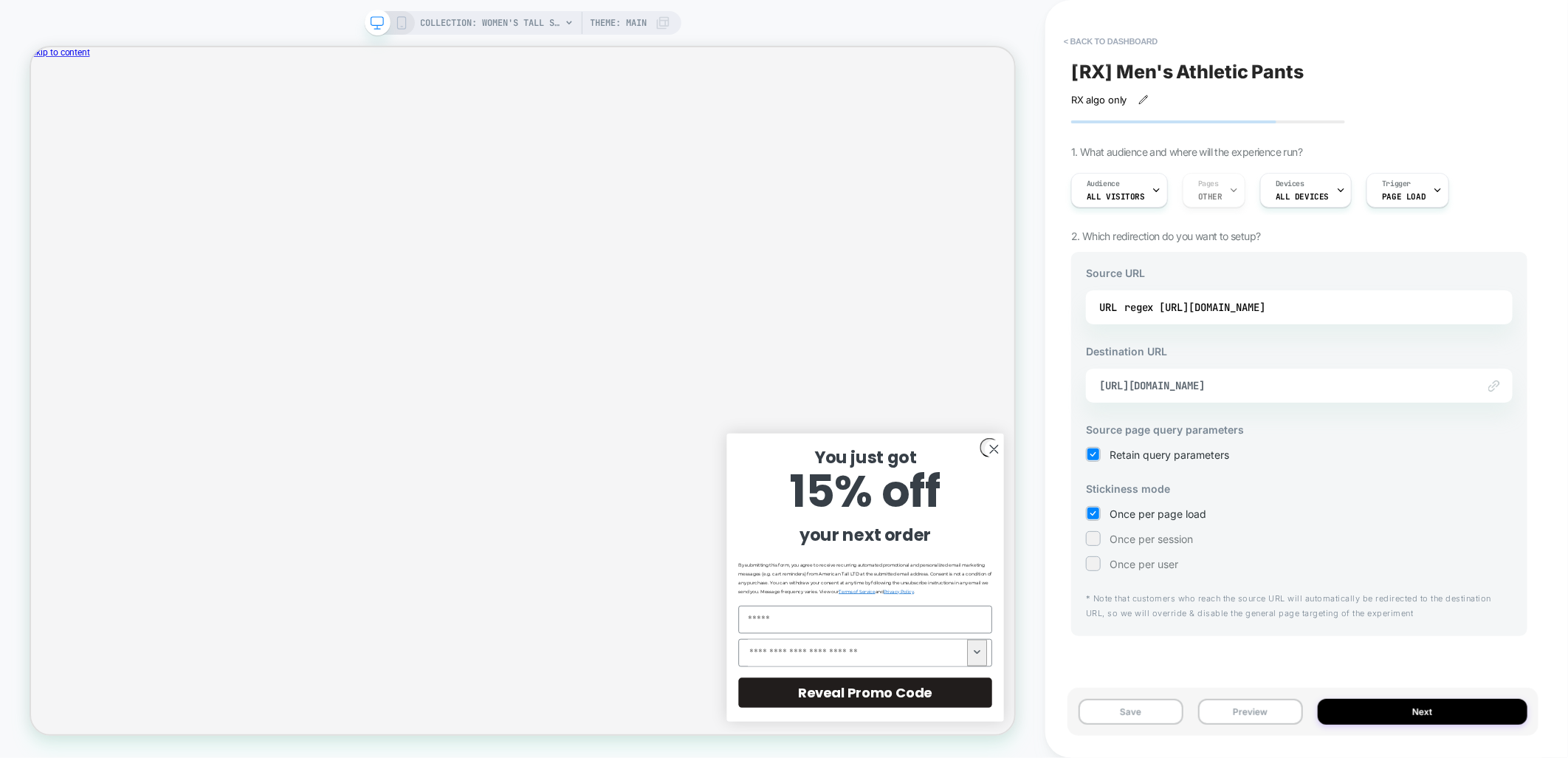
click at [1146, 100] on icon at bounding box center [1143, 99] width 10 height 10
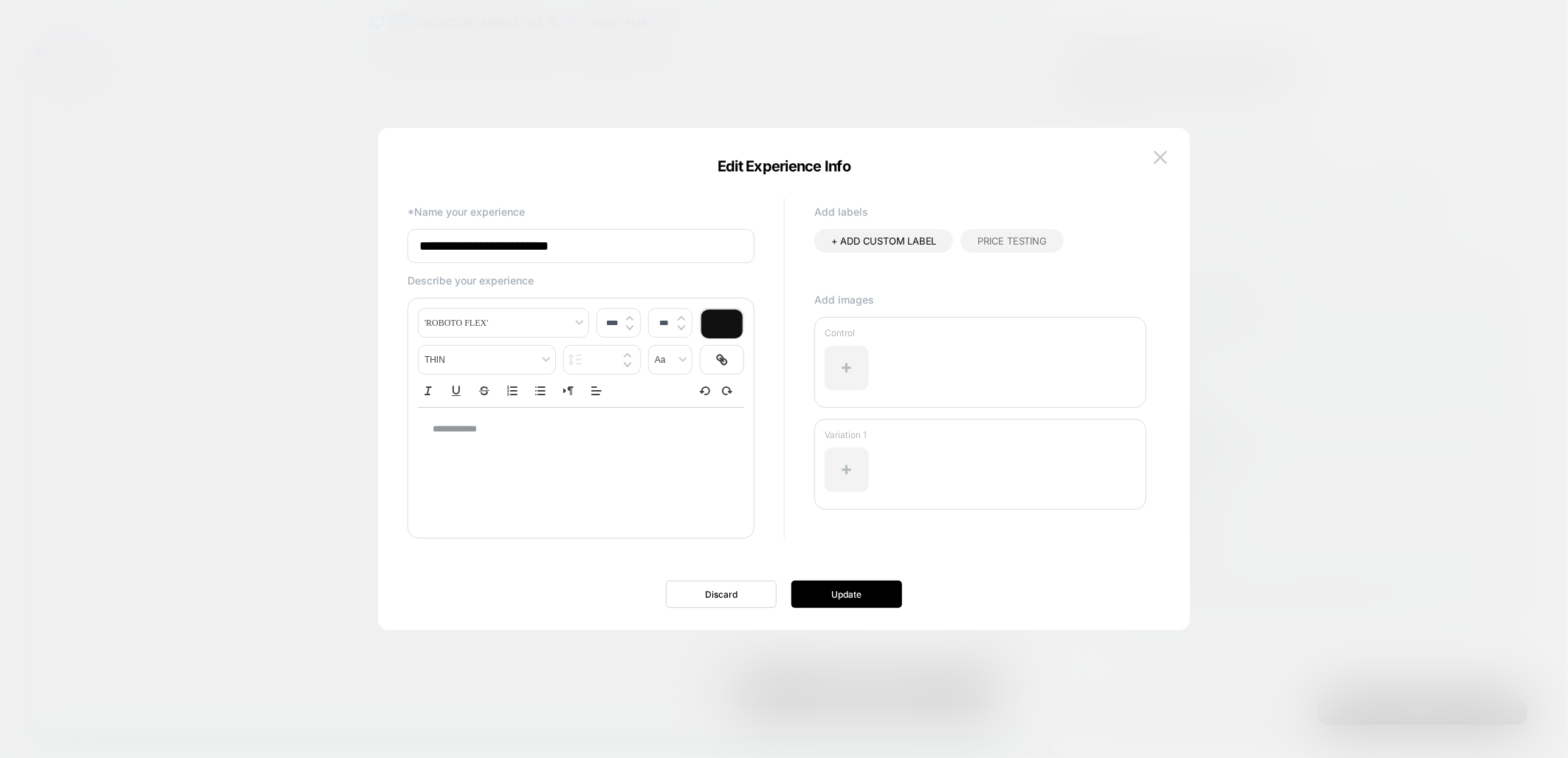
drag, startPoint x: 475, startPoint y: 244, endPoint x: 453, endPoint y: 244, distance: 22.0
click at [453, 244] on input "**********" at bounding box center [581, 246] width 347 height 34
type input "**********"
click at [843, 591] on button "Update" at bounding box center [847, 594] width 111 height 27
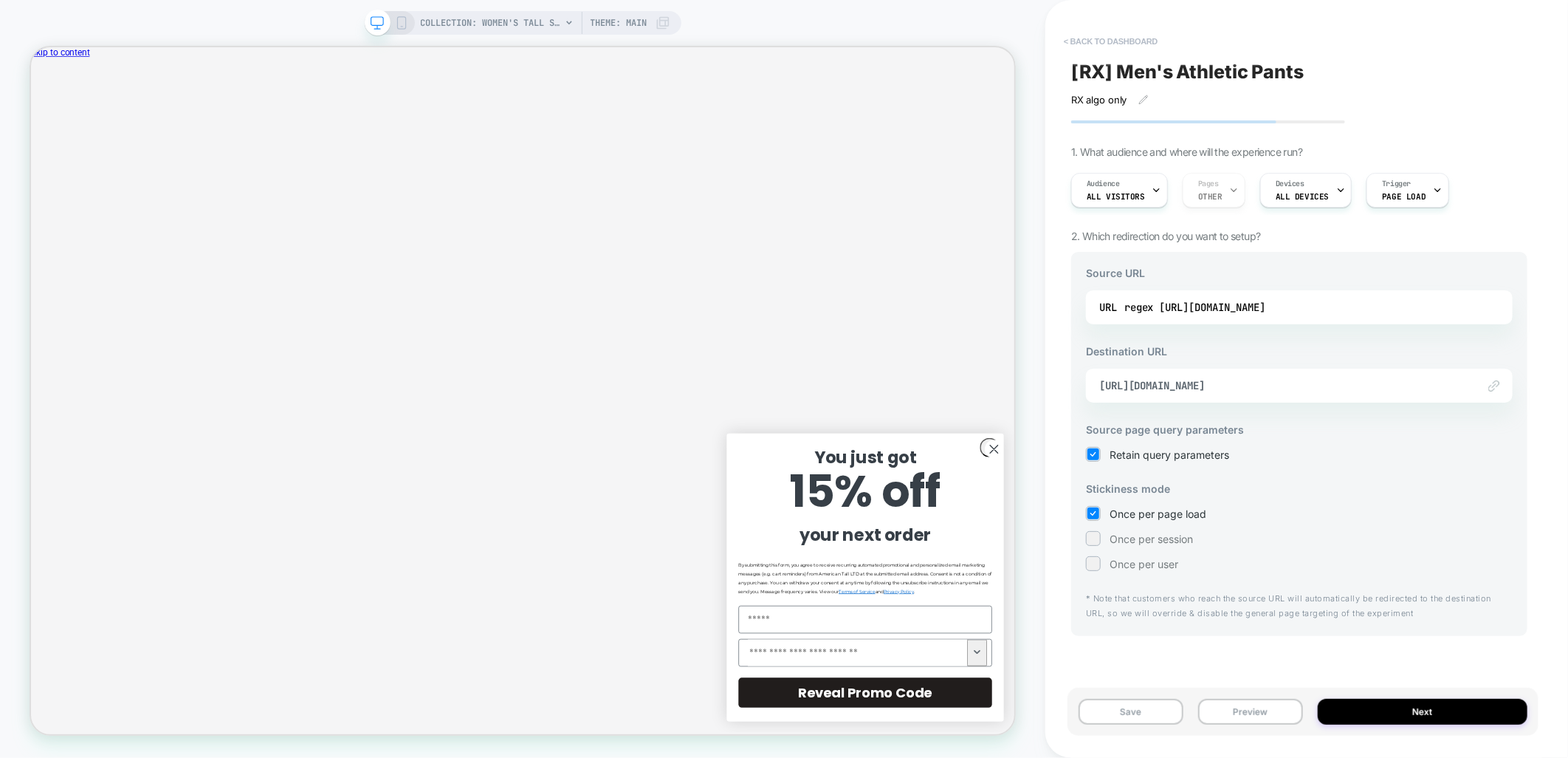
click at [1117, 39] on button "< back to dashboard" at bounding box center [1111, 41] width 109 height 23
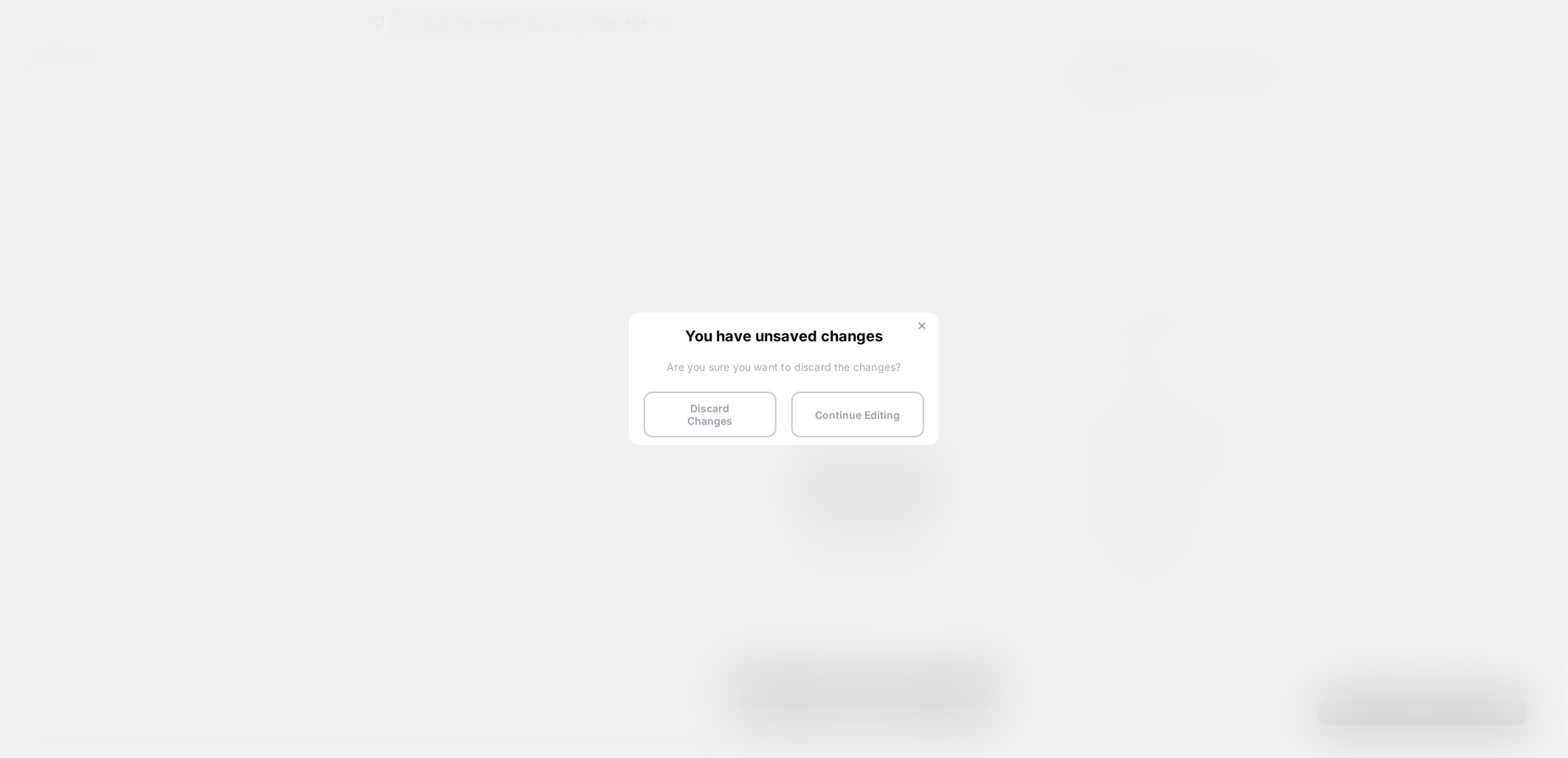
click at [918, 329] on button at bounding box center [922, 328] width 16 height 13
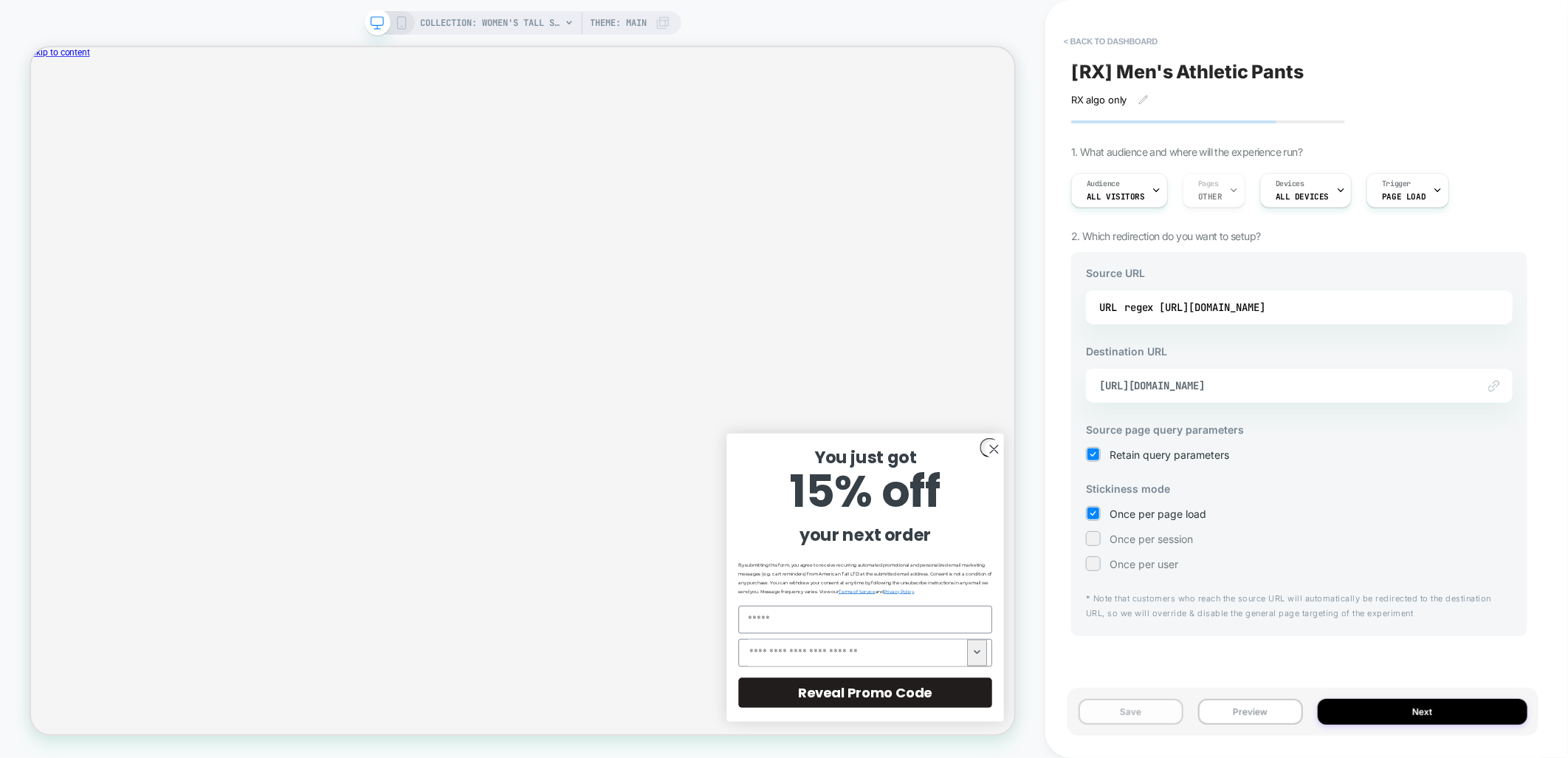
click at [1116, 721] on button "Save" at bounding box center [1131, 711] width 105 height 26
click at [1375, 13] on button "Publish" at bounding box center [1384, 15] width 50 height 16
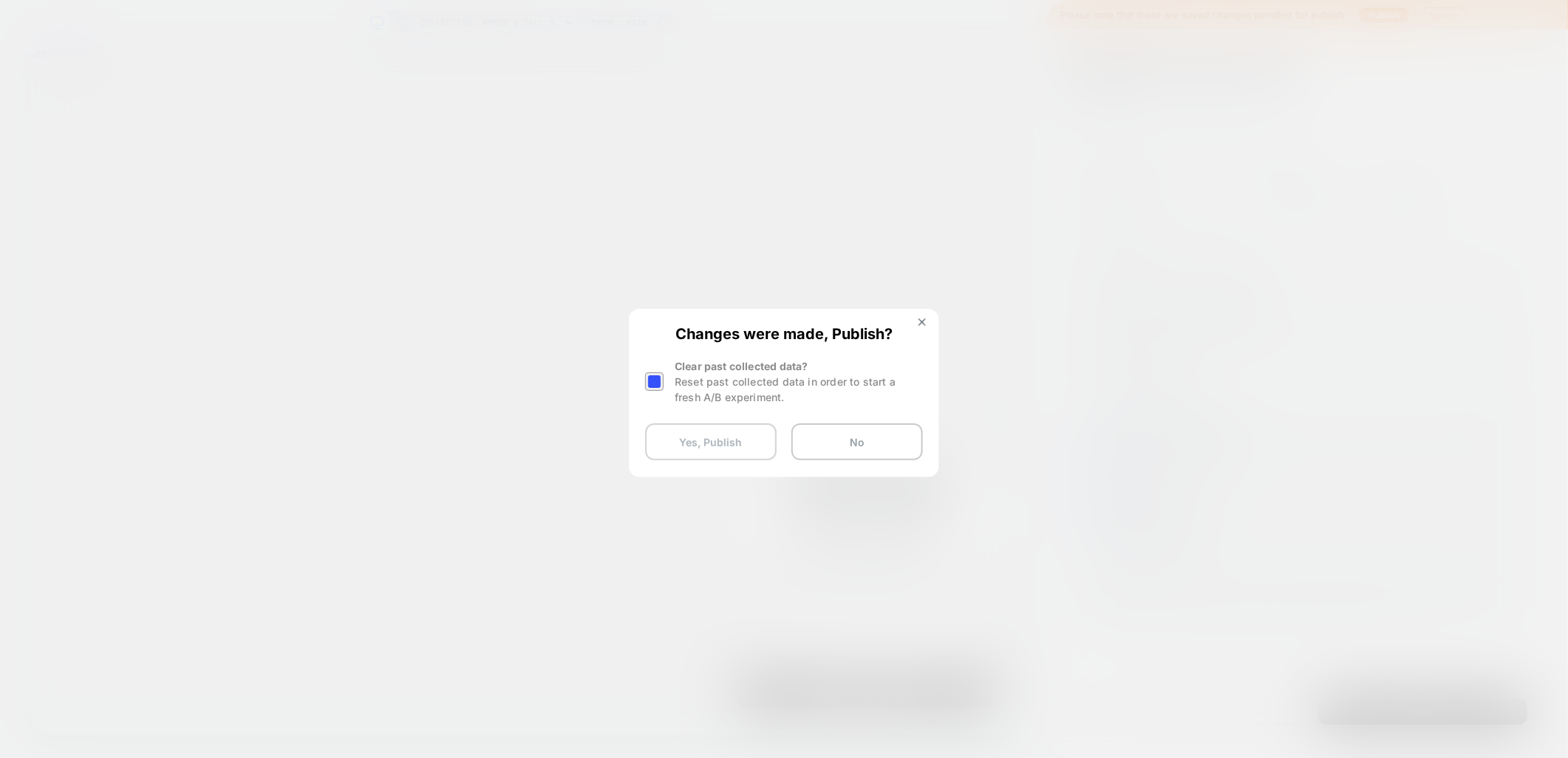
click at [733, 449] on button "Yes, Publish" at bounding box center [711, 441] width 131 height 37
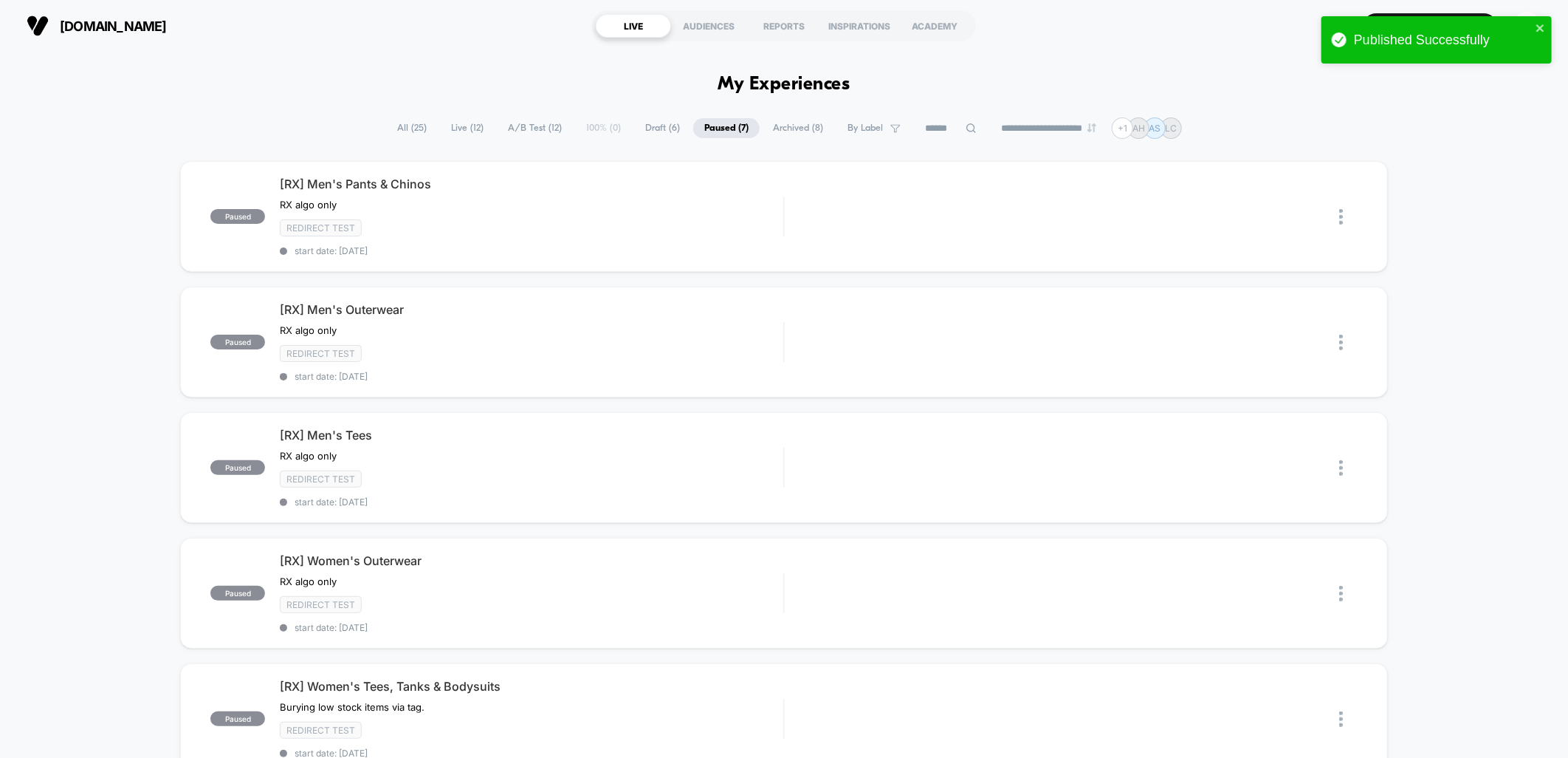
click at [456, 126] on span "Live ( 12 )" at bounding box center [468, 128] width 55 height 20
